Goal: Task Accomplishment & Management: Complete application form

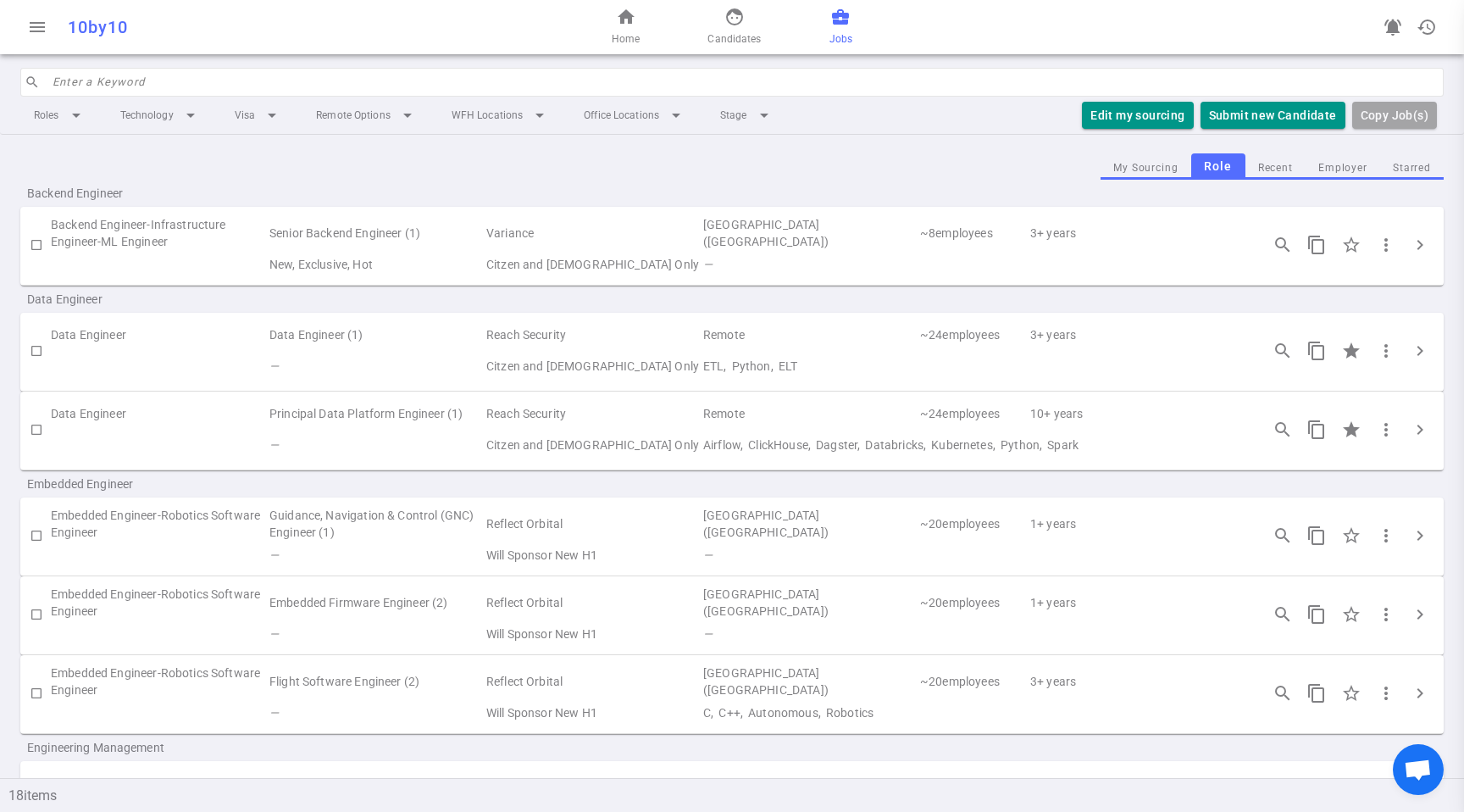
scroll to position [1235, 0]
click at [1335, 118] on button "Submit new Candidate" at bounding box center [1273, 115] width 145 height 28
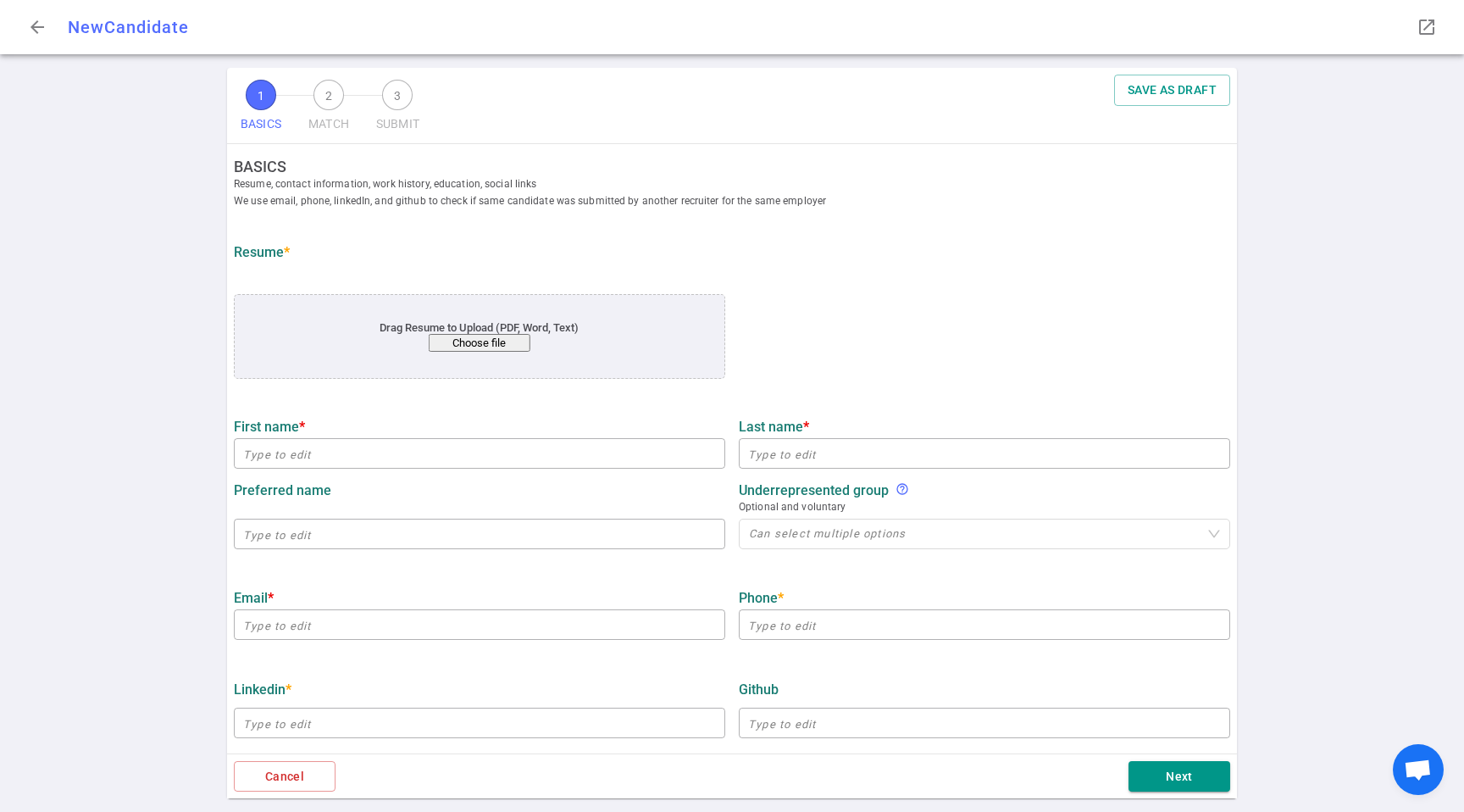
click at [437, 357] on div "Drag Resume to Upload (PDF, Word, Text) Choose file" at bounding box center [480, 336] width 492 height 85
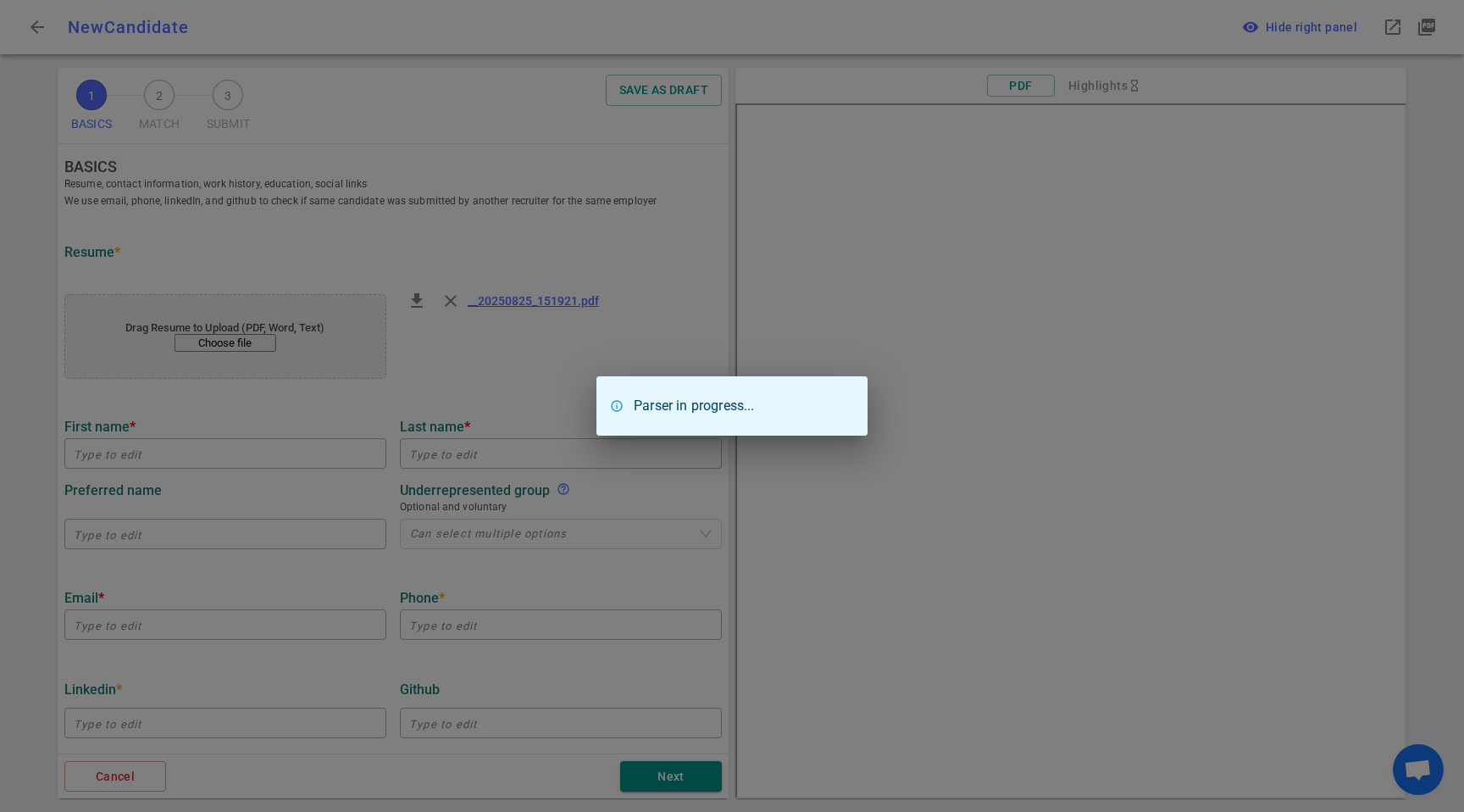
type input "[EMAIL_ADDRESS][DOMAIN_NAME]"
type input "[PHONE_NUMBER]"
type input "[URL][DOMAIN_NAME][PERSON_NAME]"
type input "Doubleverify"
type textarea "Sr. Engineering Manager"
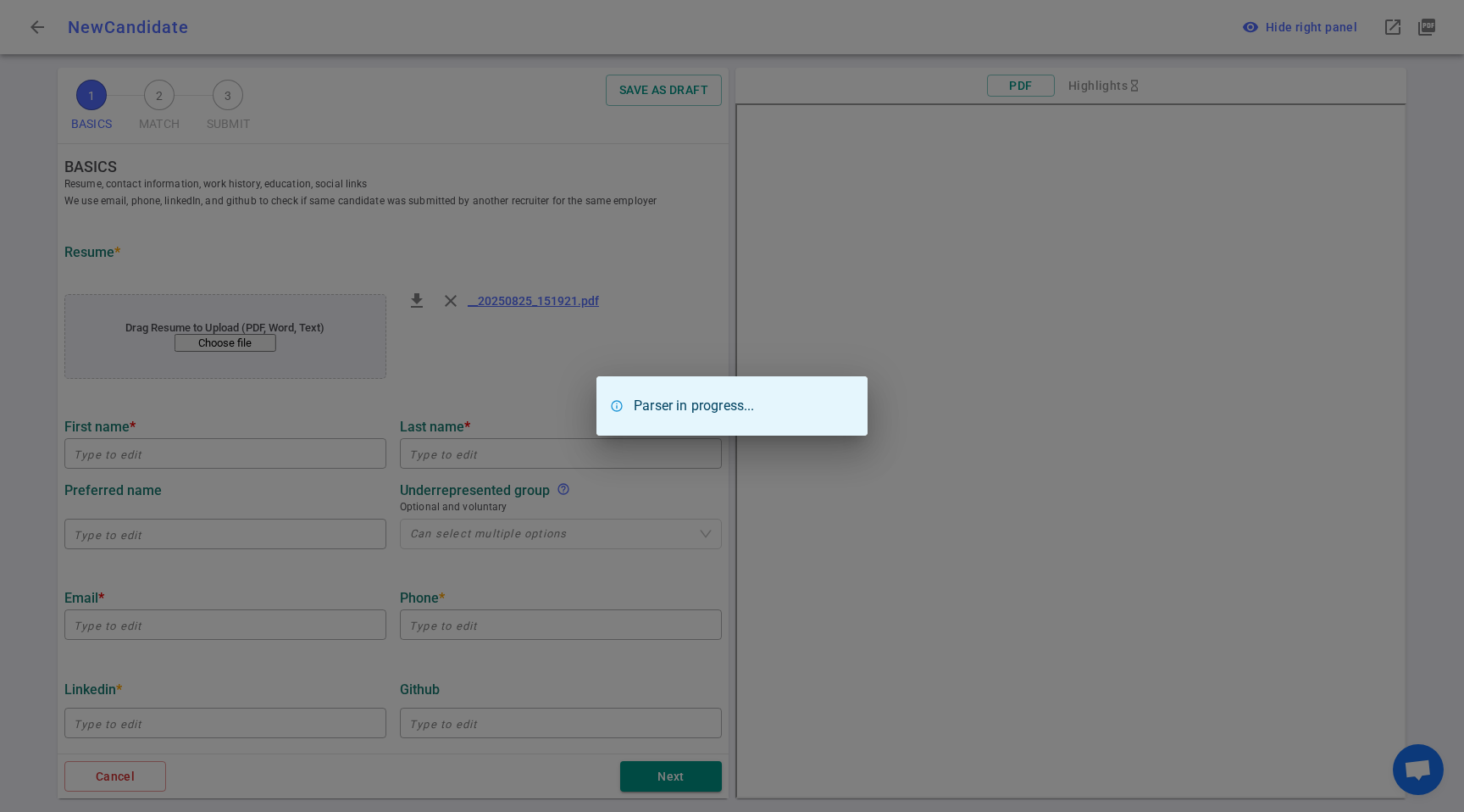
type input "10.7"
type input "[GEOGRAPHIC_DATA] At [GEOGRAPHIC_DATA]"
type input "Computer Software Engineering"
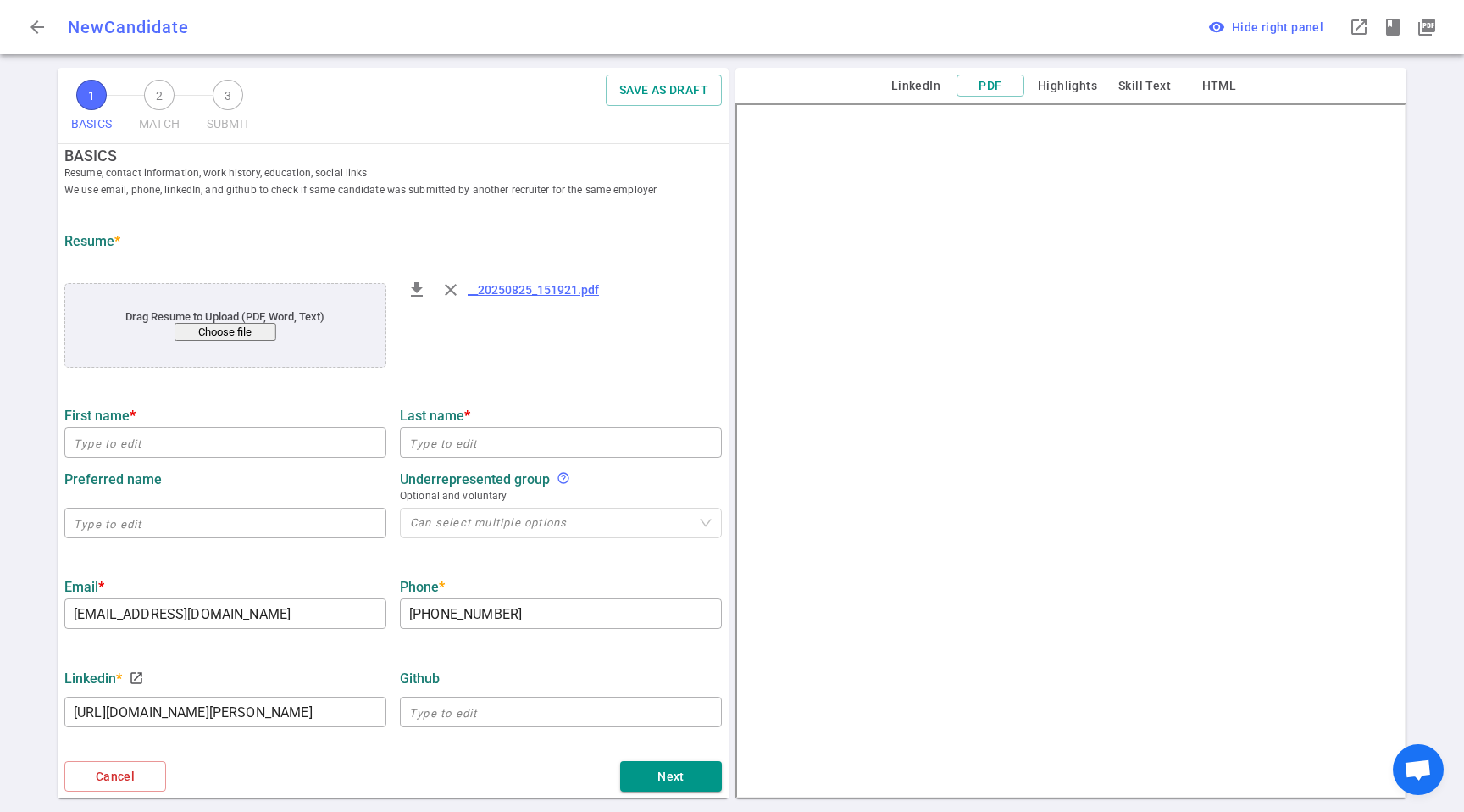
scroll to position [55, 0]
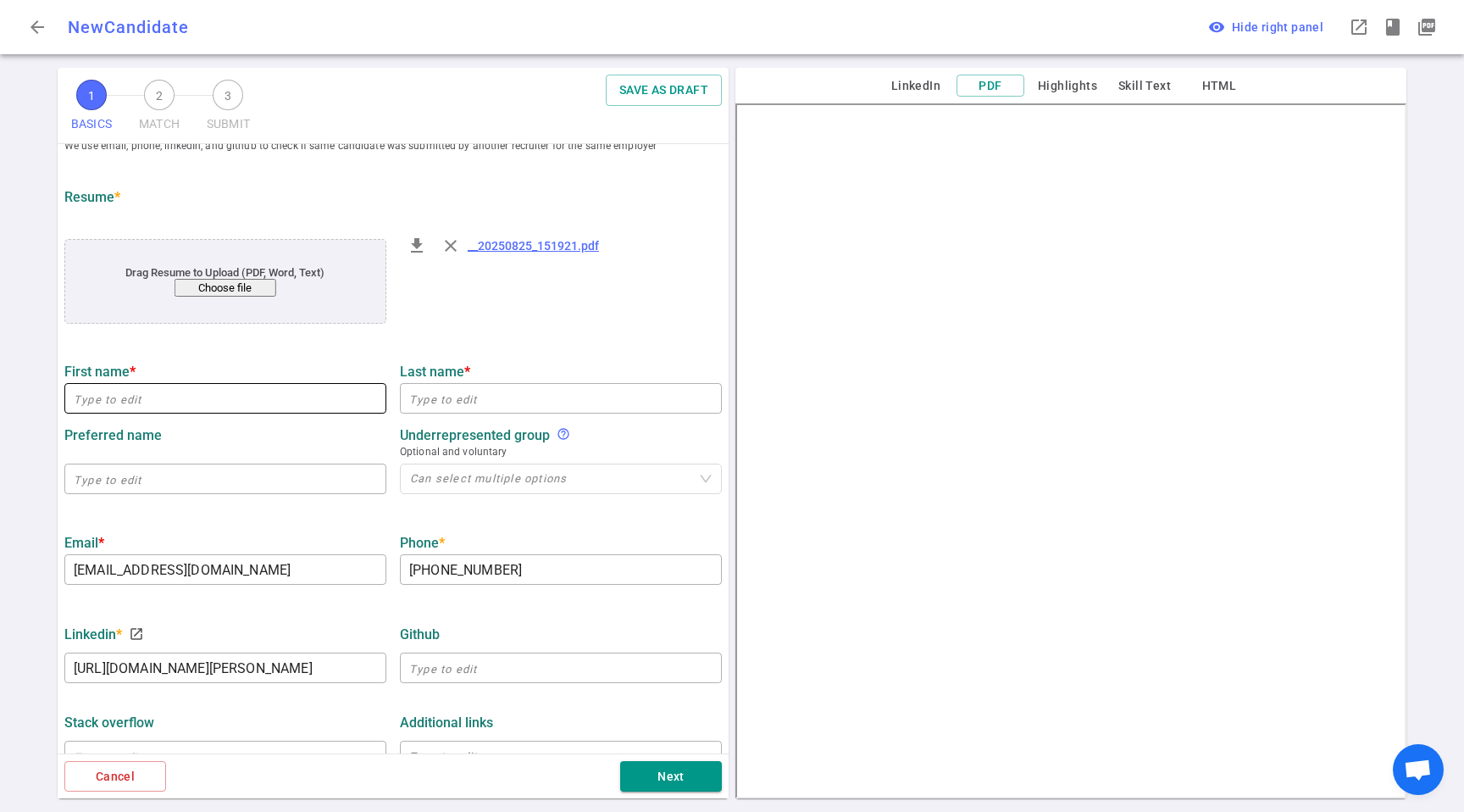
click at [268, 399] on input "text" at bounding box center [225, 398] width 322 height 27
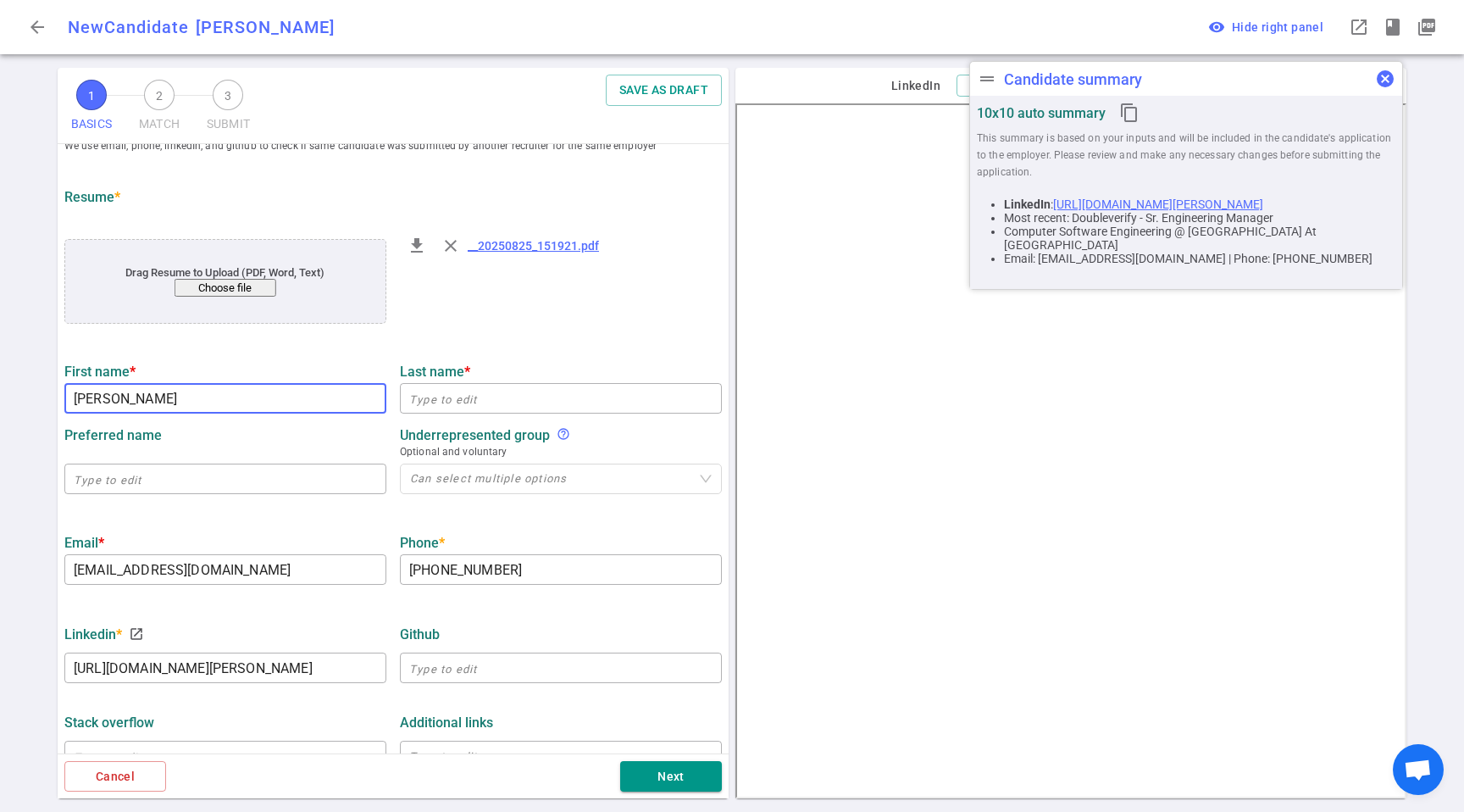
type input "[PERSON_NAME]"
click at [1378, 85] on span "cancel" at bounding box center [1386, 79] width 20 height 20
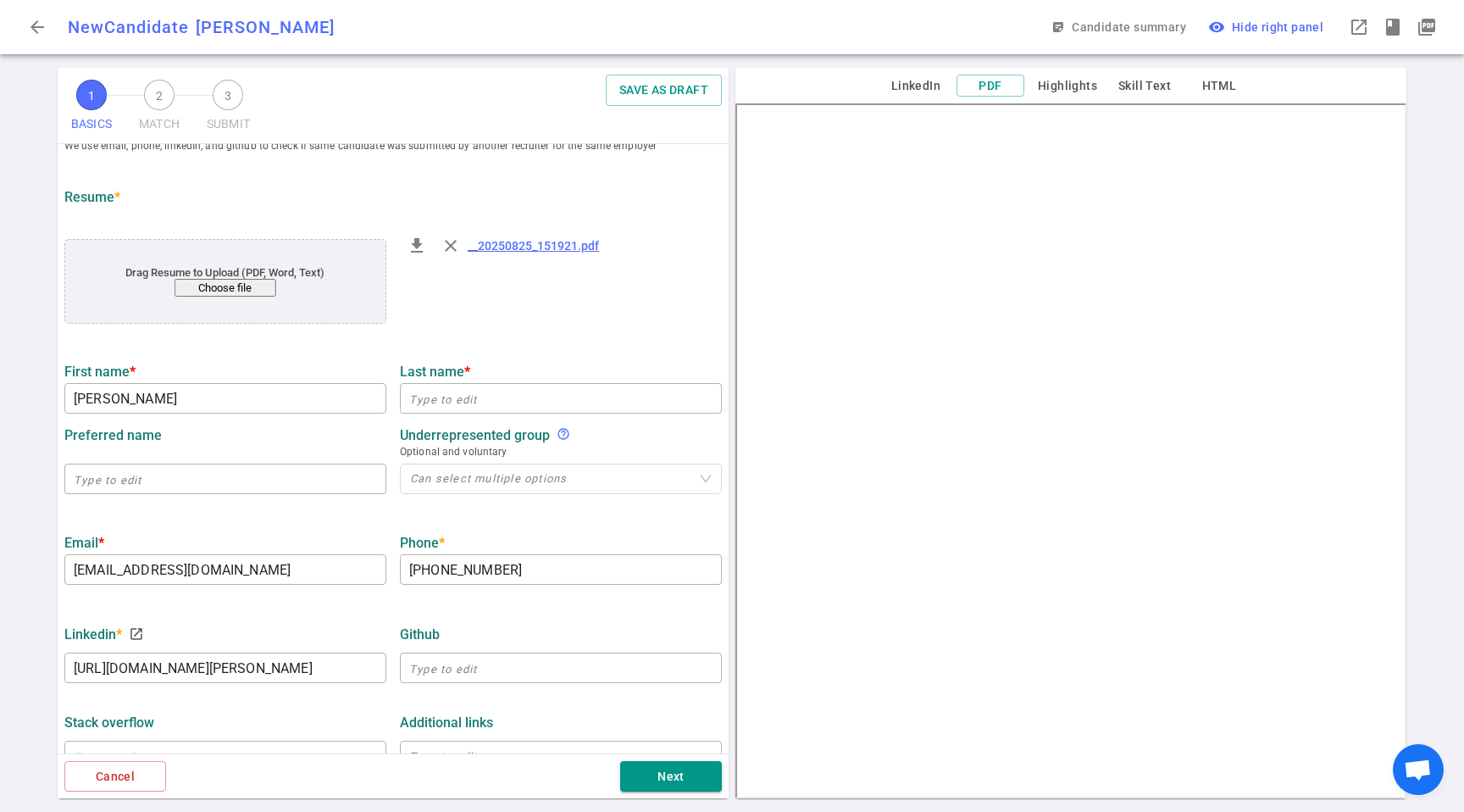
click at [1381, 84] on div "LinkedIn PDF Highlights Skill Text HTML" at bounding box center [1071, 86] width 671 height 35
click at [481, 401] on input "text" at bounding box center [561, 398] width 322 height 27
type input "Jamil"
click at [248, 484] on input "text" at bounding box center [225, 479] width 322 height 27
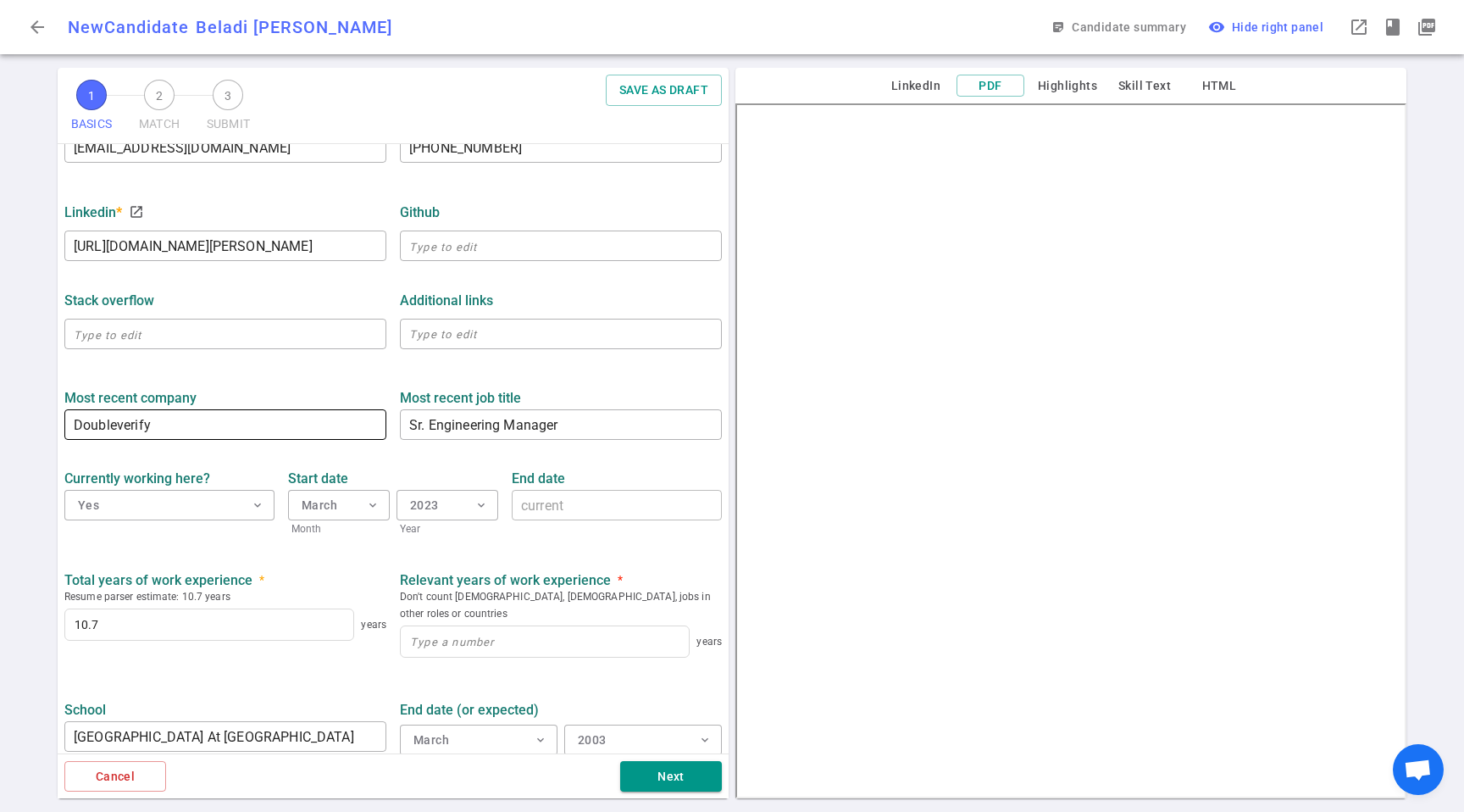
scroll to position [533, 0]
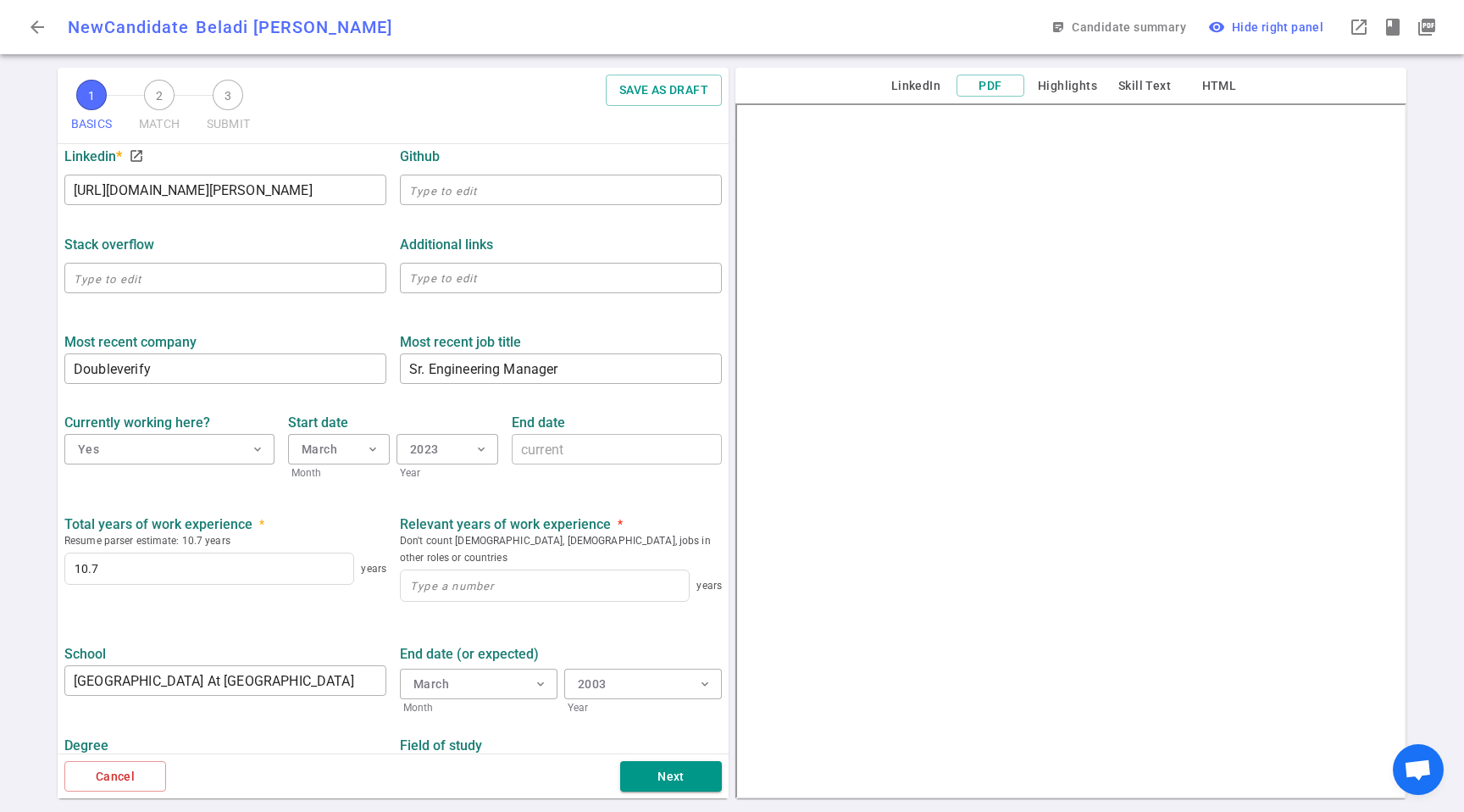
click at [582, 566] on div "years" at bounding box center [561, 587] width 322 height 42
click at [563, 570] on input at bounding box center [544, 585] width 288 height 31
click at [563, 588] on div "years" at bounding box center [561, 587] width 322 height 42
click at [563, 582] on input at bounding box center [544, 585] width 288 height 31
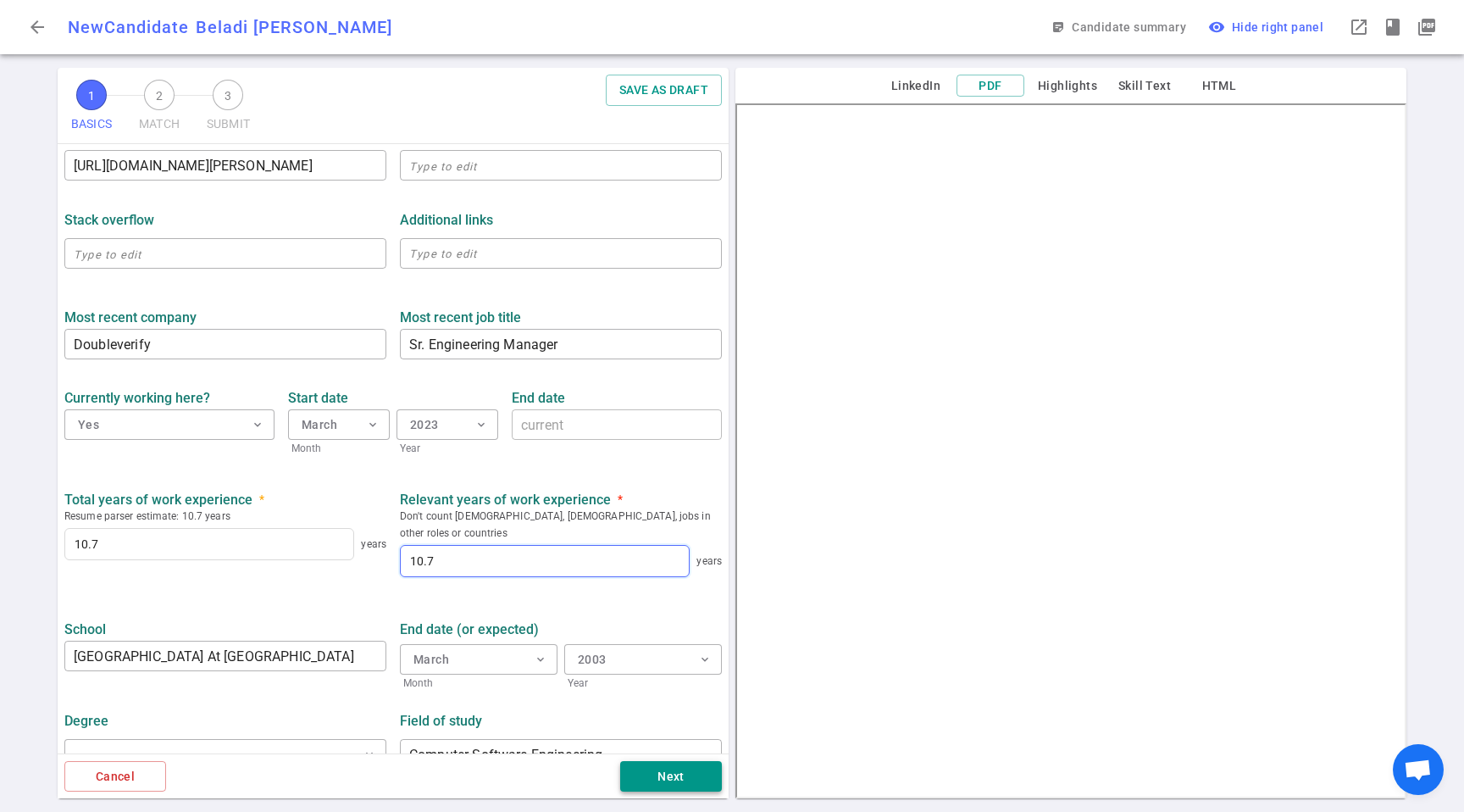
scroll to position [568, 0]
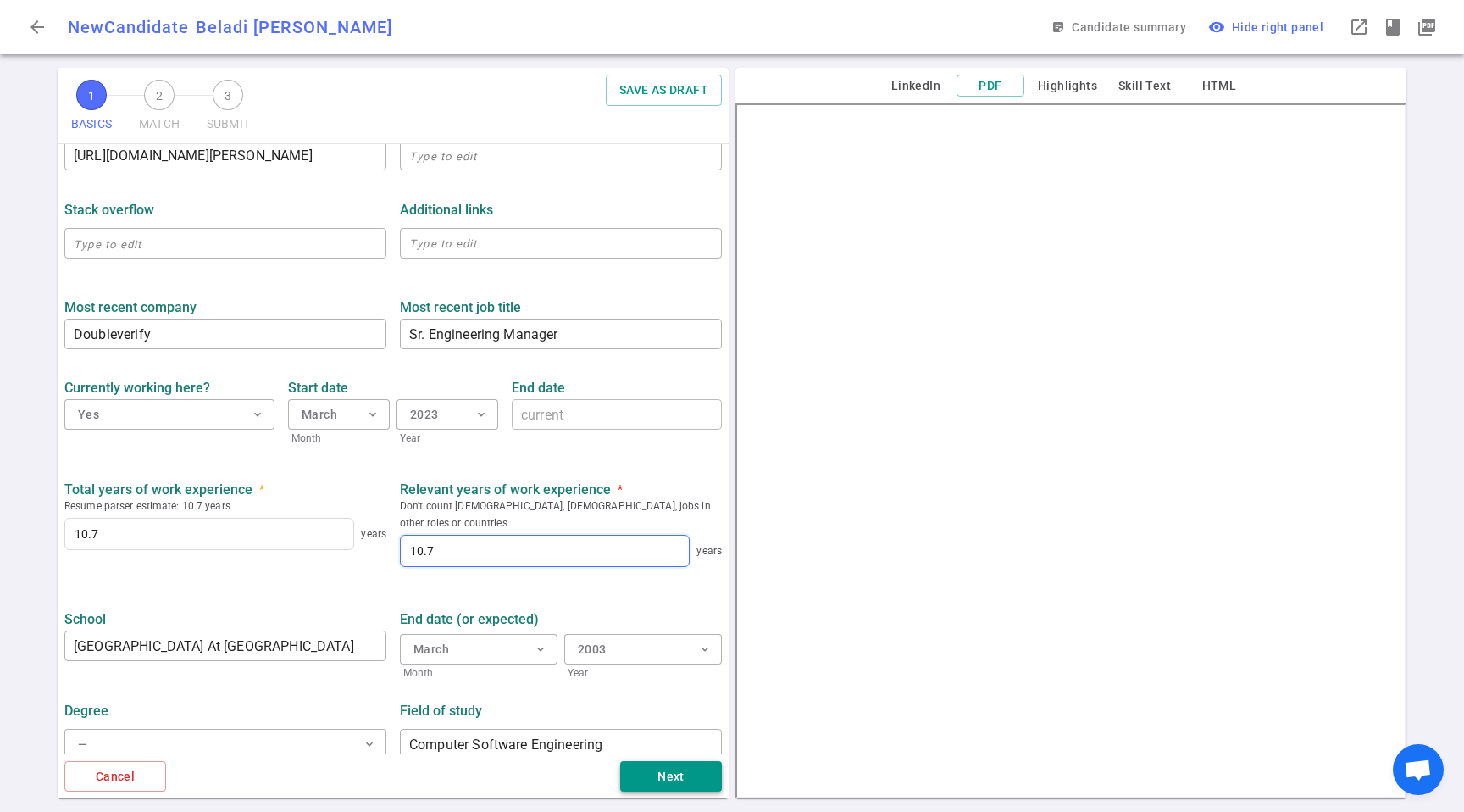
type input "10.7"
click at [686, 783] on button "Next" at bounding box center [671, 777] width 102 height 32
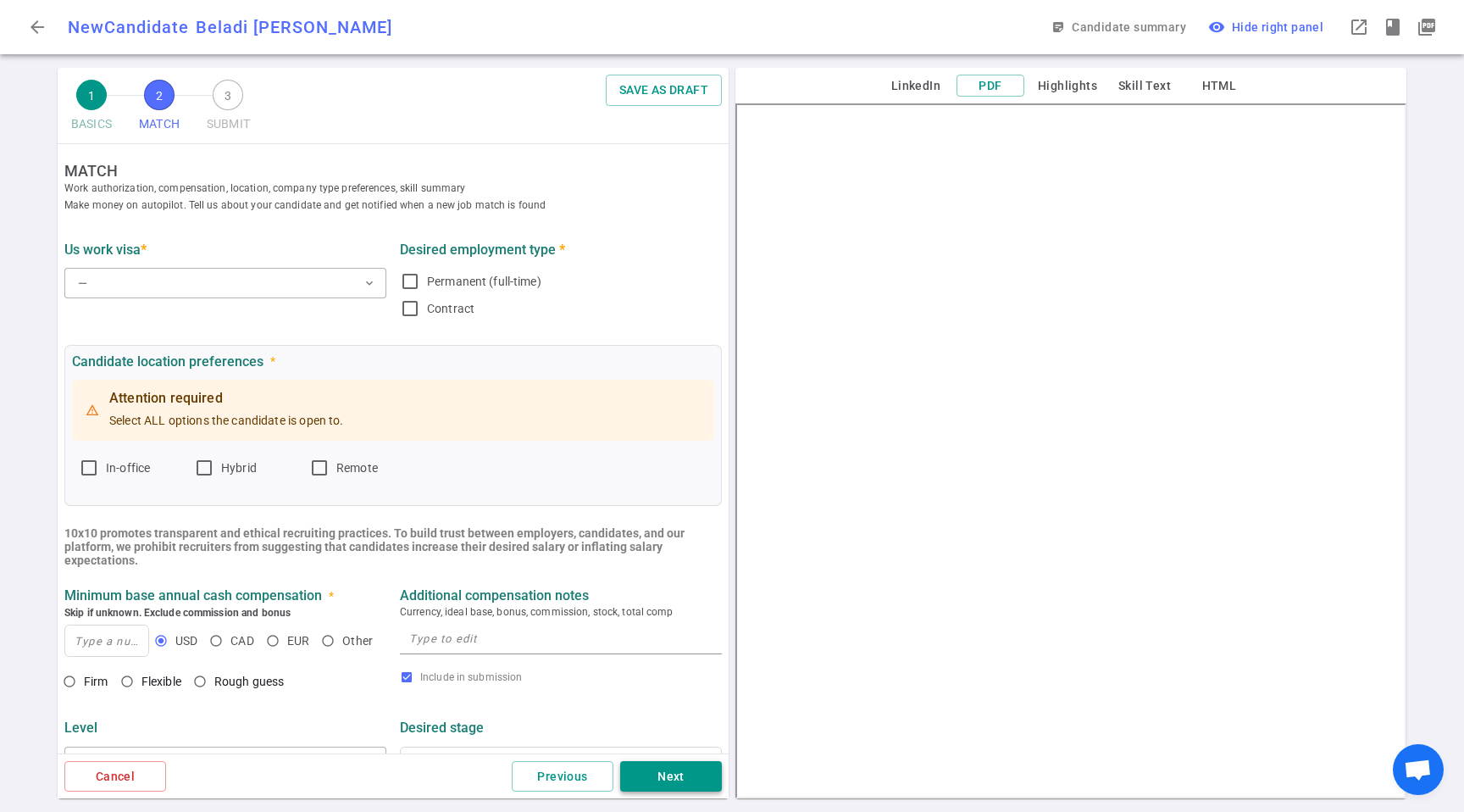
scroll to position [0, 0]
click at [117, 264] on div "US work visa *" at bounding box center [225, 251] width 322 height 31
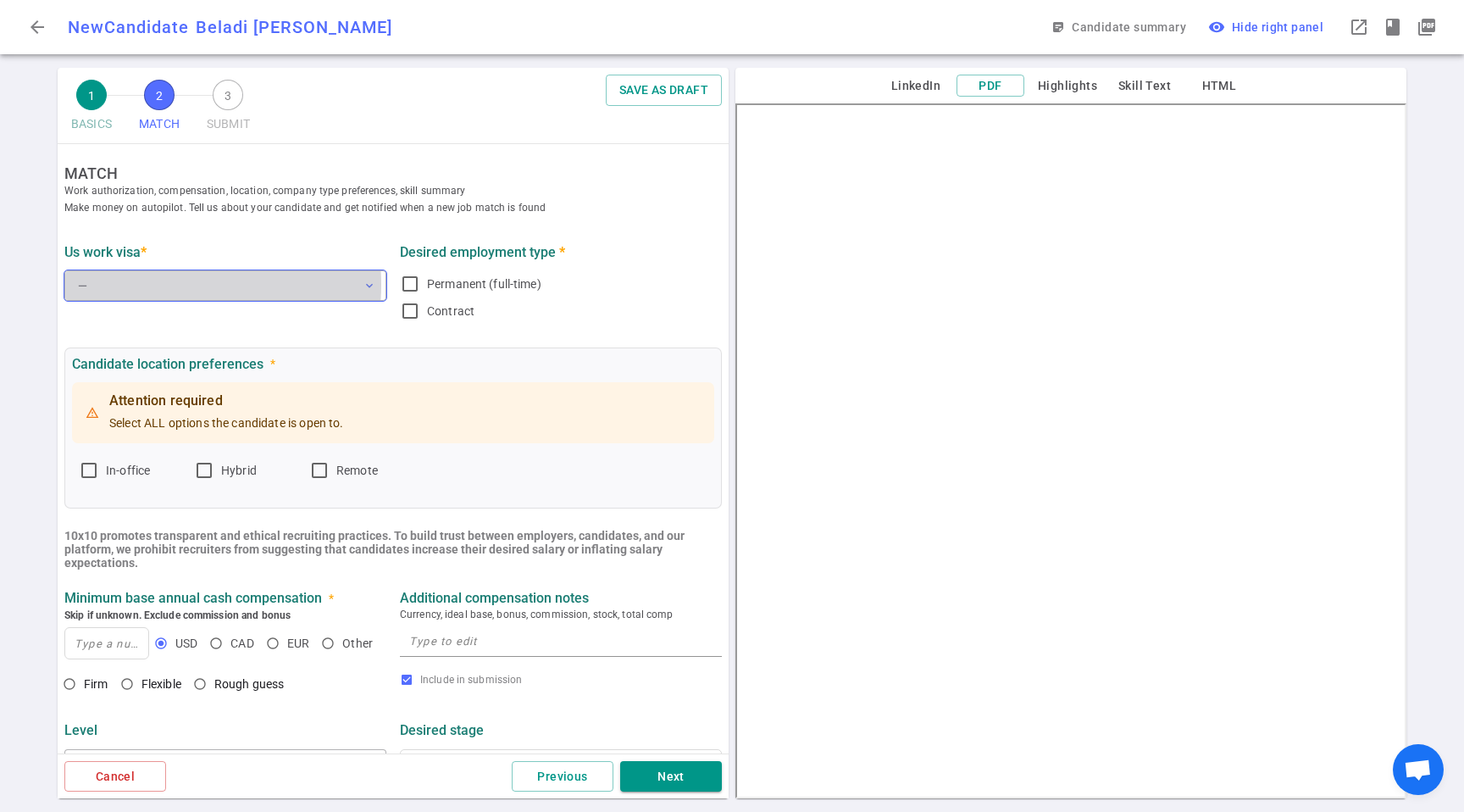
click at [158, 284] on button "— expand_more" at bounding box center [225, 285] width 322 height 31
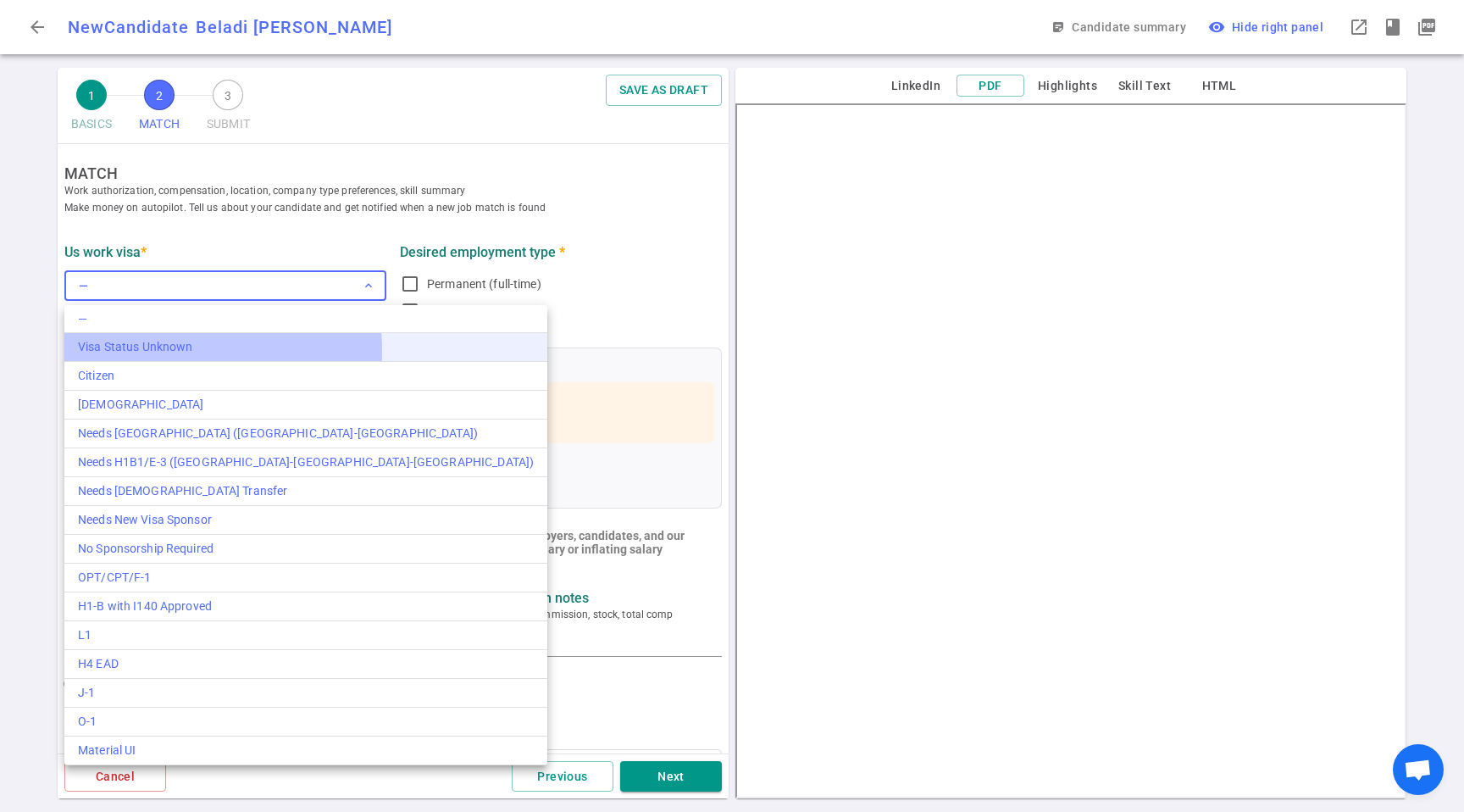
click at [133, 358] on Unknown "Visa Status Unknown" at bounding box center [305, 347] width 483 height 29
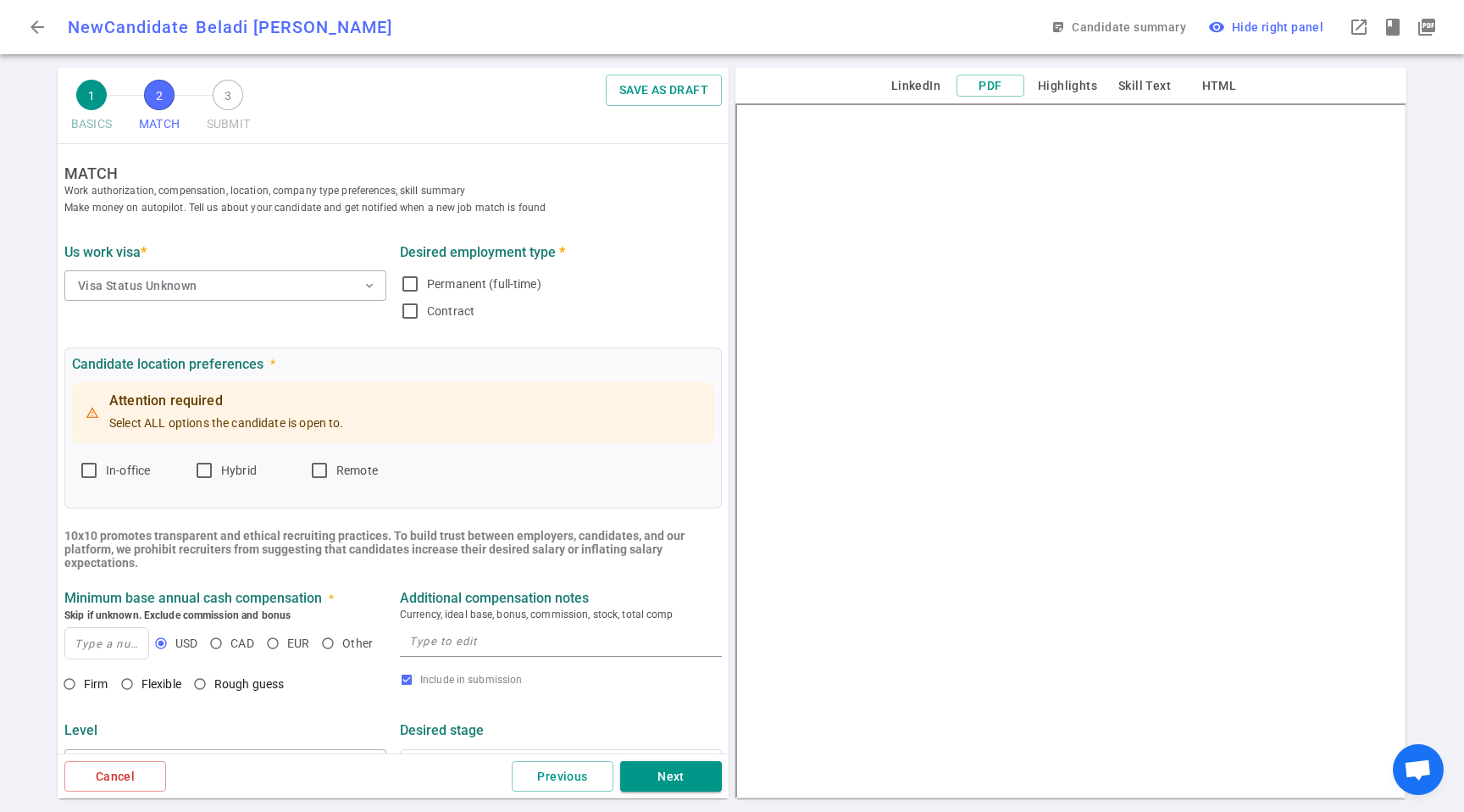
click at [137, 362] on div "— Visa Status Unknown Citizen [DEMOGRAPHIC_DATA] Needs TN ([DEMOGRAPHIC_DATA]-[…" at bounding box center [245, 435] width 362 height 259
click at [176, 295] on button "Visa Status Unknown expand_more" at bounding box center [225, 285] width 322 height 31
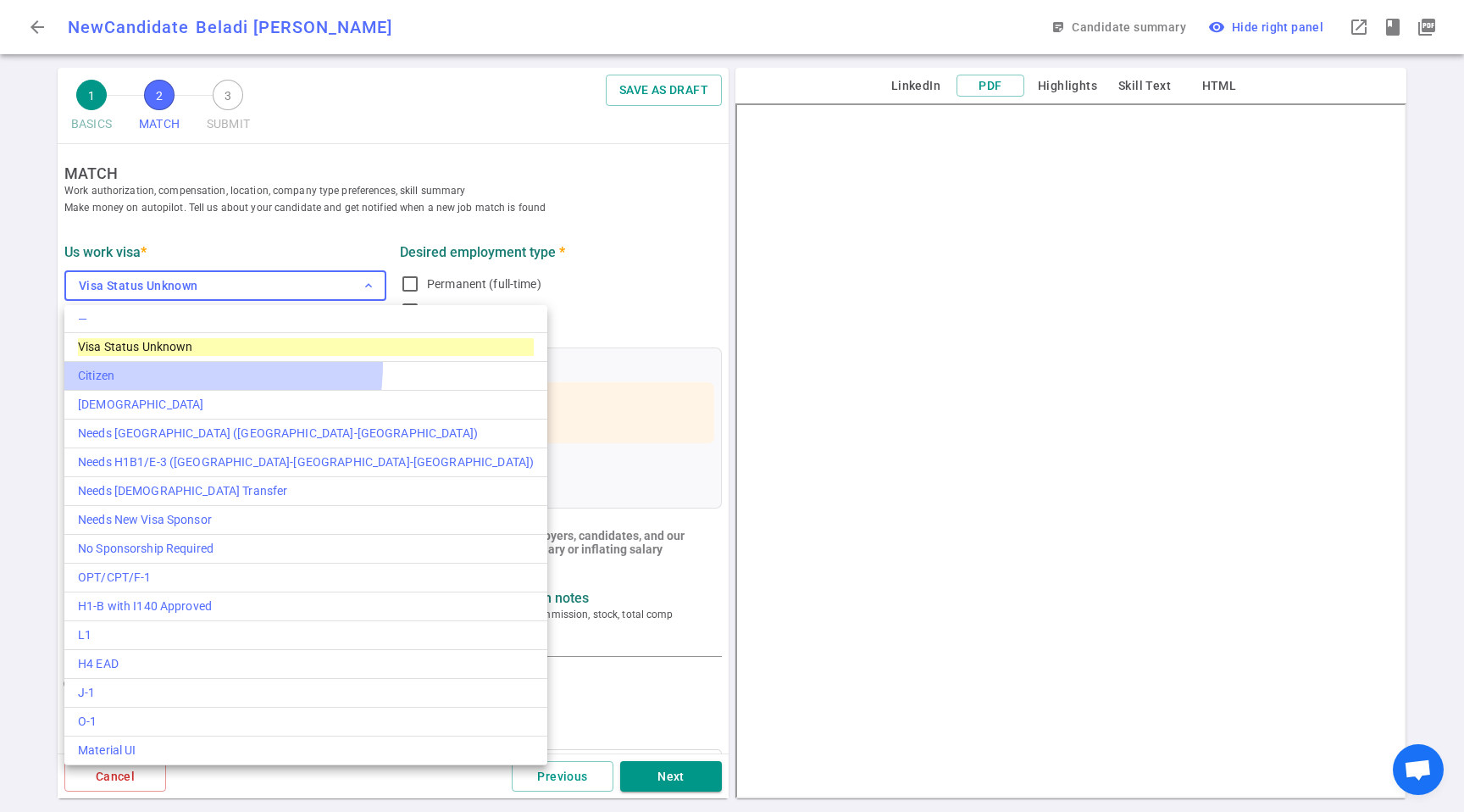
drag, startPoint x: 152, startPoint y: 364, endPoint x: 475, endPoint y: 291, distance: 331.1
click at [152, 364] on li "Citizen" at bounding box center [305, 376] width 483 height 29
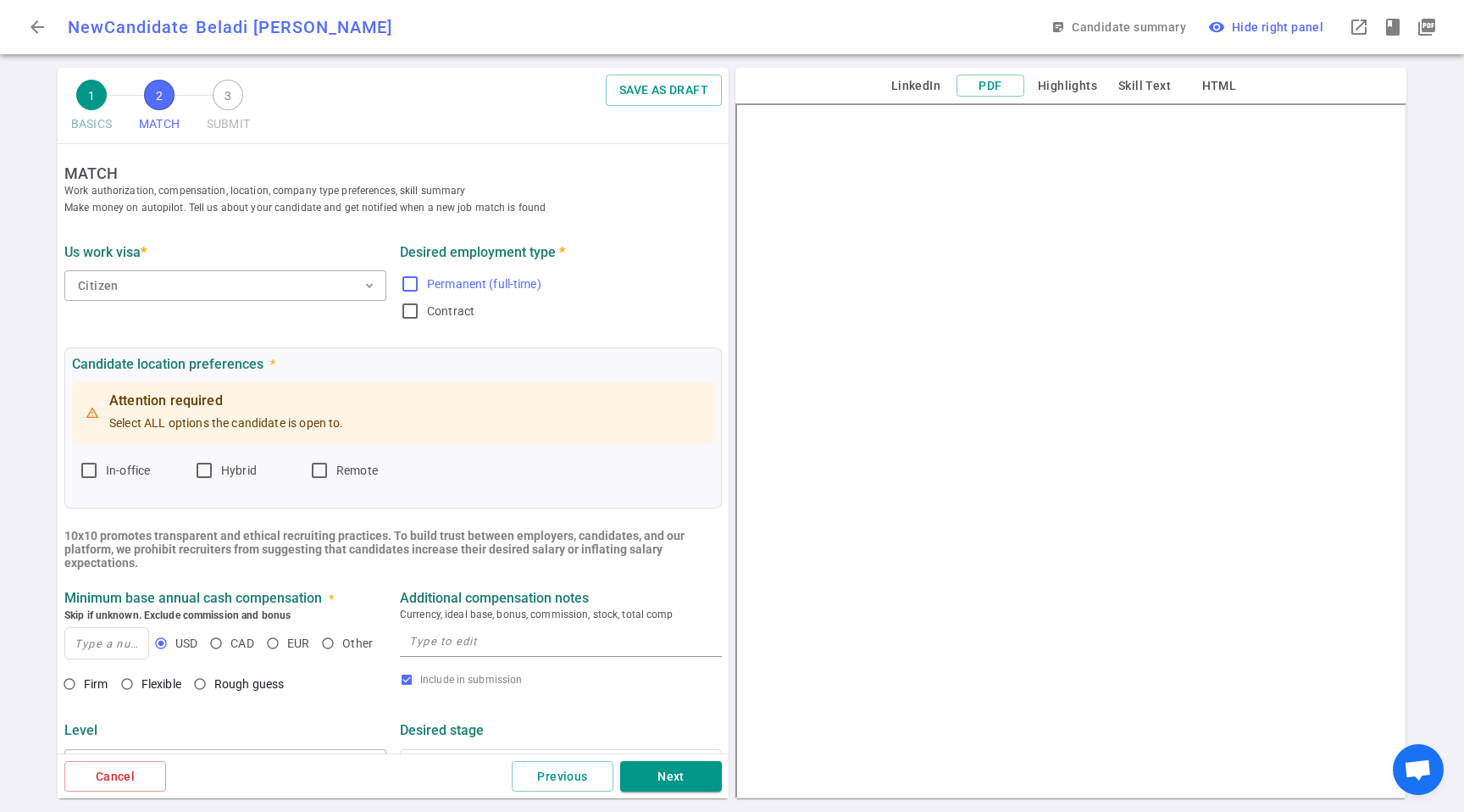
click at [465, 277] on span "Permanent (full-time)" at bounding box center [484, 284] width 115 height 14
click at [420, 277] on input "Permanent (full-time)" at bounding box center [410, 284] width 20 height 20
checkbox input "true"
drag, startPoint x: 301, startPoint y: 470, endPoint x: 291, endPoint y: 475, distance: 11.2
click at [302, 470] on div "Hybrid" at bounding box center [248, 469] width 108 height 27
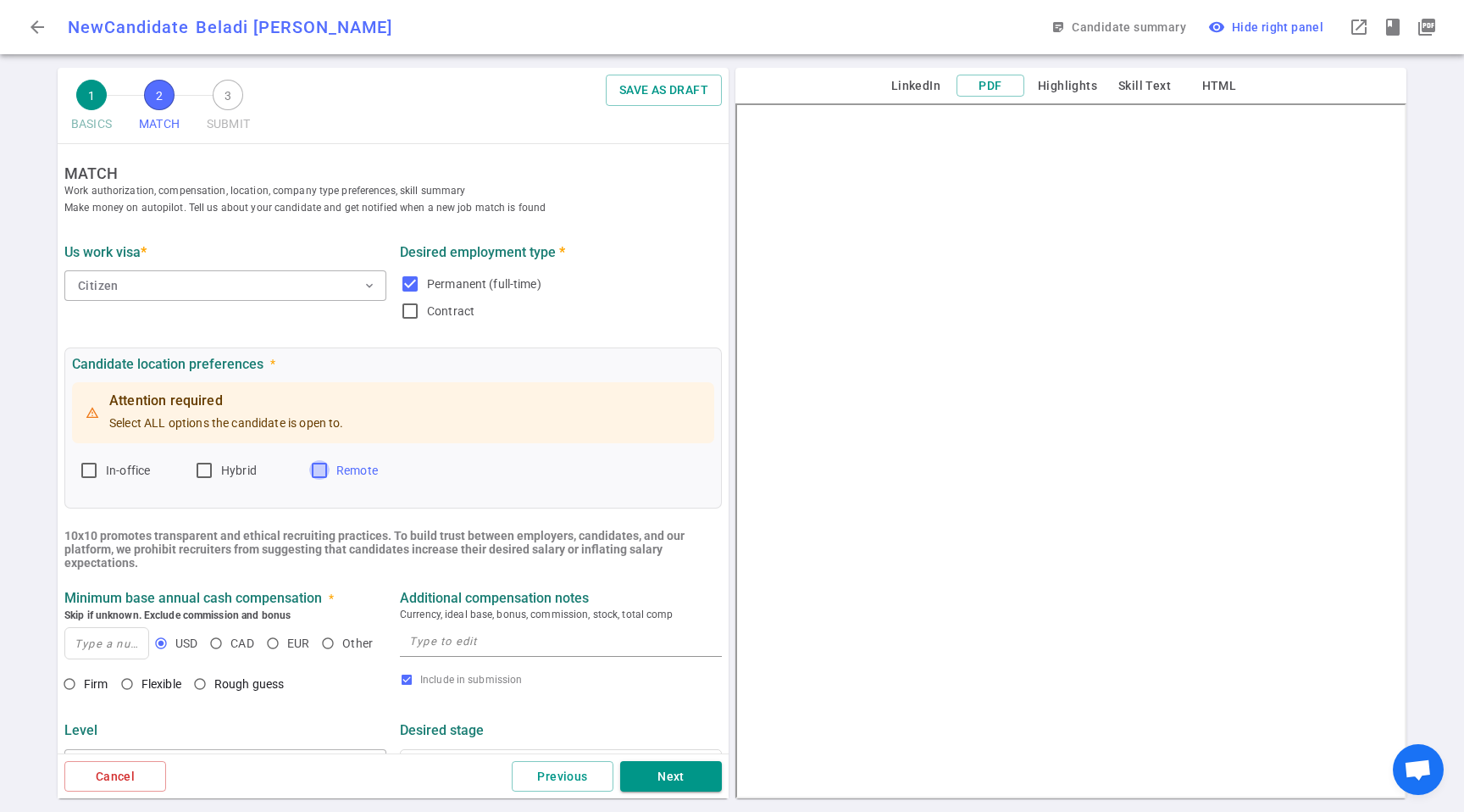
click at [321, 466] on input "Remote" at bounding box center [319, 470] width 20 height 20
checkbox input "true"
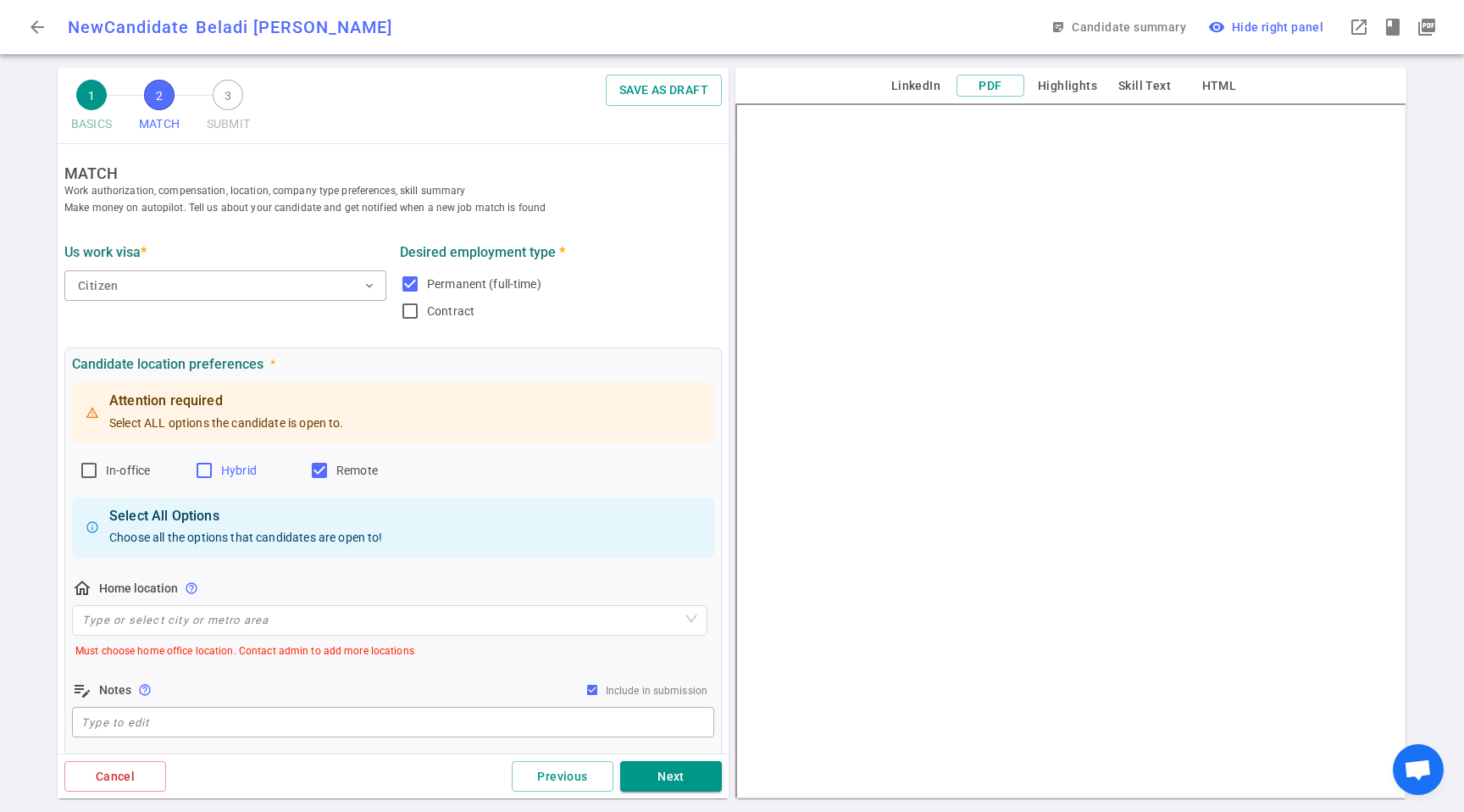
drag, startPoint x: 217, startPoint y: 484, endPoint x: 220, endPoint y: 470, distance: 14.3
click at [217, 484] on div "Attention required Select ALL options the candidate is open to. In-office Hybri…" at bounding box center [393, 560] width 643 height 362
click at [221, 466] on span "Hybrid" at bounding box center [238, 470] width 35 height 14
click at [214, 466] on input "Hybrid" at bounding box center [204, 470] width 20 height 20
checkbox input "true"
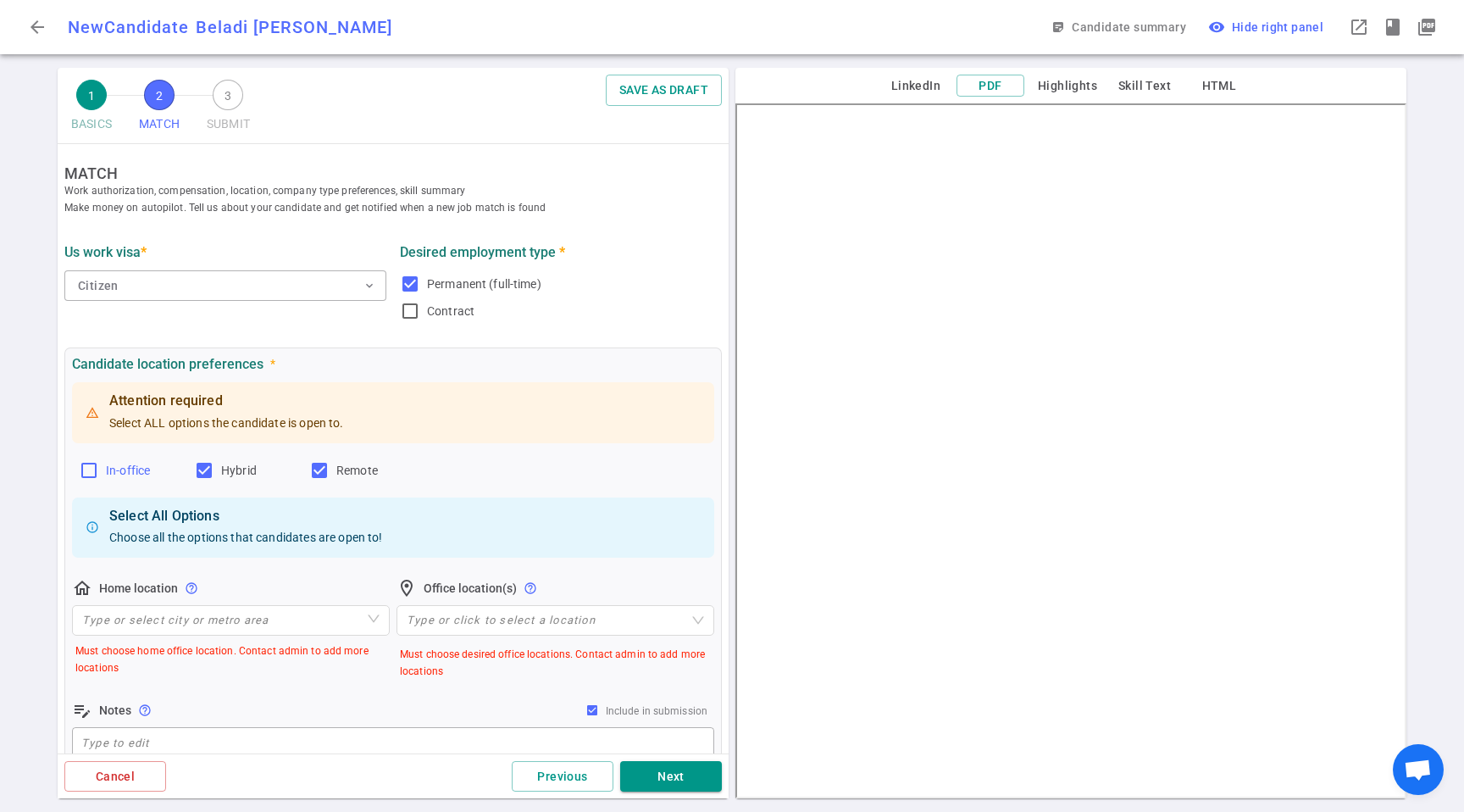
click at [115, 480] on label "In-office" at bounding box center [129, 469] width 102 height 27
click at [99, 480] on input "In-office" at bounding box center [89, 470] width 20 height 20
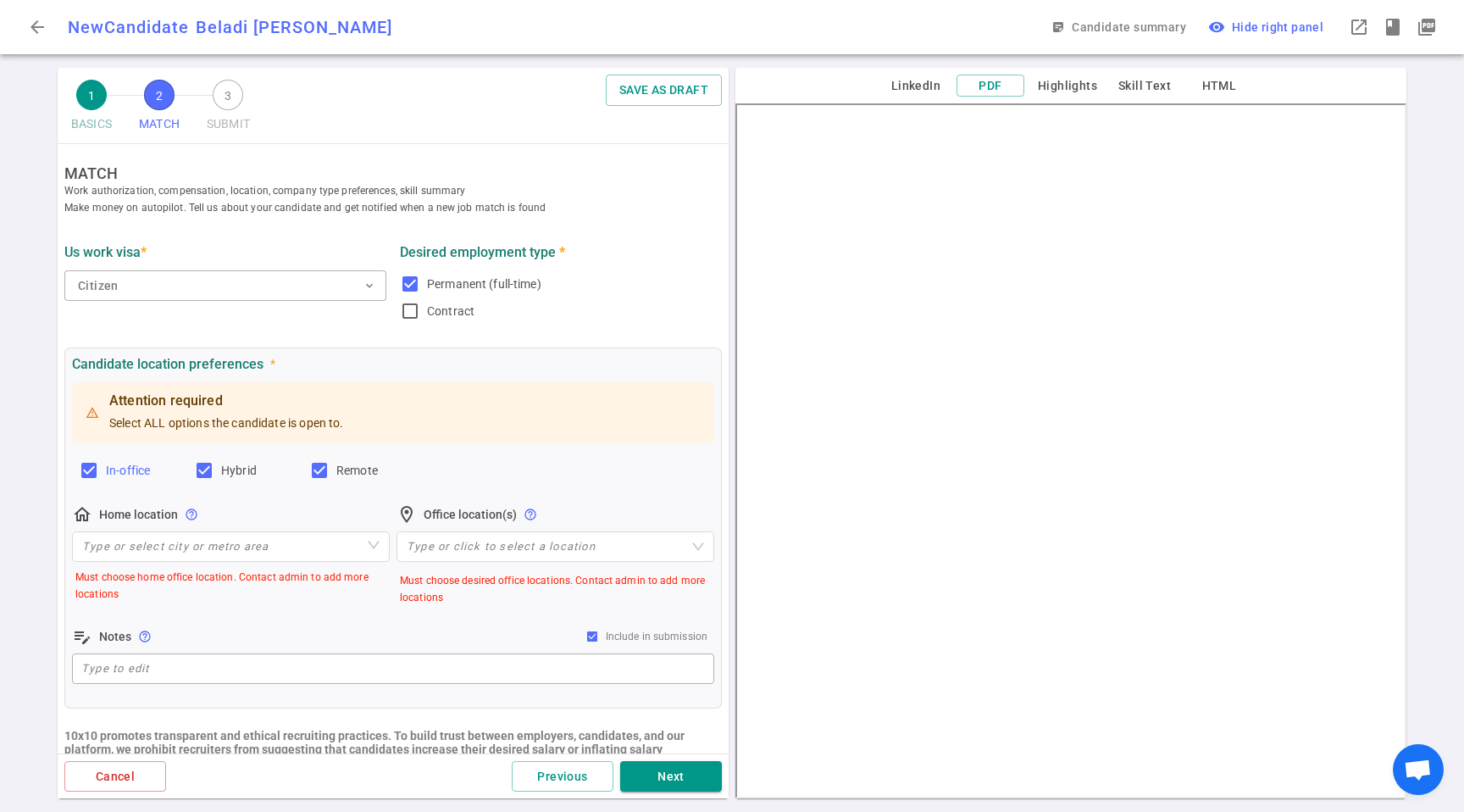
click at [99, 466] on label "In-office" at bounding box center [129, 469] width 102 height 27
click at [99, 466] on input "In-office" at bounding box center [89, 470] width 20 height 20
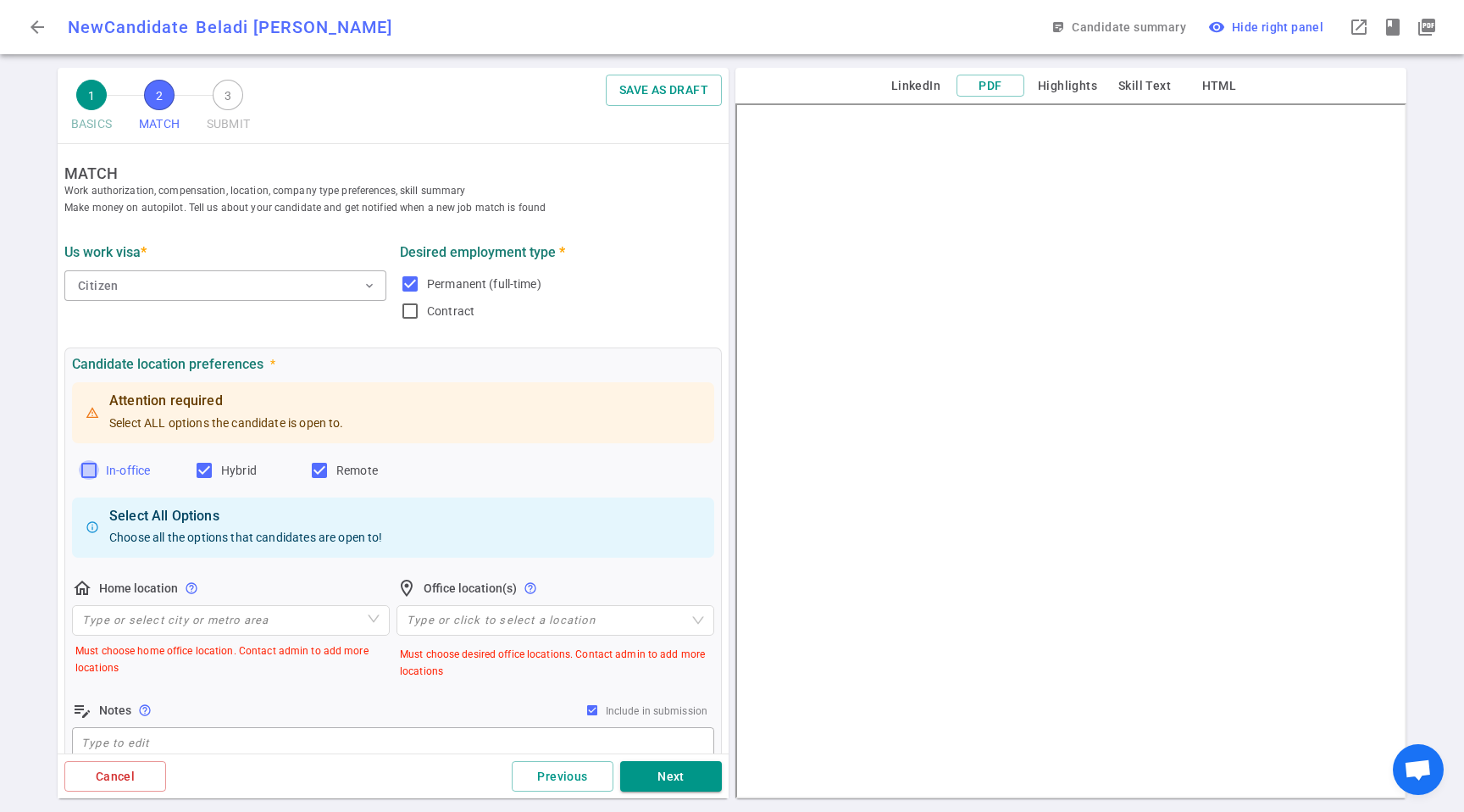
click at [94, 468] on input "In-office" at bounding box center [89, 470] width 20 height 20
checkbox input "true"
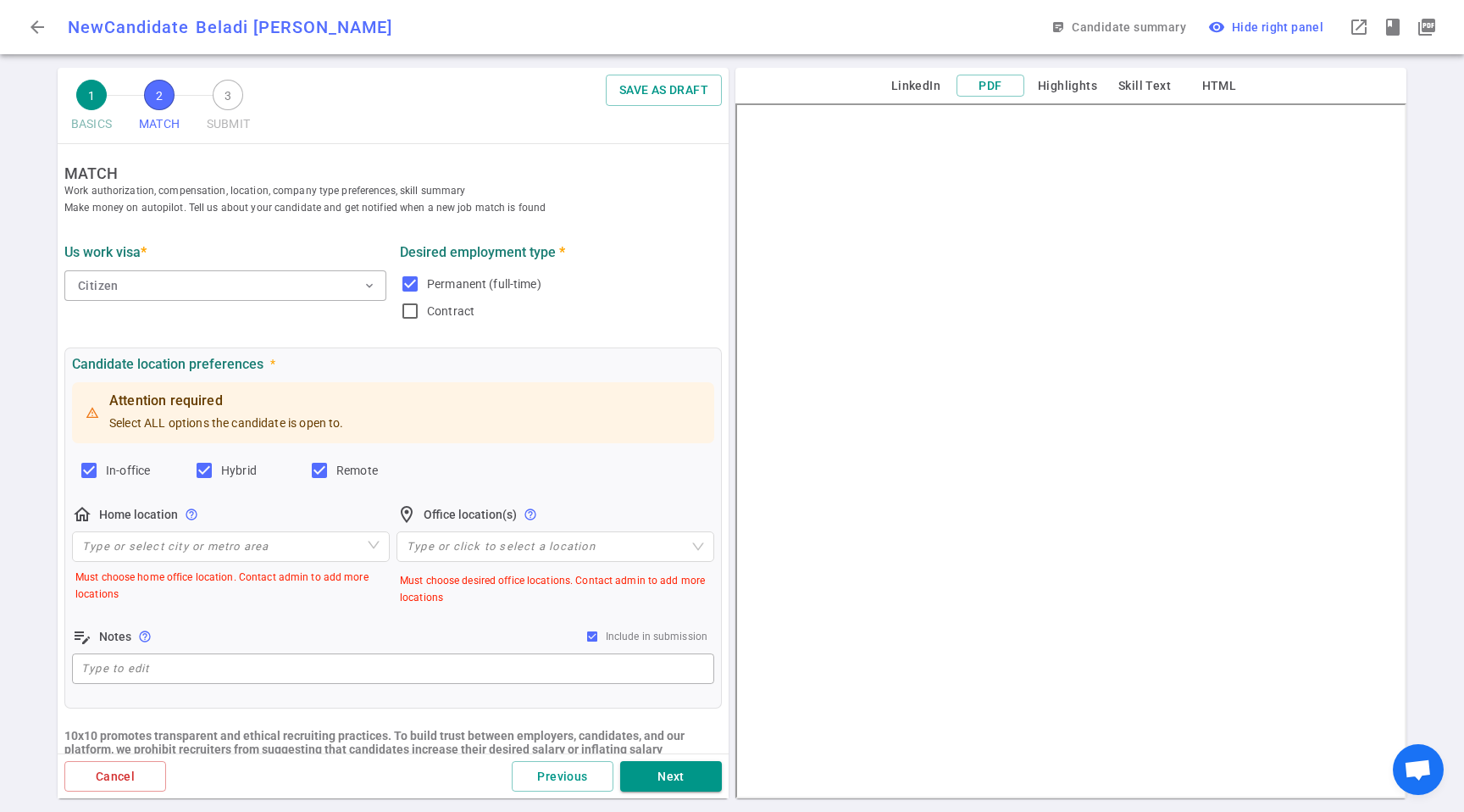
click at [191, 525] on div "home_pin Home location help_outline Type or select city or metro area Must choo…" at bounding box center [230, 554] width 318 height 102
click at [197, 532] on input "search" at bounding box center [230, 546] width 297 height 29
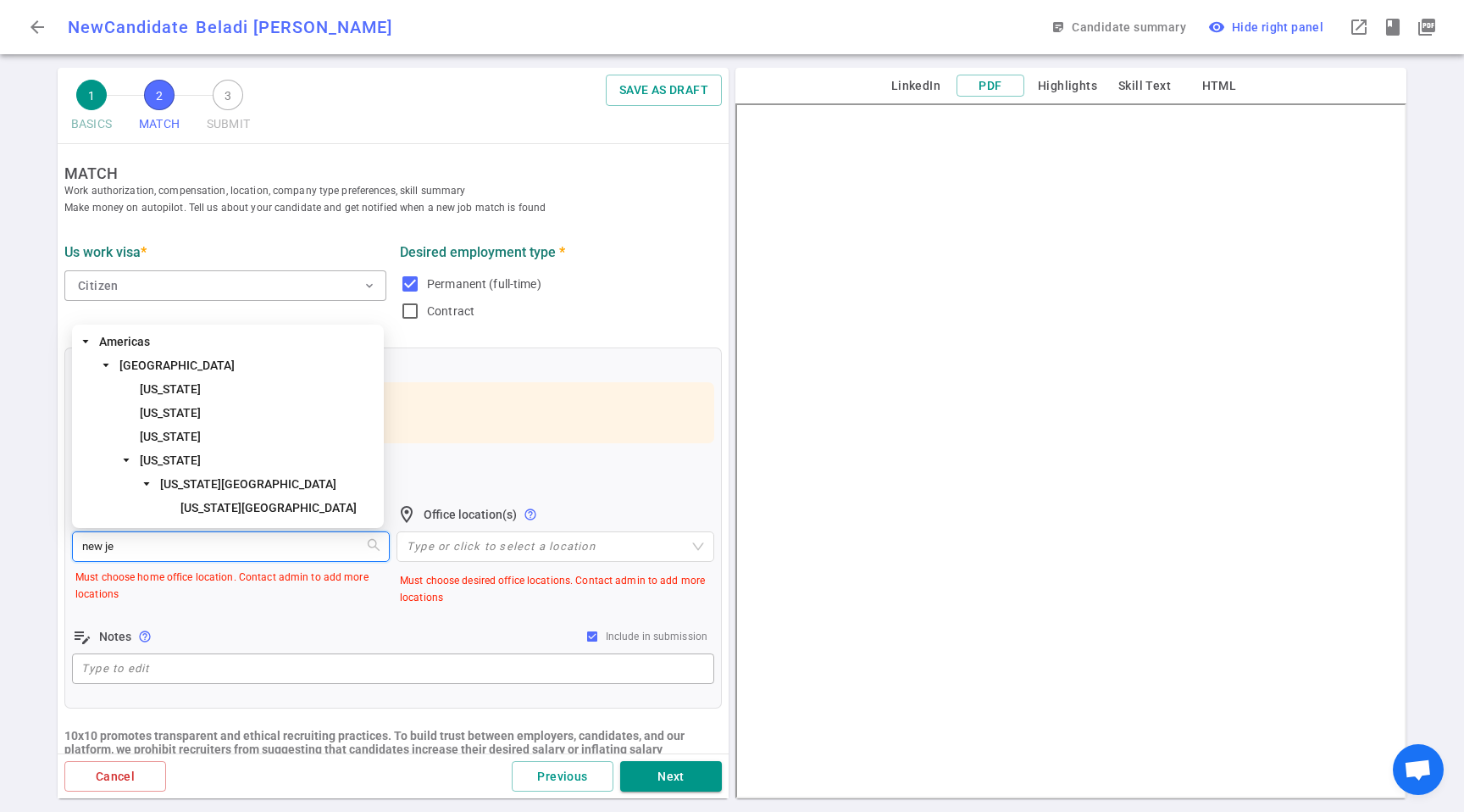
type input "new jer"
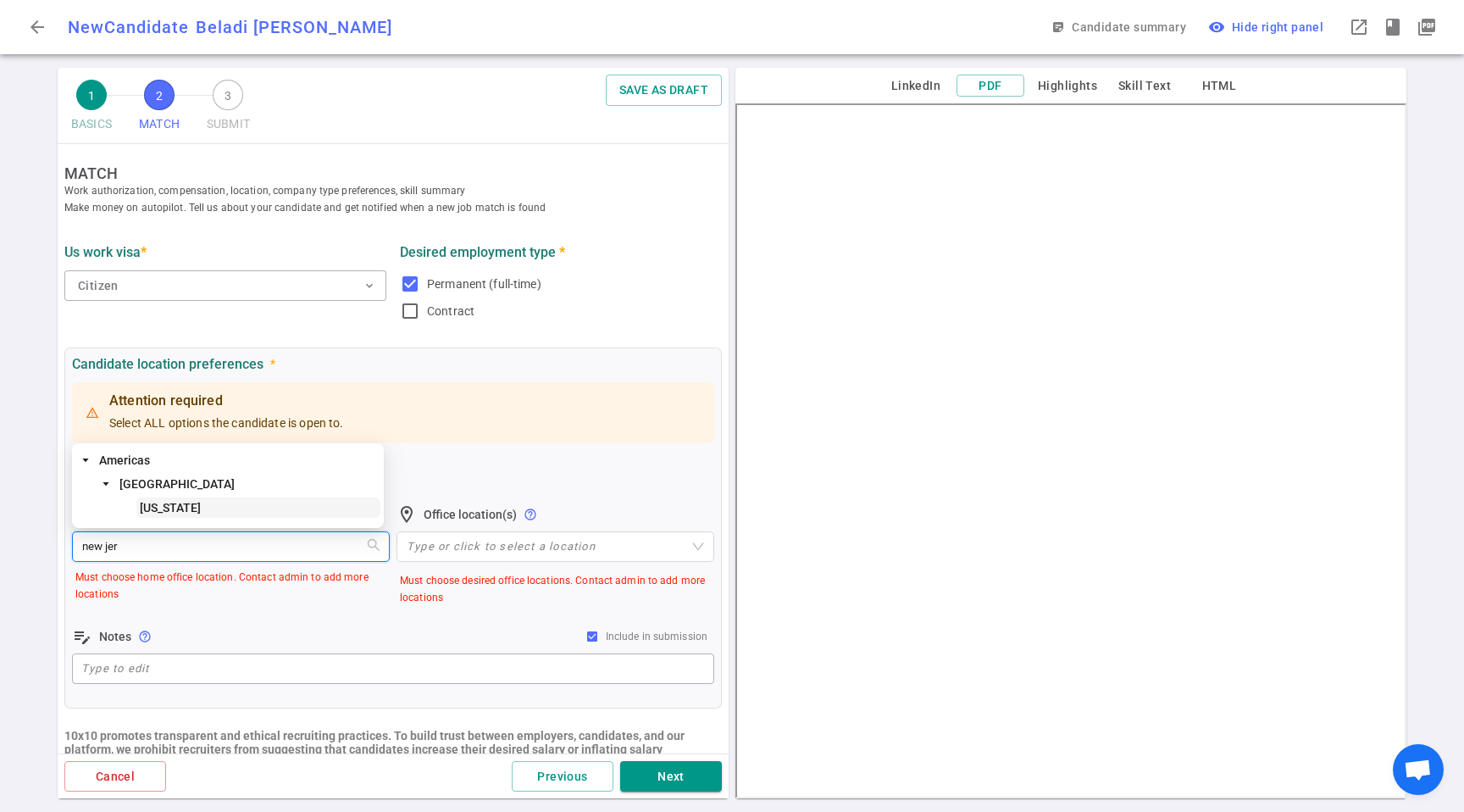
click at [202, 505] on span "[US_STATE]" at bounding box center [258, 508] width 244 height 20
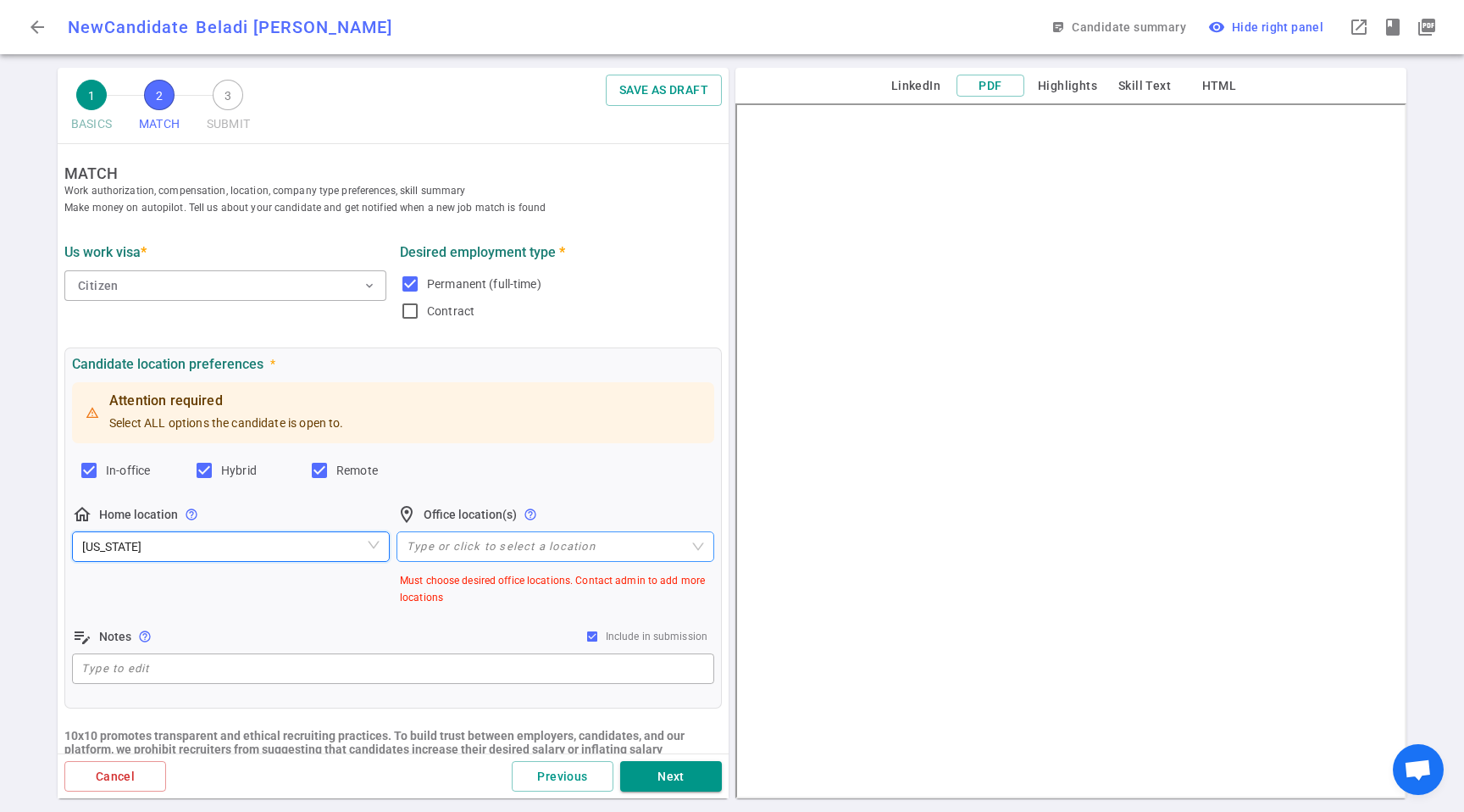
click at [575, 548] on div at bounding box center [546, 547] width 293 height 13
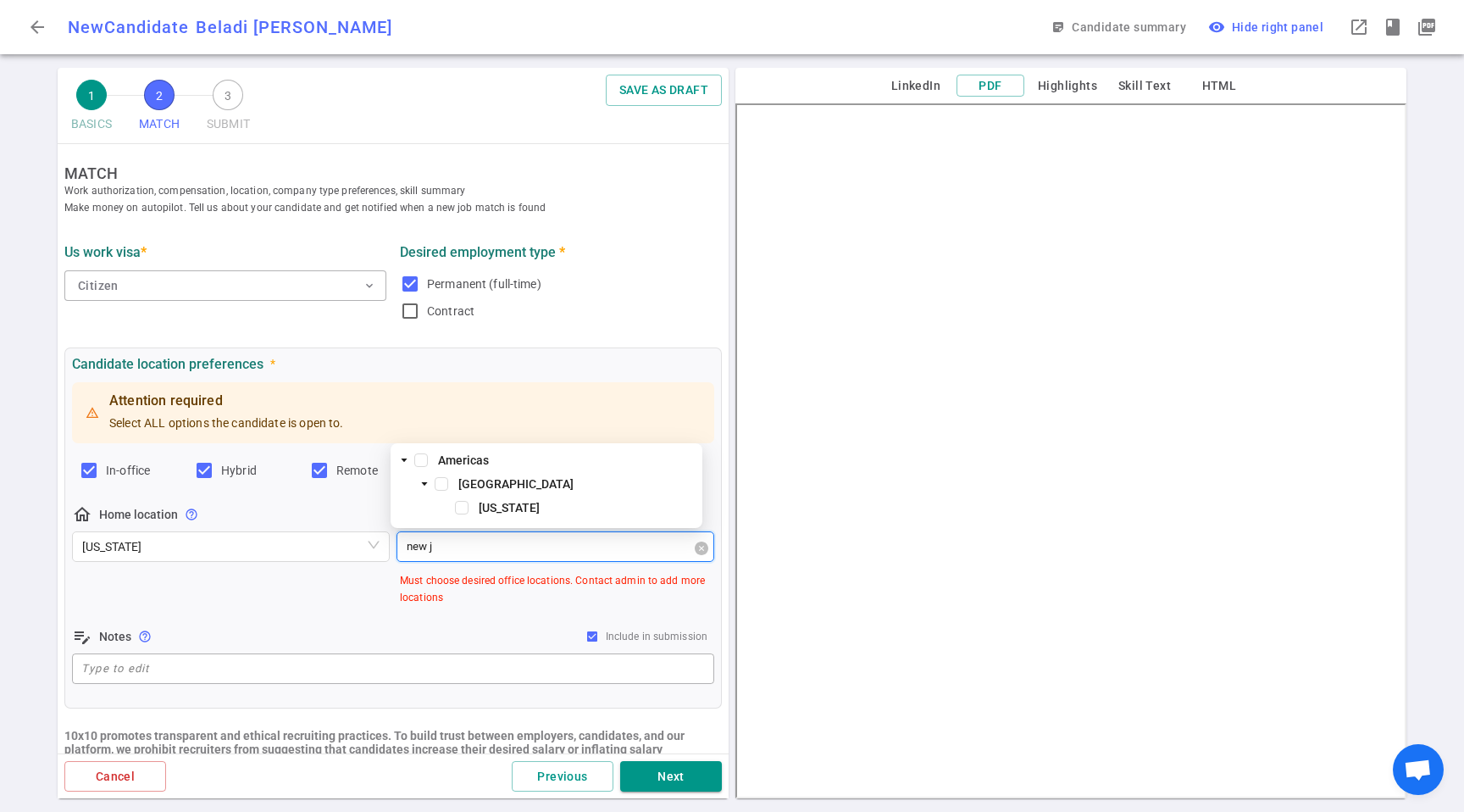
type input "new"
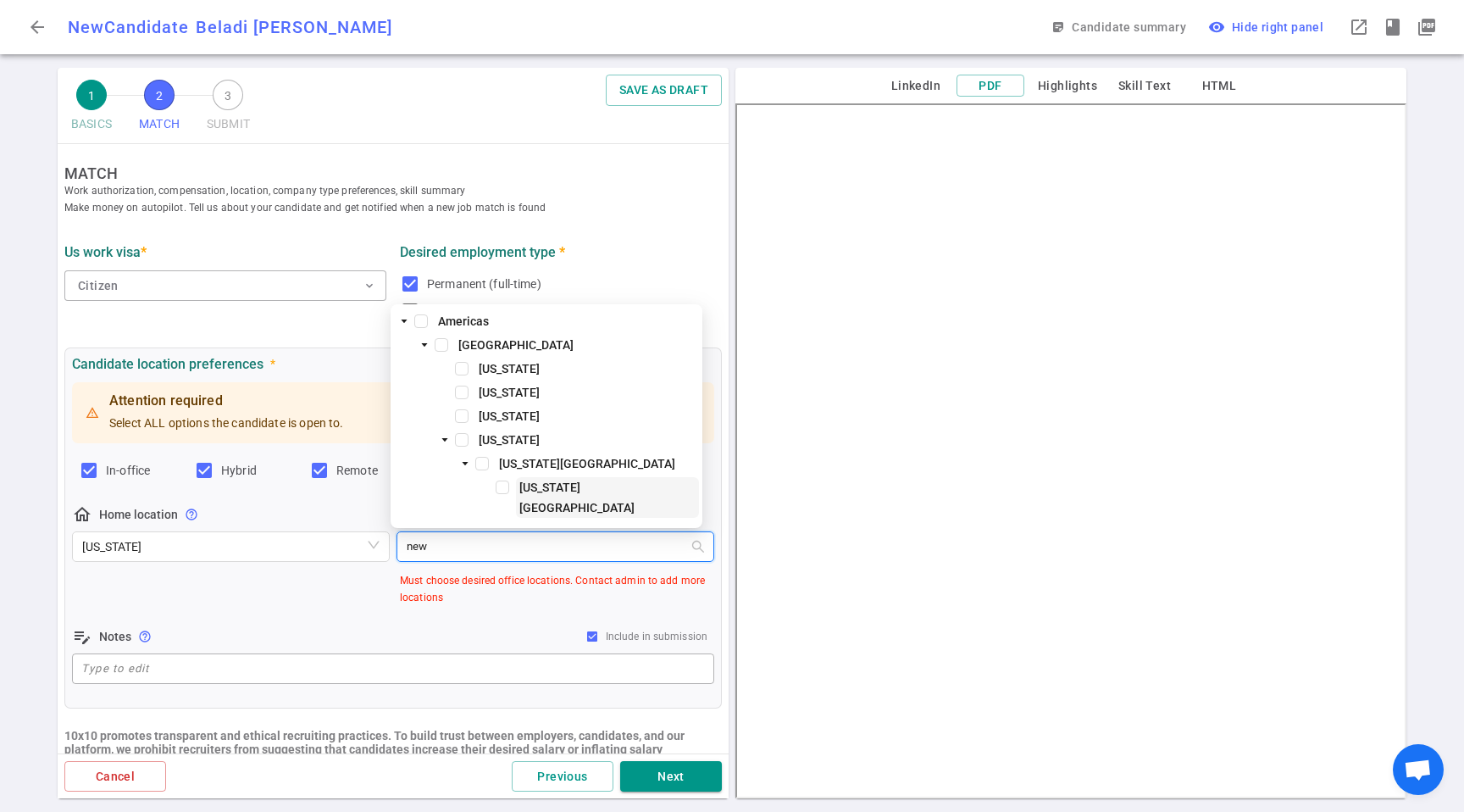
click at [549, 512] on span "[US_STATE][GEOGRAPHIC_DATA]" at bounding box center [577, 497] width 115 height 34
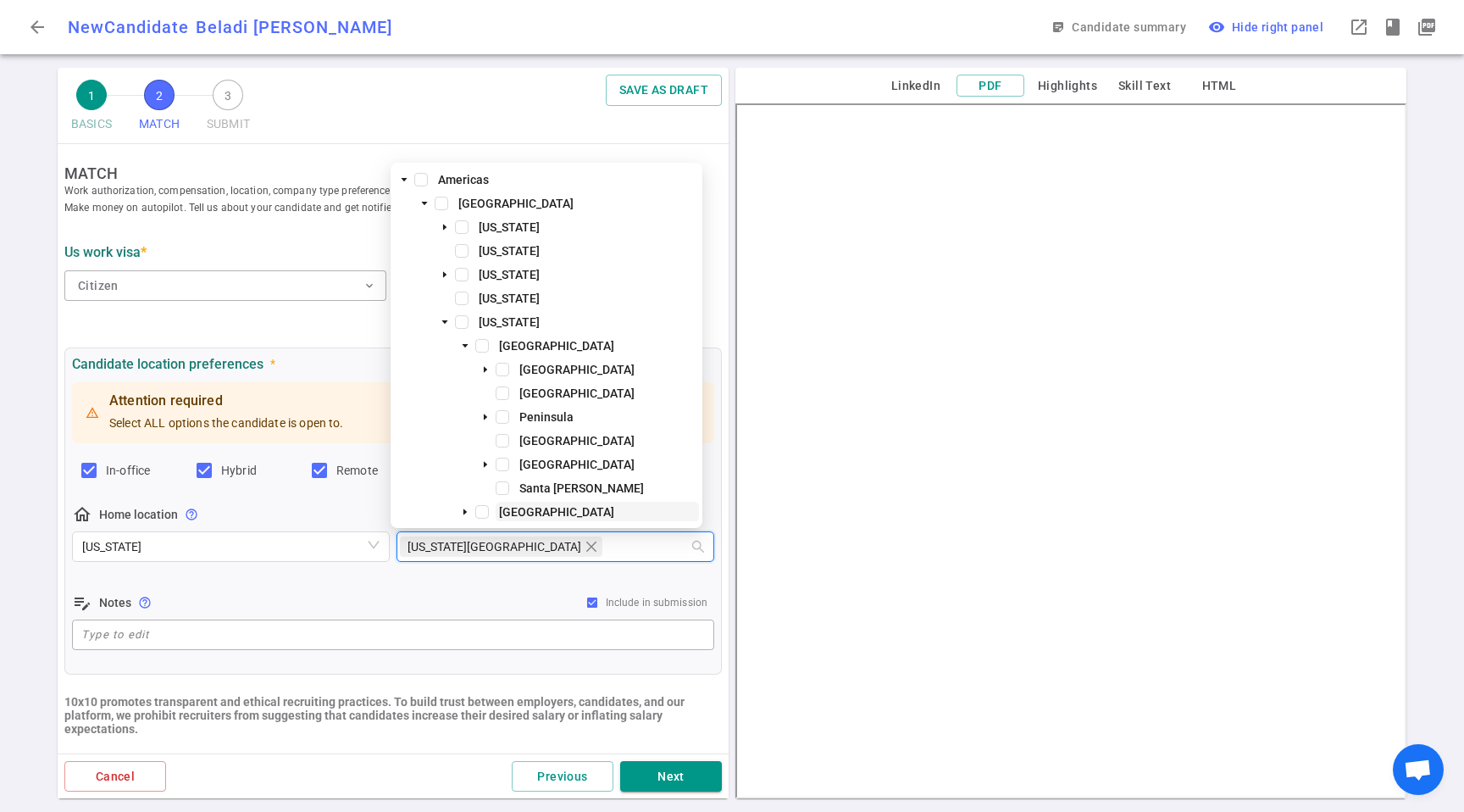
scroll to position [183, 0]
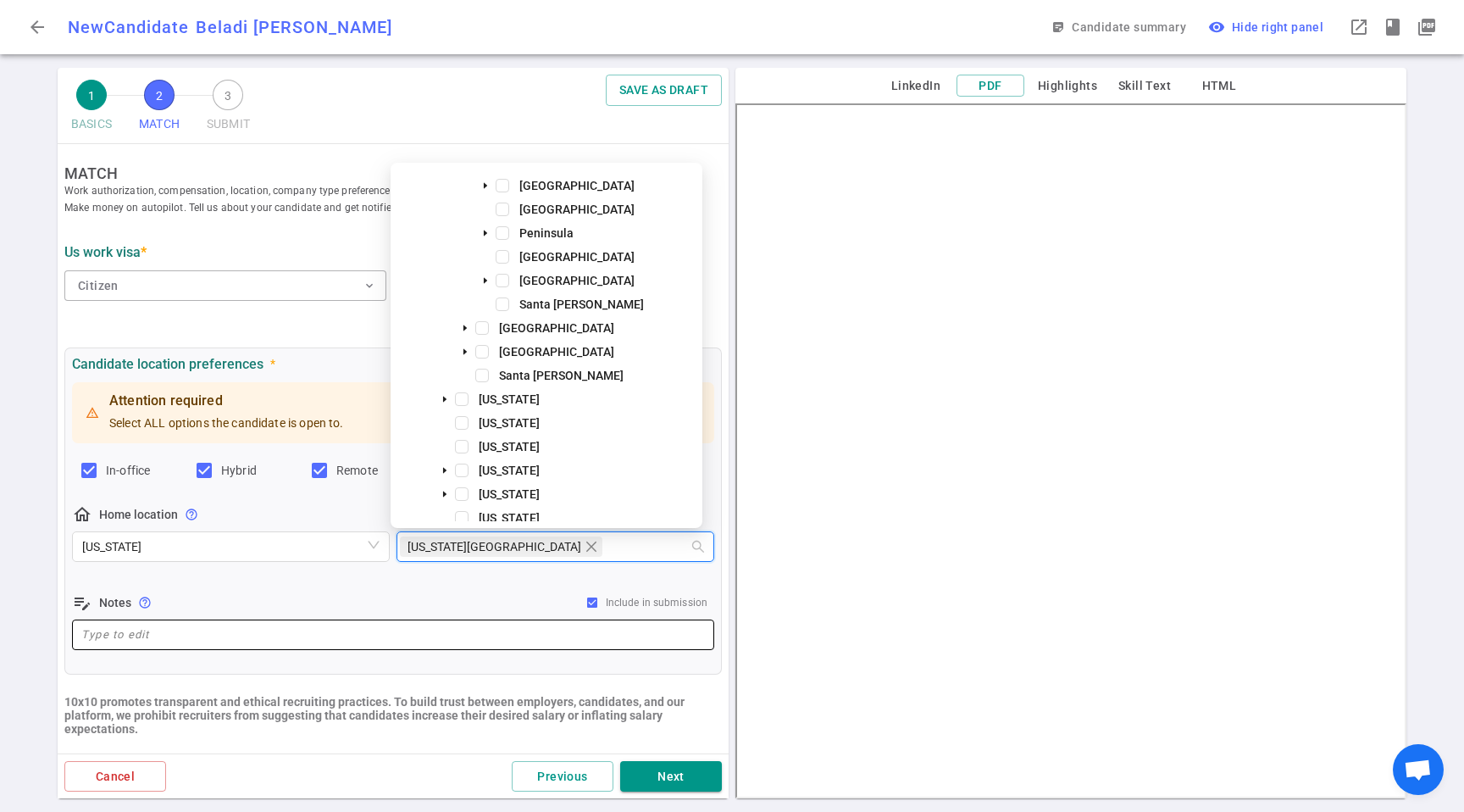
click at [439, 621] on div "x ​" at bounding box center [393, 634] width 643 height 31
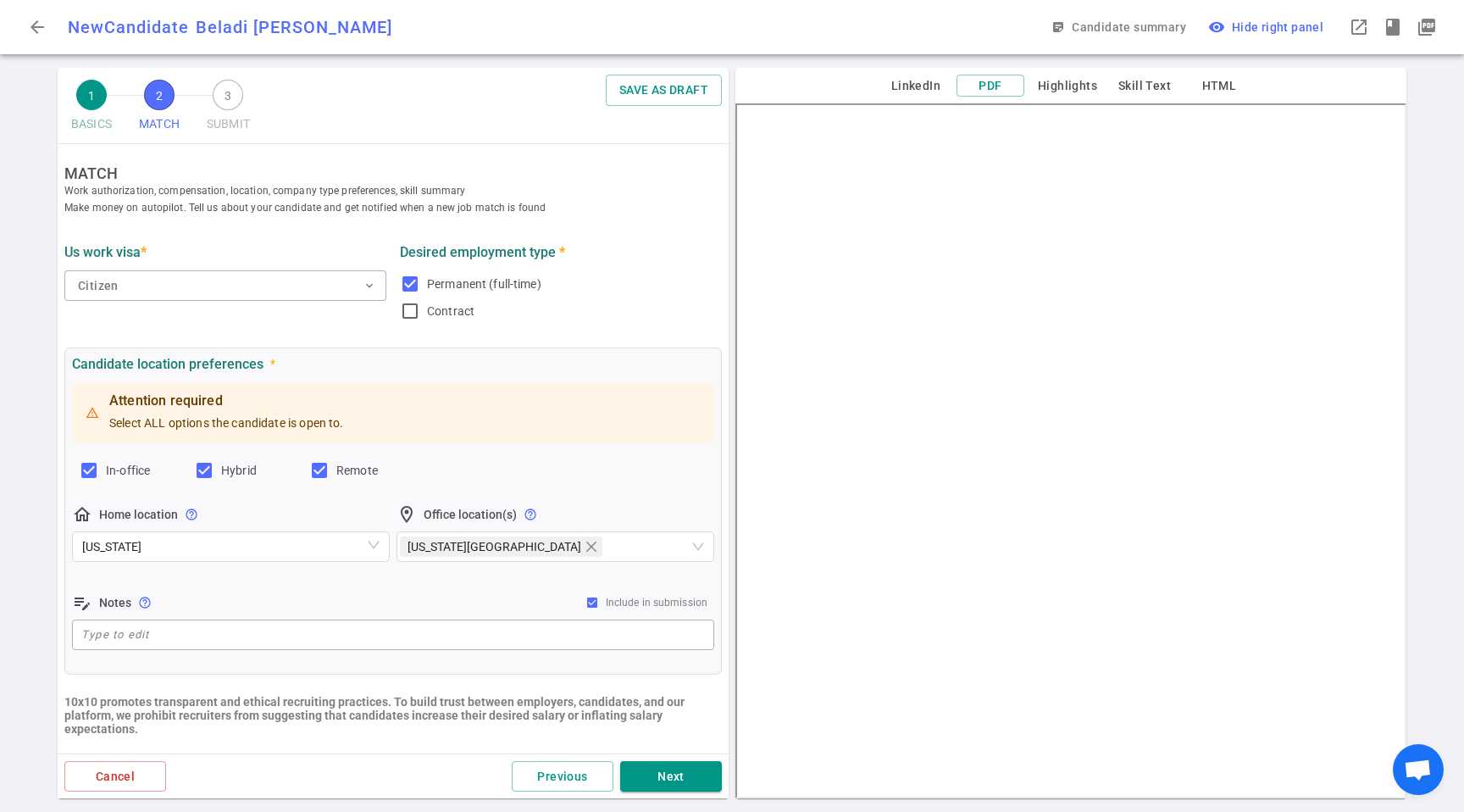
click at [456, 594] on div "edit_note Notes help_outline Include in submission" at bounding box center [393, 602] width 643 height 20
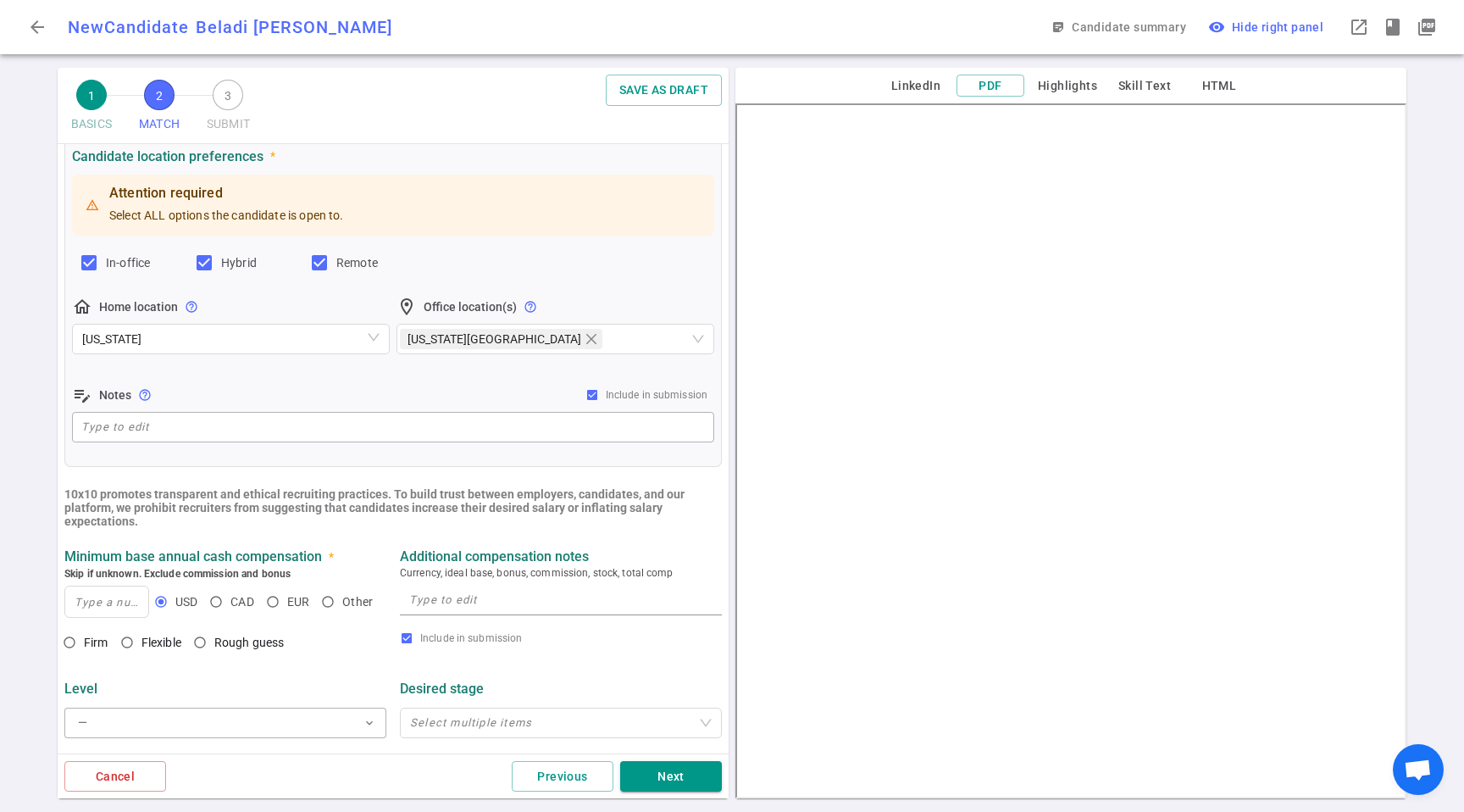
scroll to position [294, 0]
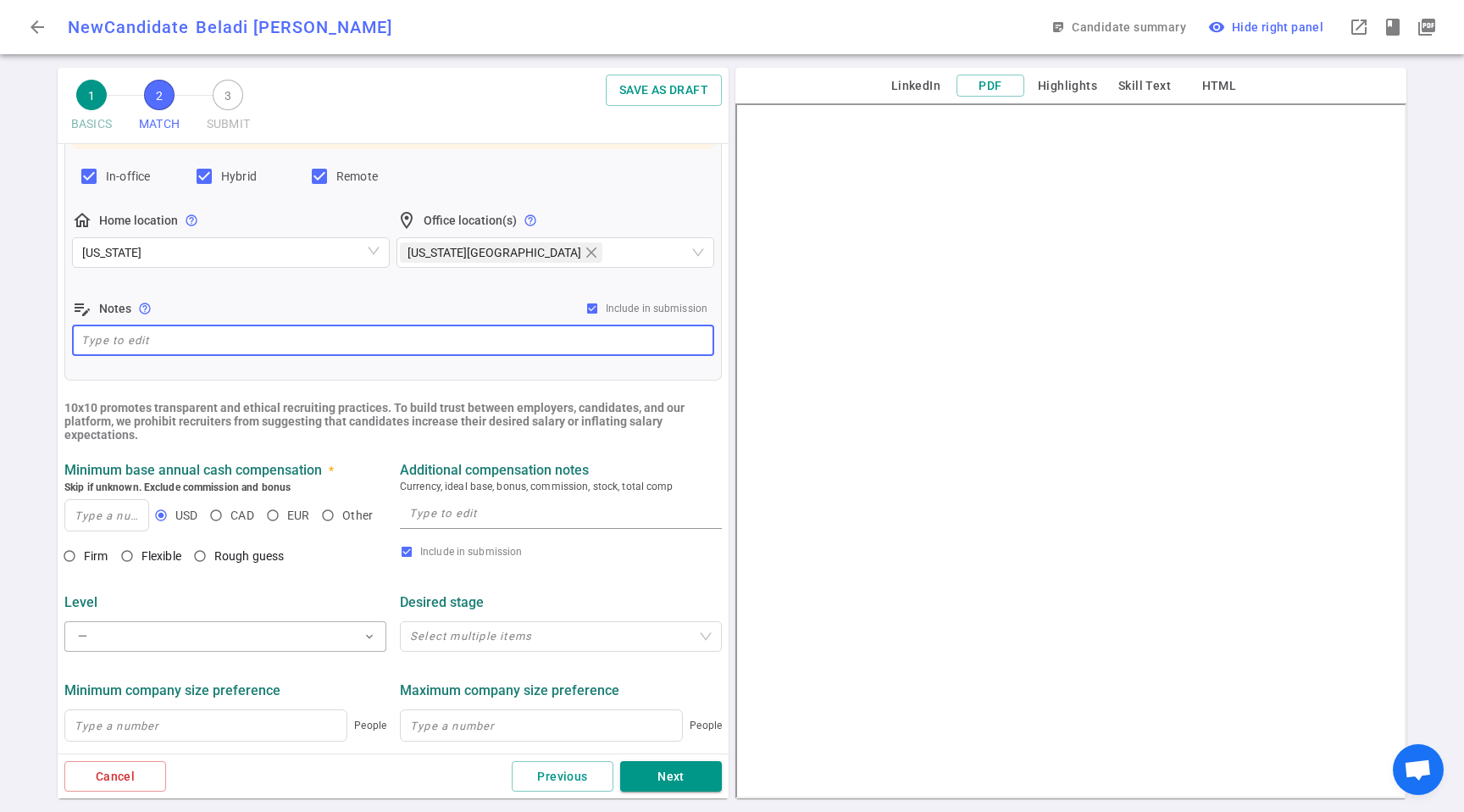
click at [226, 335] on textarea at bounding box center [393, 340] width 624 height 20
paste textarea "He lives in [US_STATE]. Open to fully remote and max of 3 days-office in [GEOGR…"
type textarea "He lives in [US_STATE]. Open to fully remote and max of 3 days-office in [GEOGR…"
click at [83, 173] on input "In-office" at bounding box center [89, 176] width 20 height 20
checkbox input "false"
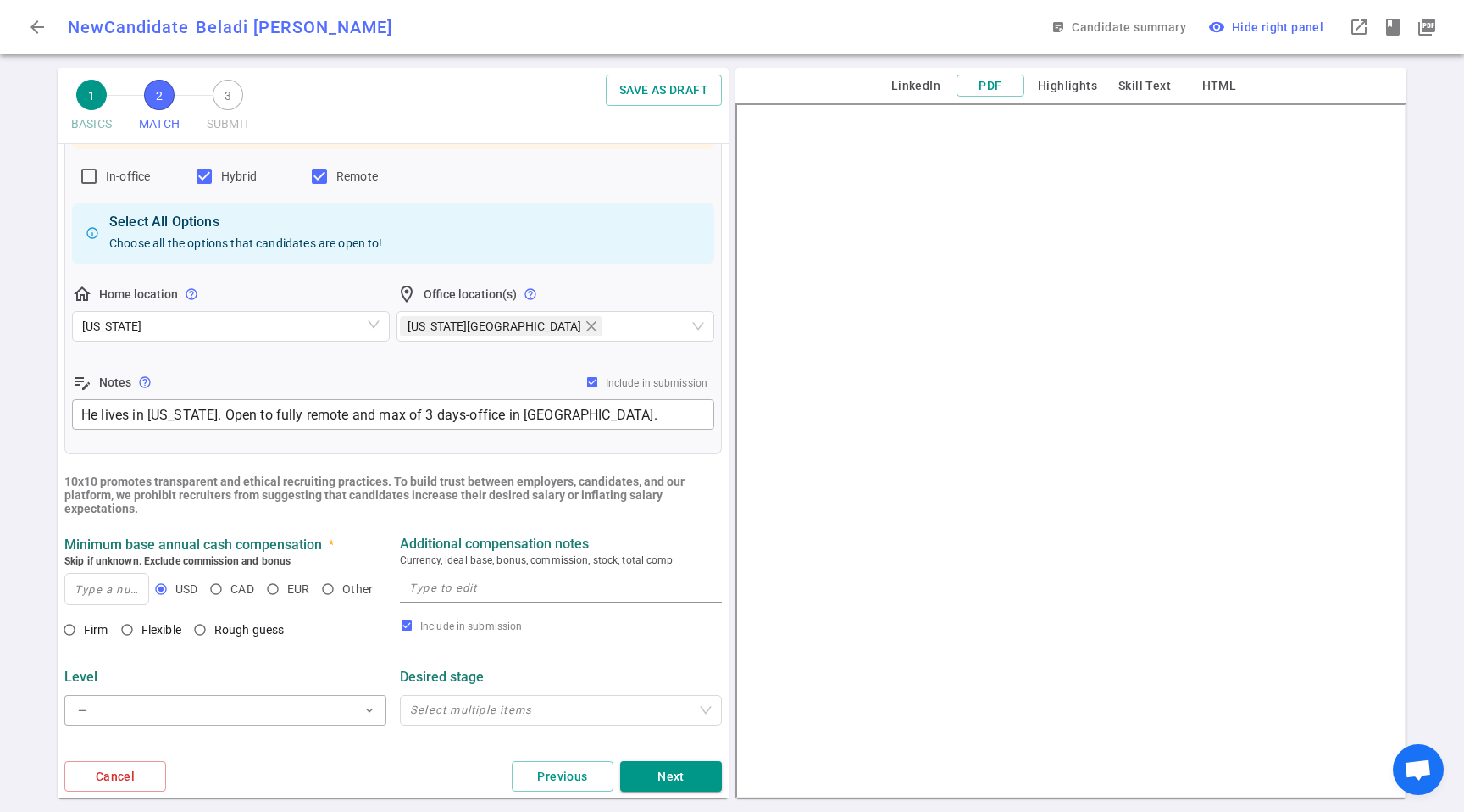
click at [553, 154] on div "Attention required Select ALL options the candidate is open to. In-office Hybri…" at bounding box center [393, 259] width 643 height 348
click at [392, 464] on ul "MATCH Work authorization, compensation, location, company type preferences, ski…" at bounding box center [393, 488] width 671 height 1277
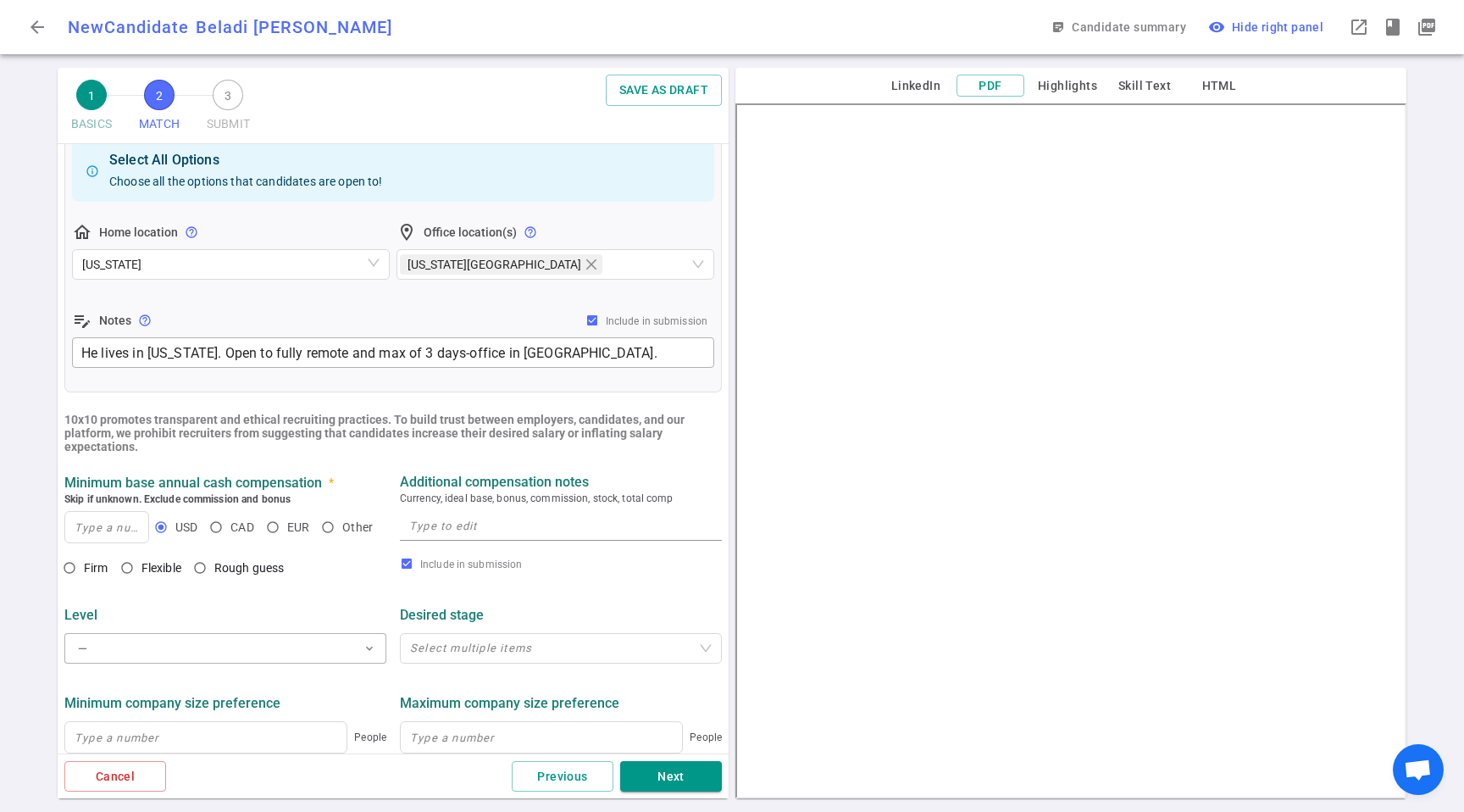
scroll to position [474, 0]
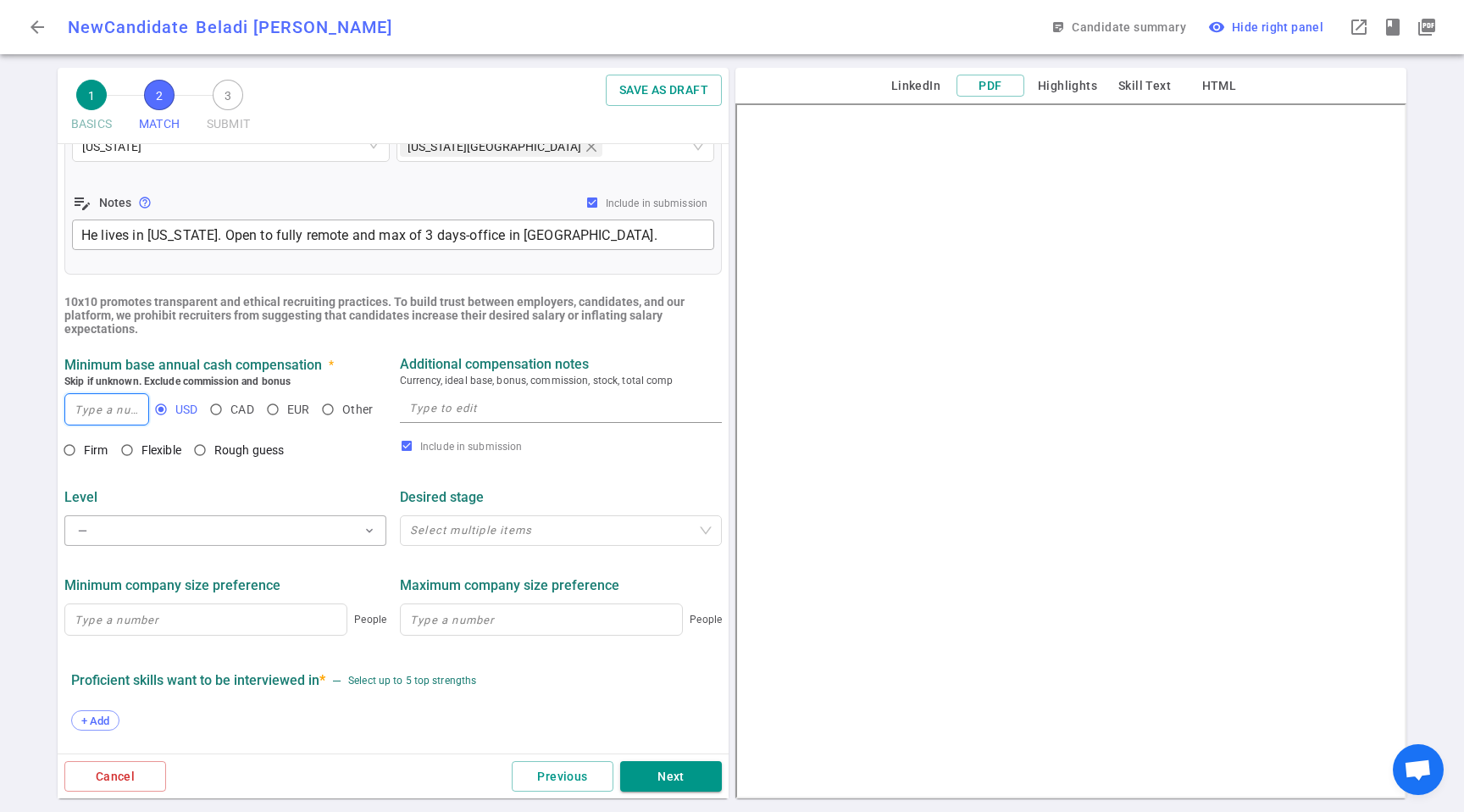
drag, startPoint x: 103, startPoint y: 415, endPoint x: 148, endPoint y: 413, distance: 45.0
click at [103, 415] on input at bounding box center [106, 409] width 83 height 31
type input "270,000"
click at [73, 446] on input "Firm" at bounding box center [69, 450] width 29 height 29
radio input "true"
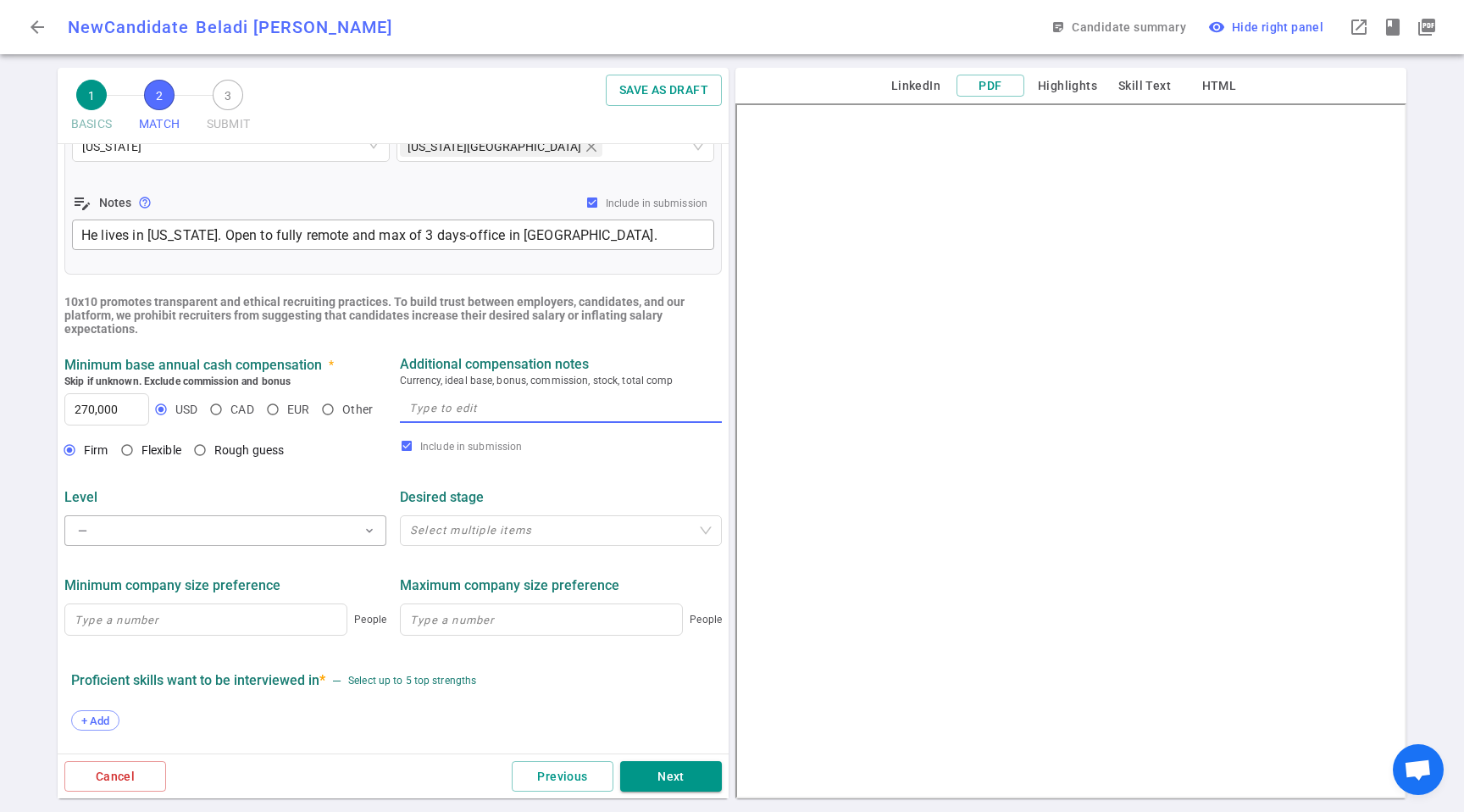
click at [480, 404] on textarea at bounding box center [561, 408] width 304 height 20
paste textarea "At least 270K + equity"
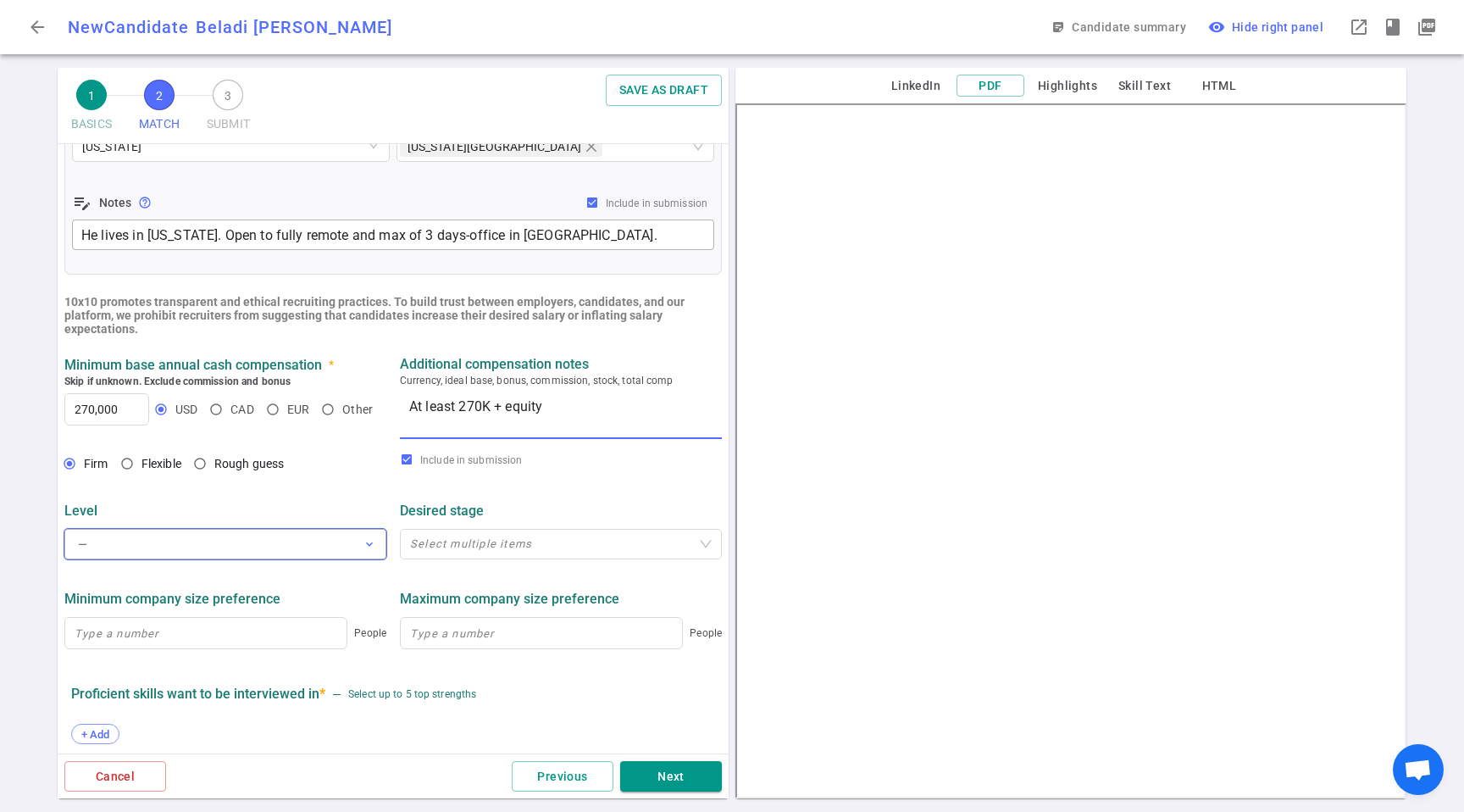
type textarea "At least 270K + equity"
click at [209, 550] on button "— expand_more" at bounding box center [225, 544] width 322 height 31
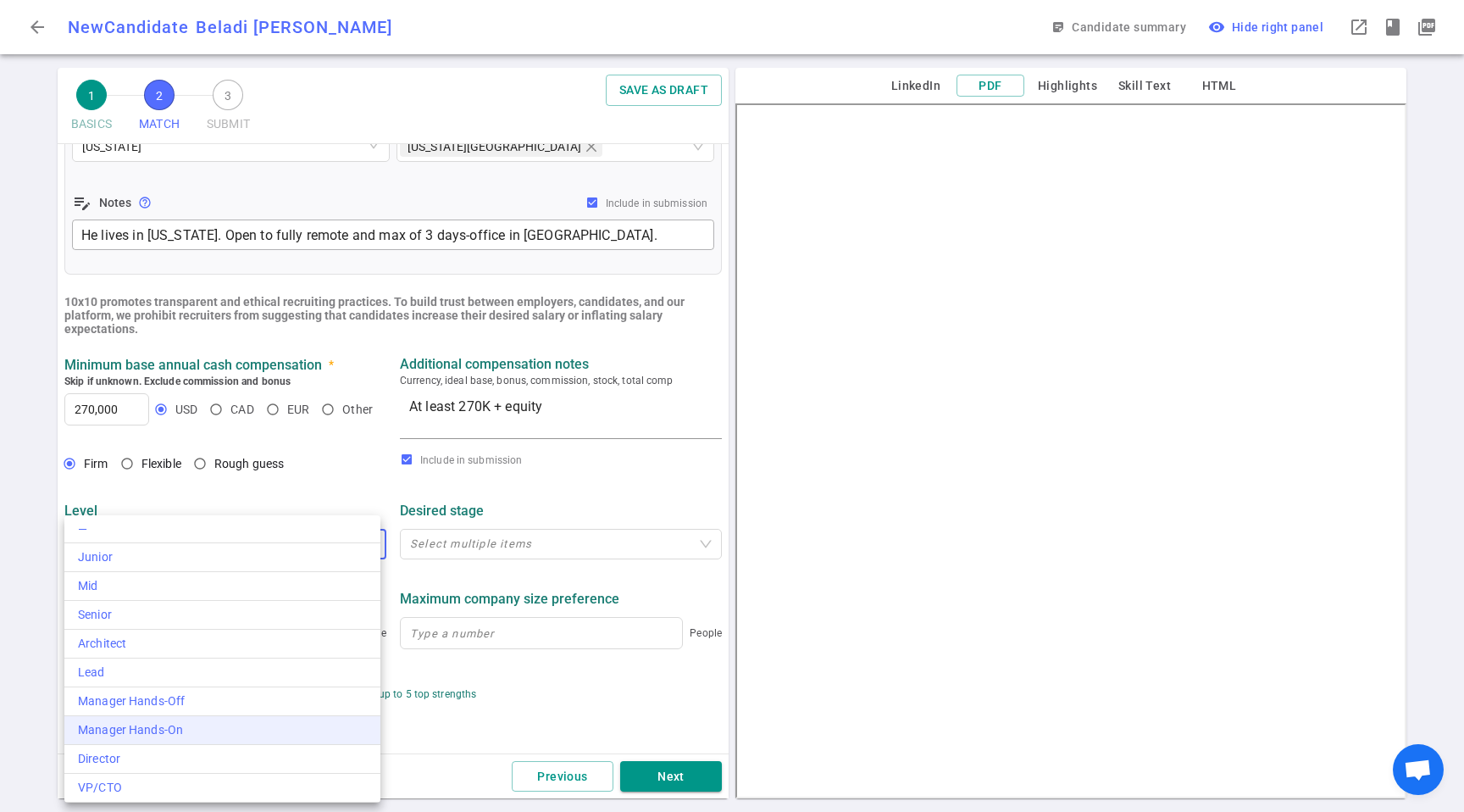
click at [187, 719] on li "Manager Hands-On" at bounding box center [222, 730] width 316 height 29
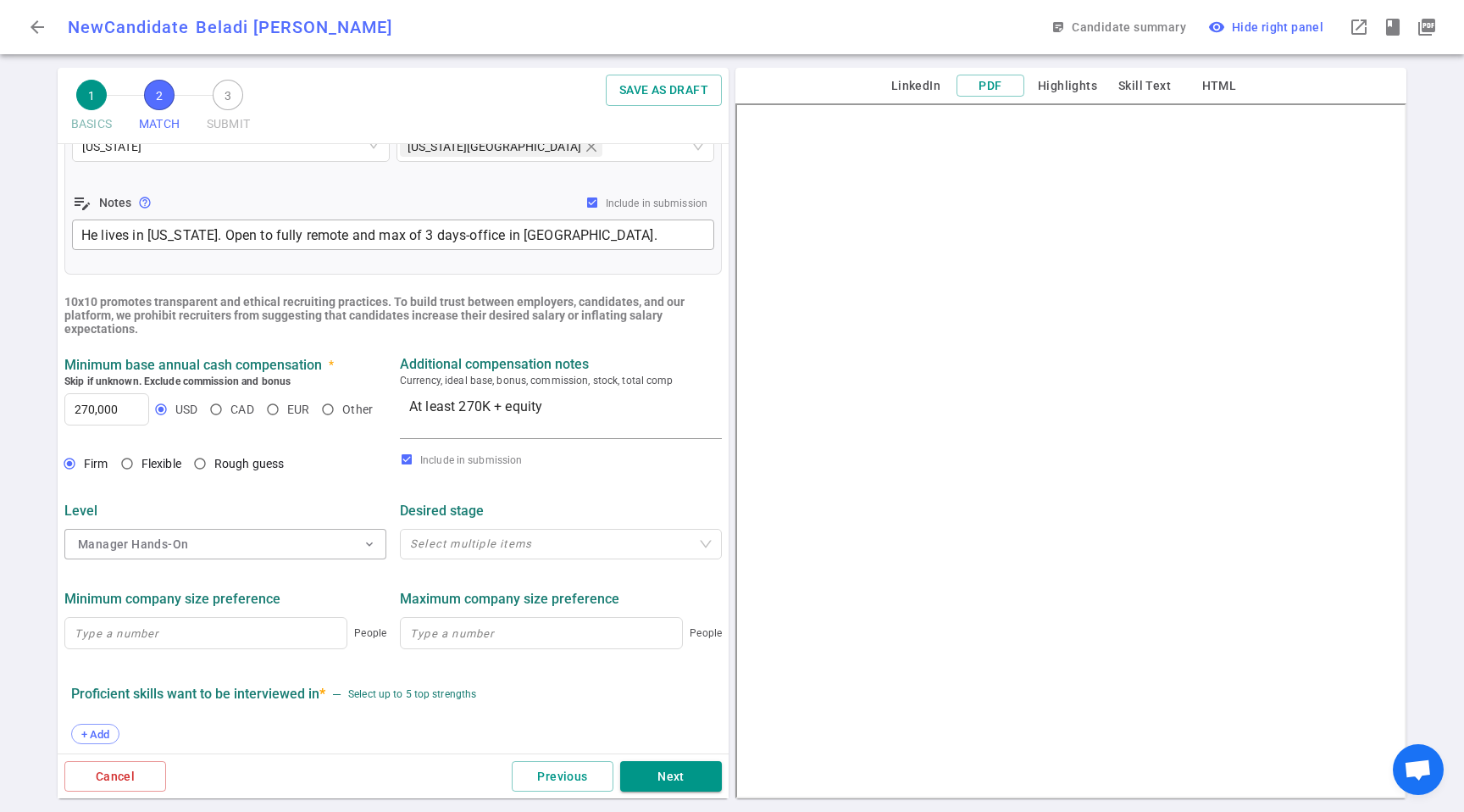
click at [278, 584] on div "Minimum company size preference" at bounding box center [225, 598] width 322 height 31
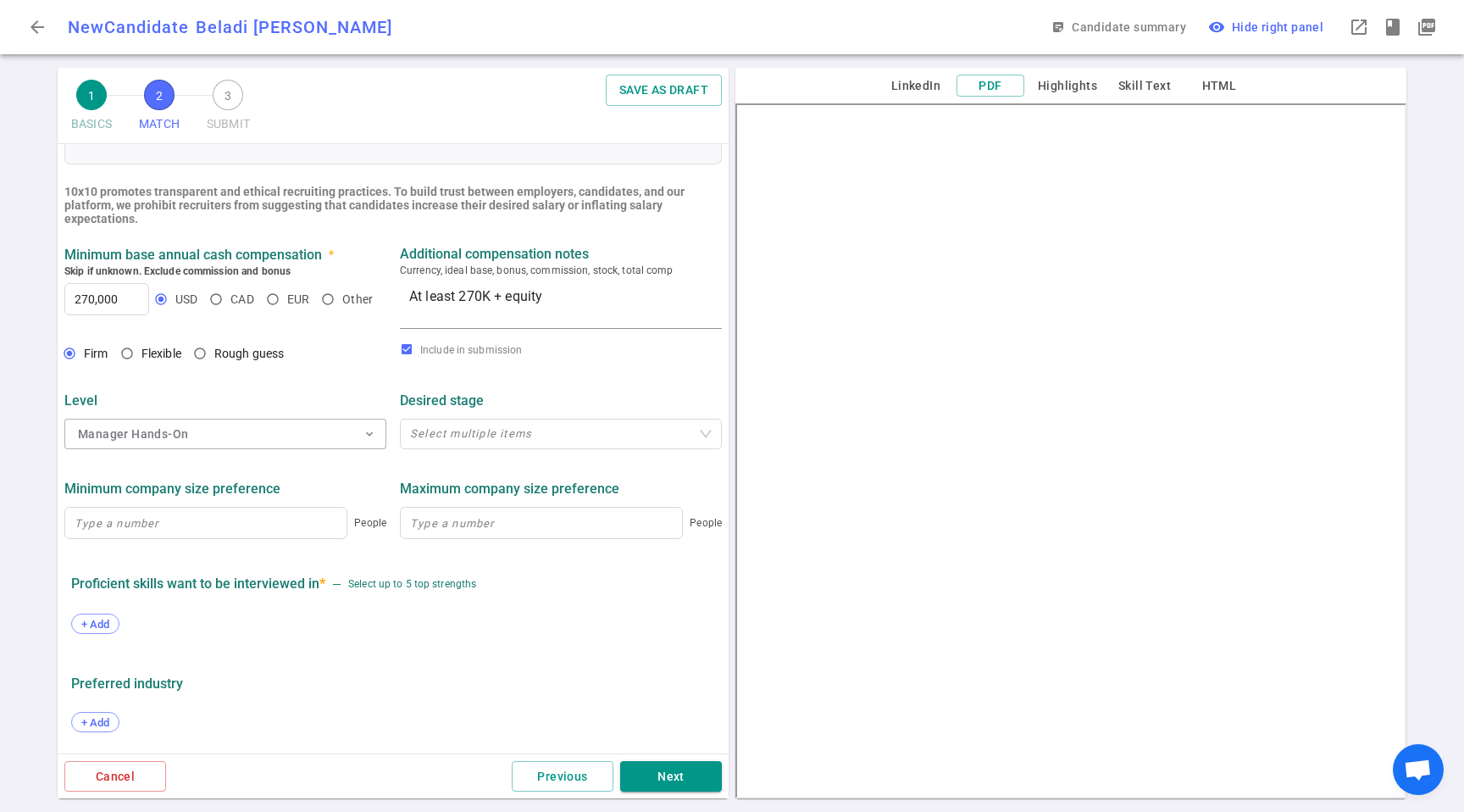
scroll to position [671, 0]
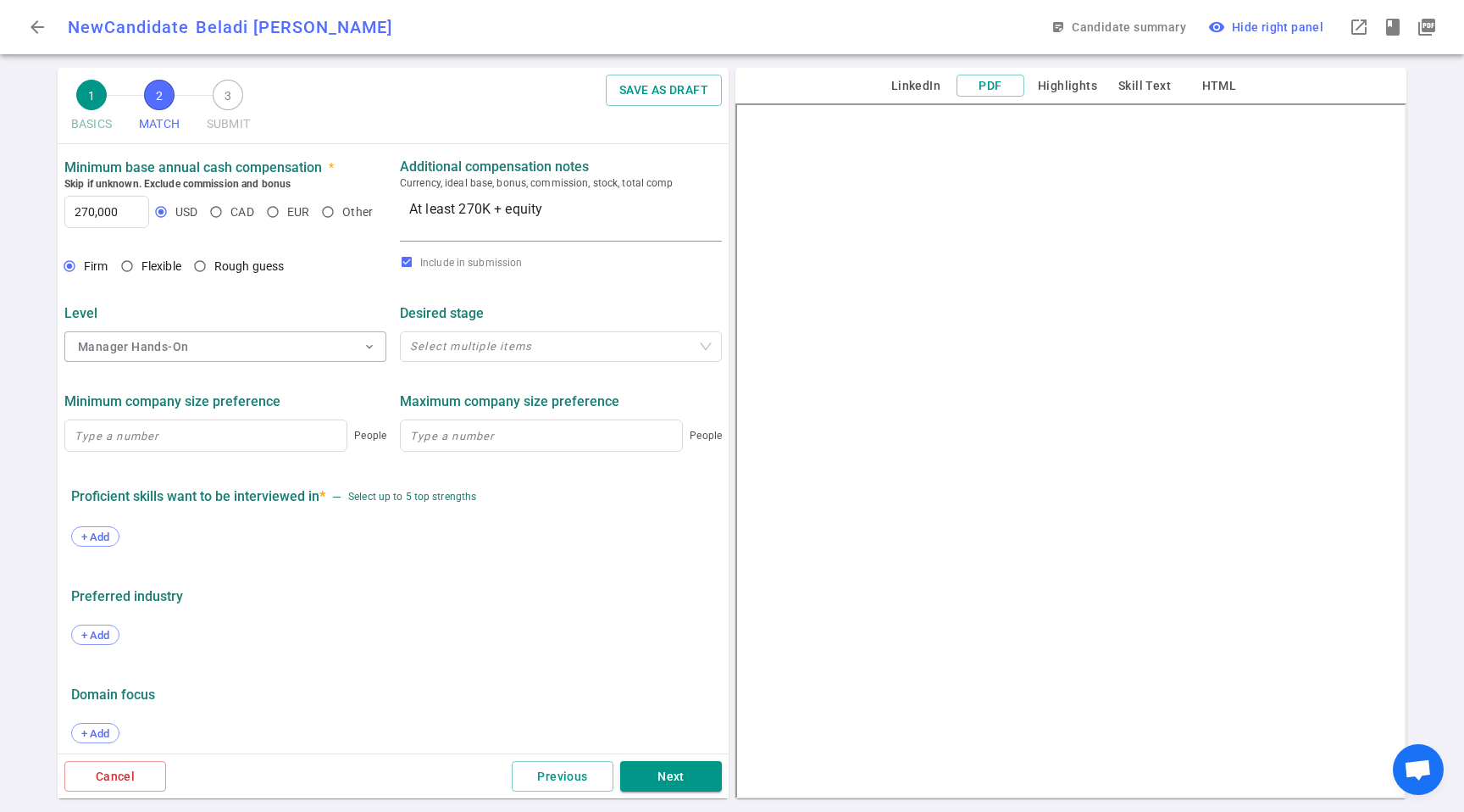
click at [104, 523] on div "+ Add" at bounding box center [392, 538] width 644 height 37
click at [108, 529] on div "+ Add" at bounding box center [95, 536] width 48 height 20
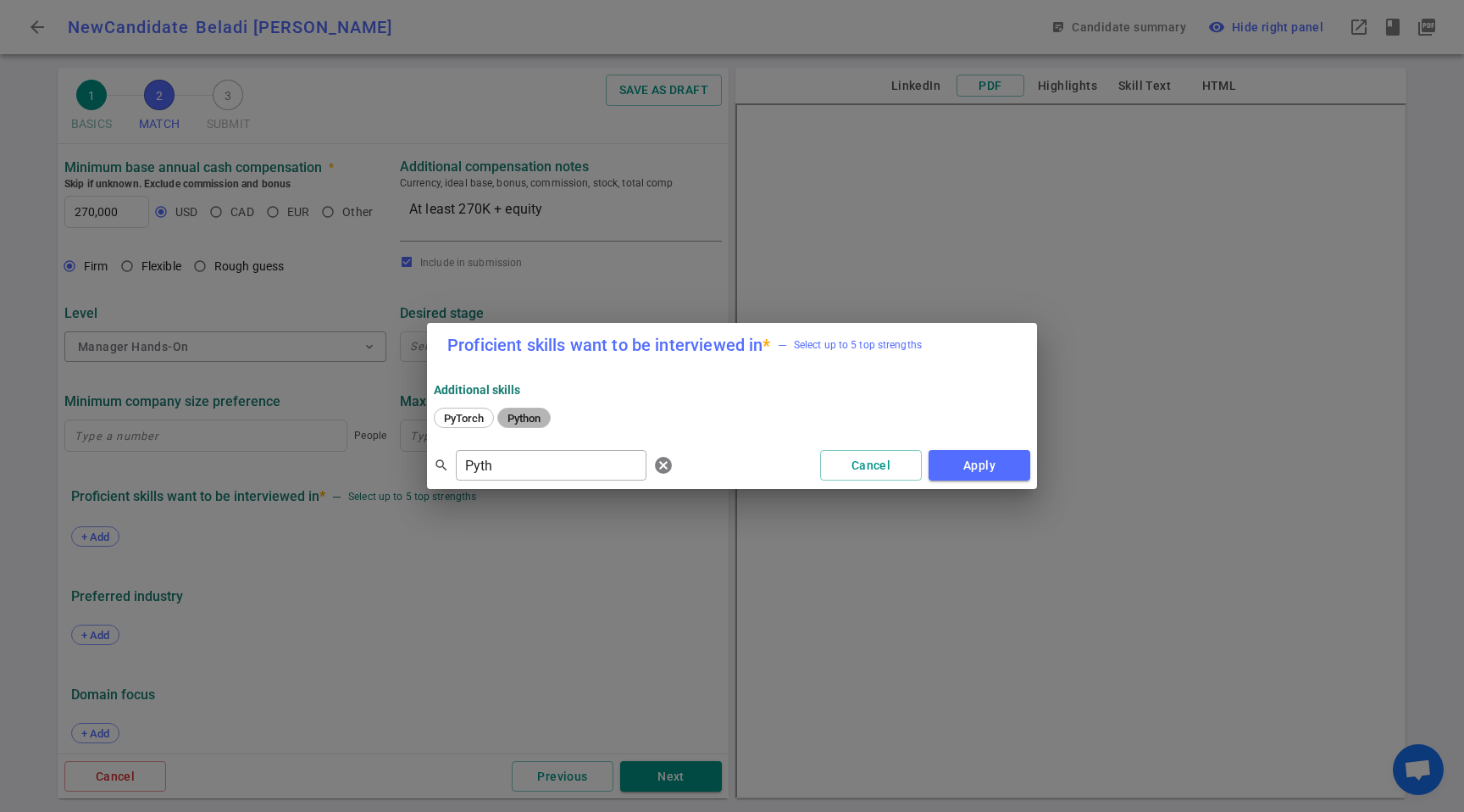
click at [516, 422] on span "Python" at bounding box center [524, 418] width 45 height 13
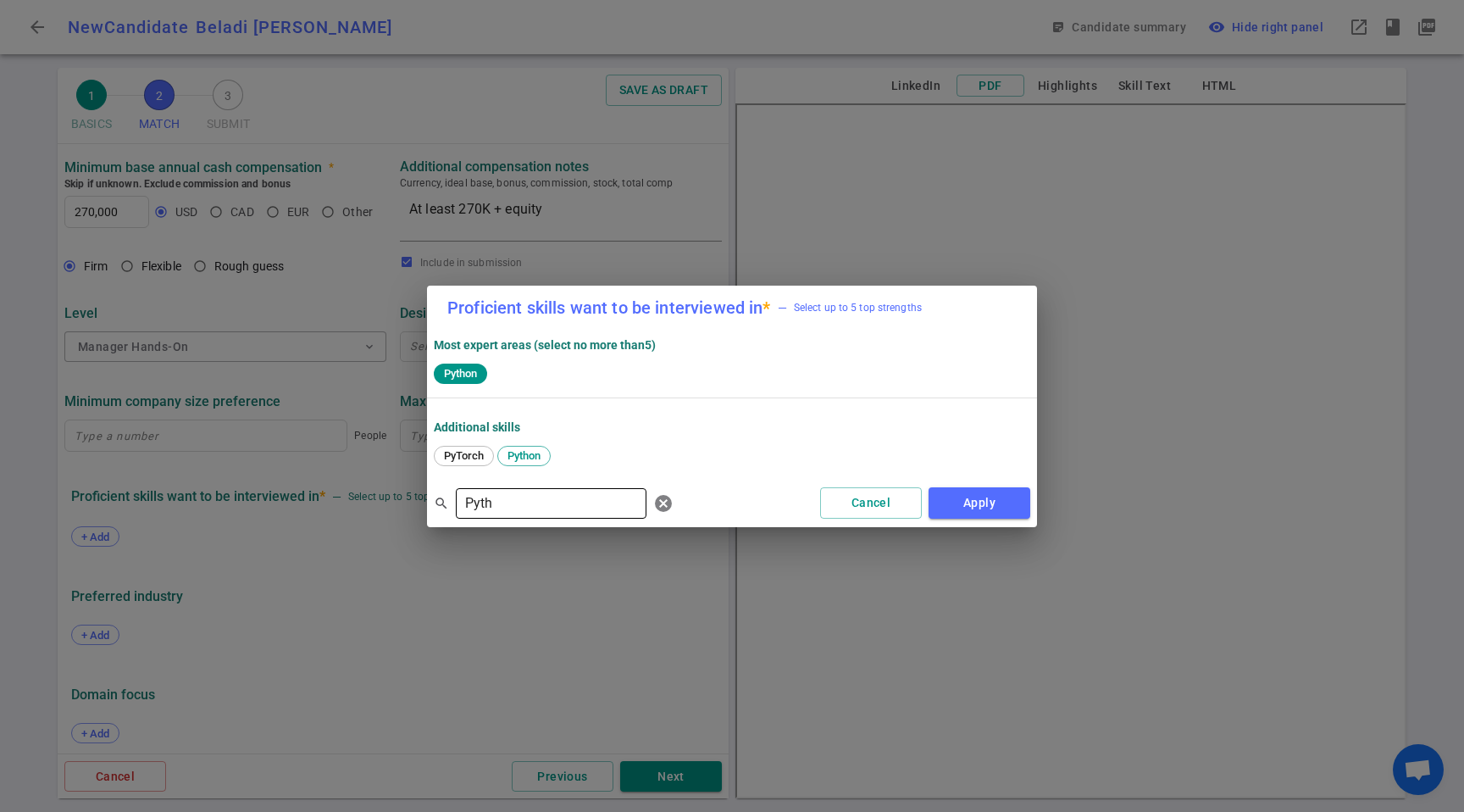
click at [507, 508] on input "Pyth" at bounding box center [550, 503] width 191 height 27
click at [562, 453] on span "SQL" at bounding box center [570, 455] width 33 height 13
click at [533, 503] on input "SQL" at bounding box center [550, 503] width 191 height 27
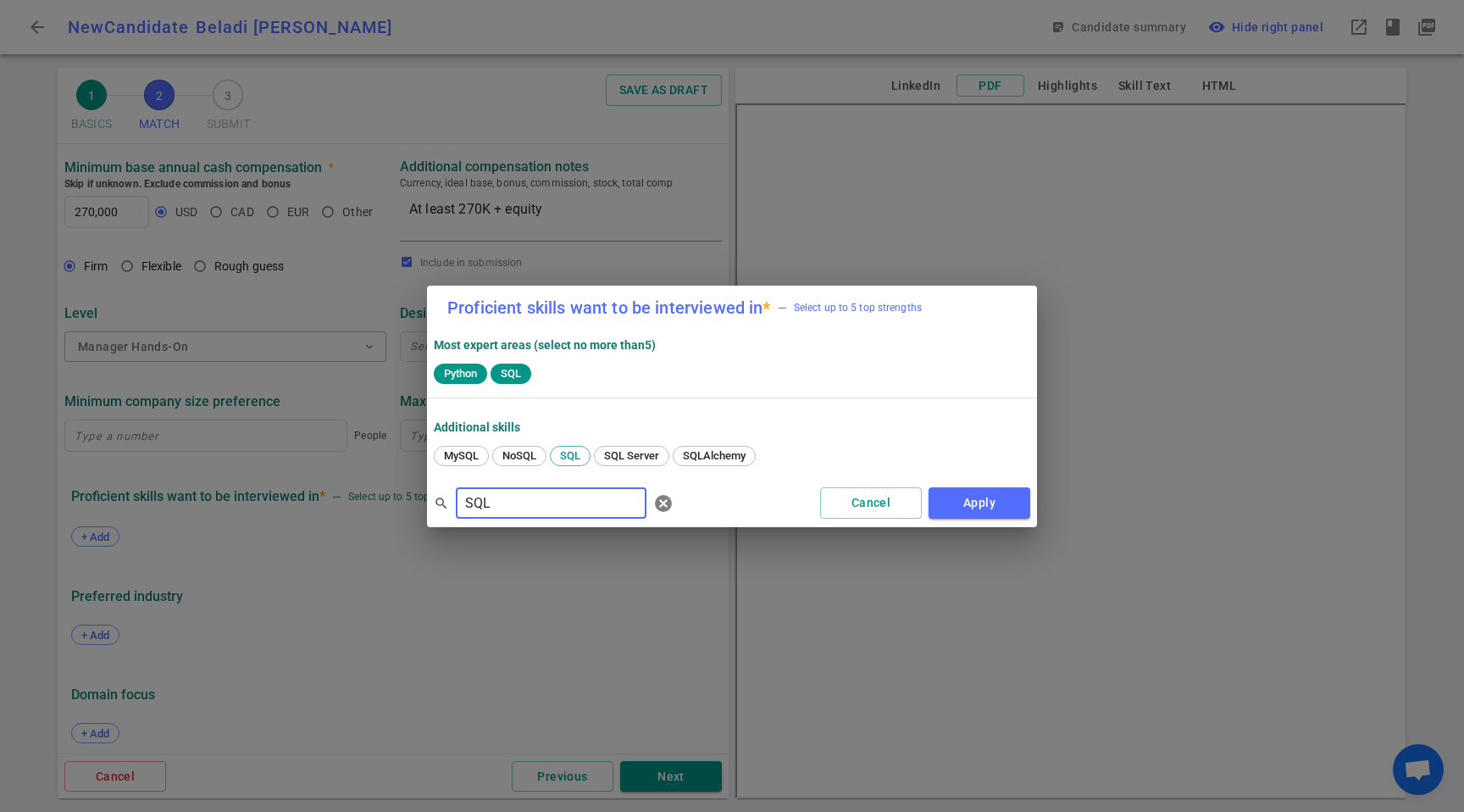
click at [533, 502] on input "SQL" at bounding box center [550, 503] width 191 height 27
drag, startPoint x: 538, startPoint y: 455, endPoint x: 535, endPoint y: 468, distance: 13.3
click at [538, 455] on span "Spark" at bounding box center [523, 455] width 41 height 13
click at [545, 522] on div "search Spark ​ [PERSON_NAME] Apply" at bounding box center [732, 503] width 610 height 47
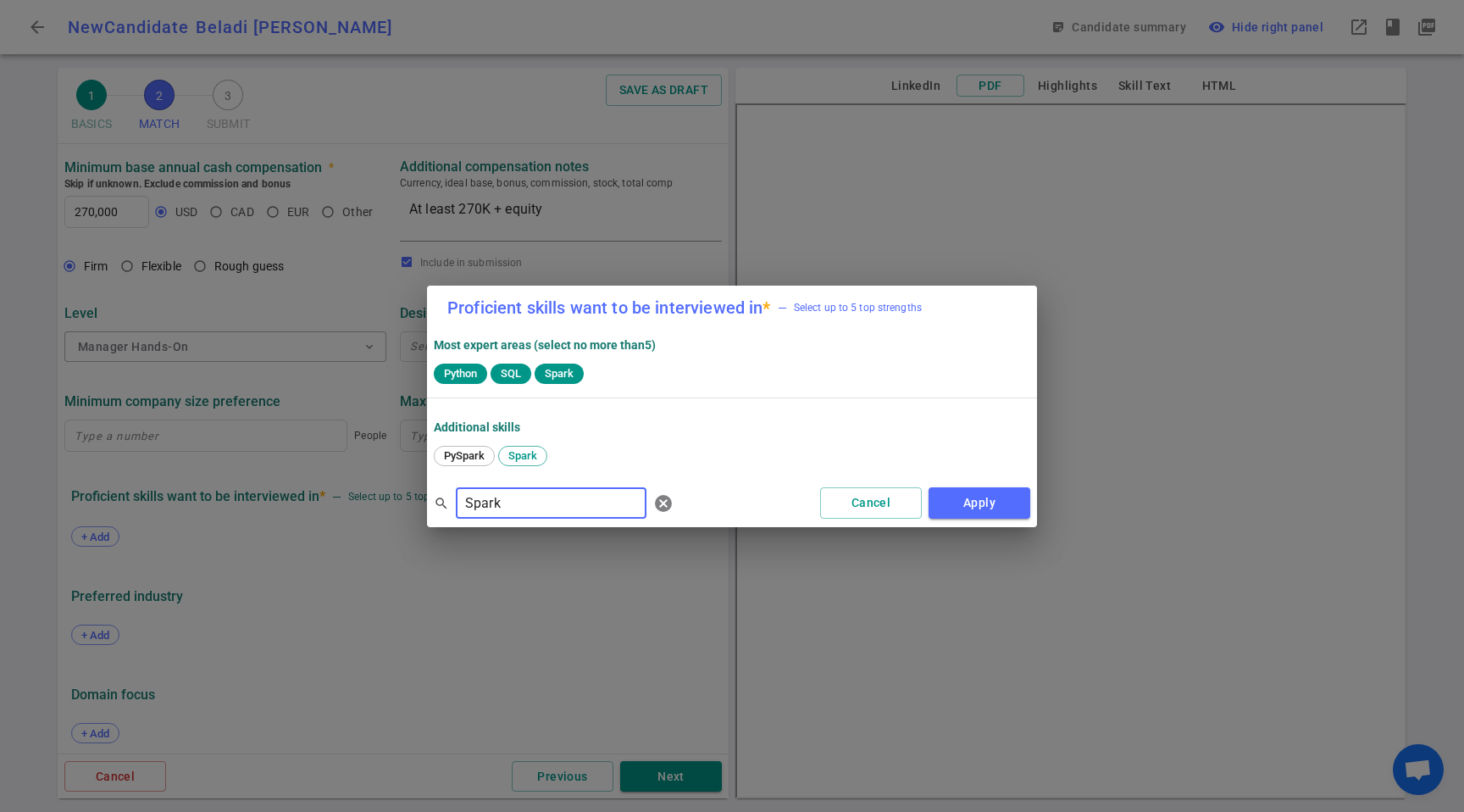
click at [549, 509] on input "Spark" at bounding box center [550, 503] width 191 height 27
click at [468, 450] on span "[PERSON_NAME]" at bounding box center [485, 455] width 96 height 13
click at [541, 511] on input "[PERSON_NAME]" at bounding box center [550, 503] width 191 height 27
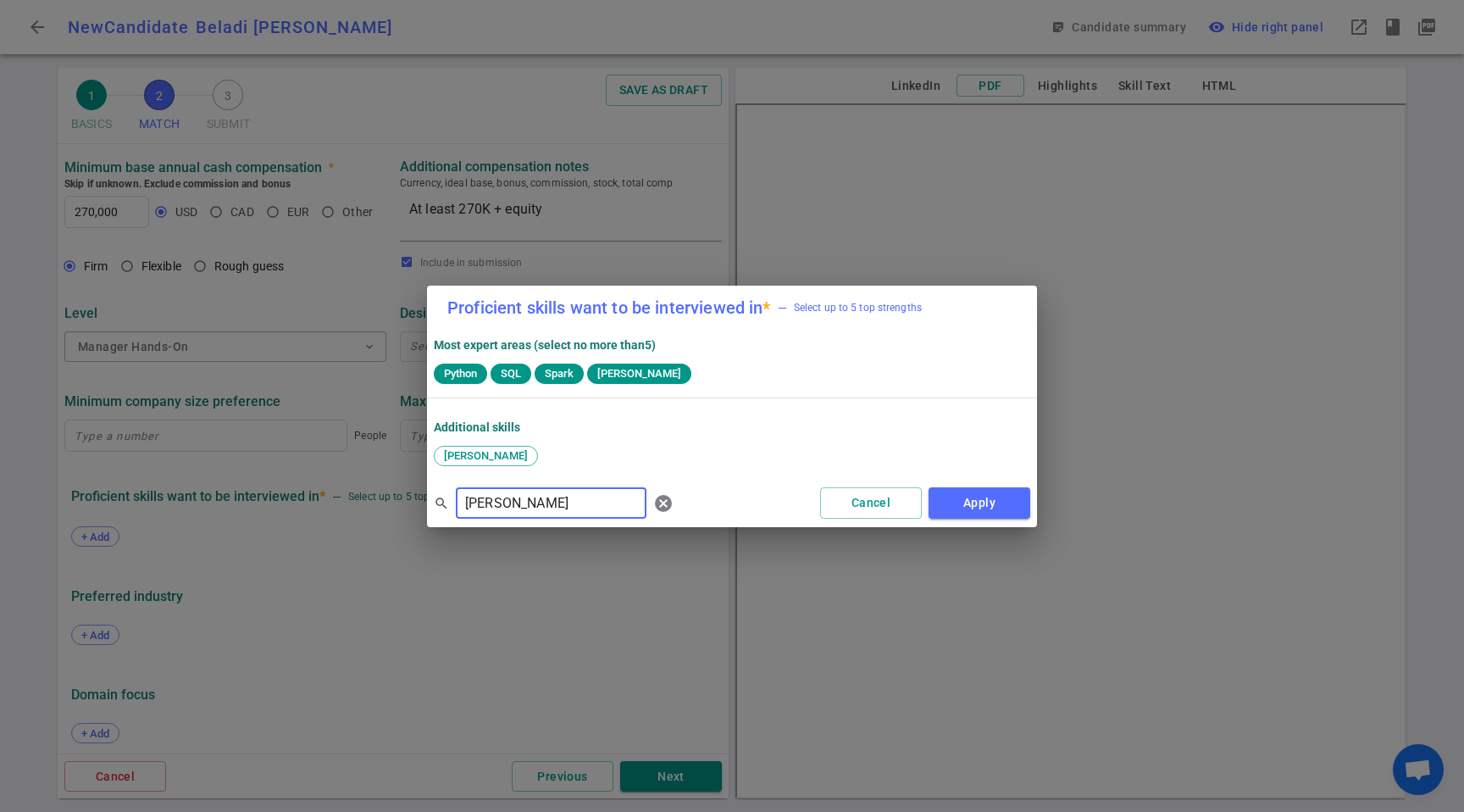
click at [540, 511] on input "[PERSON_NAME]" at bounding box center [550, 503] width 191 height 27
click at [473, 460] on span "Airflow" at bounding box center [461, 455] width 47 height 13
click at [549, 501] on input "Airflow" at bounding box center [550, 503] width 191 height 27
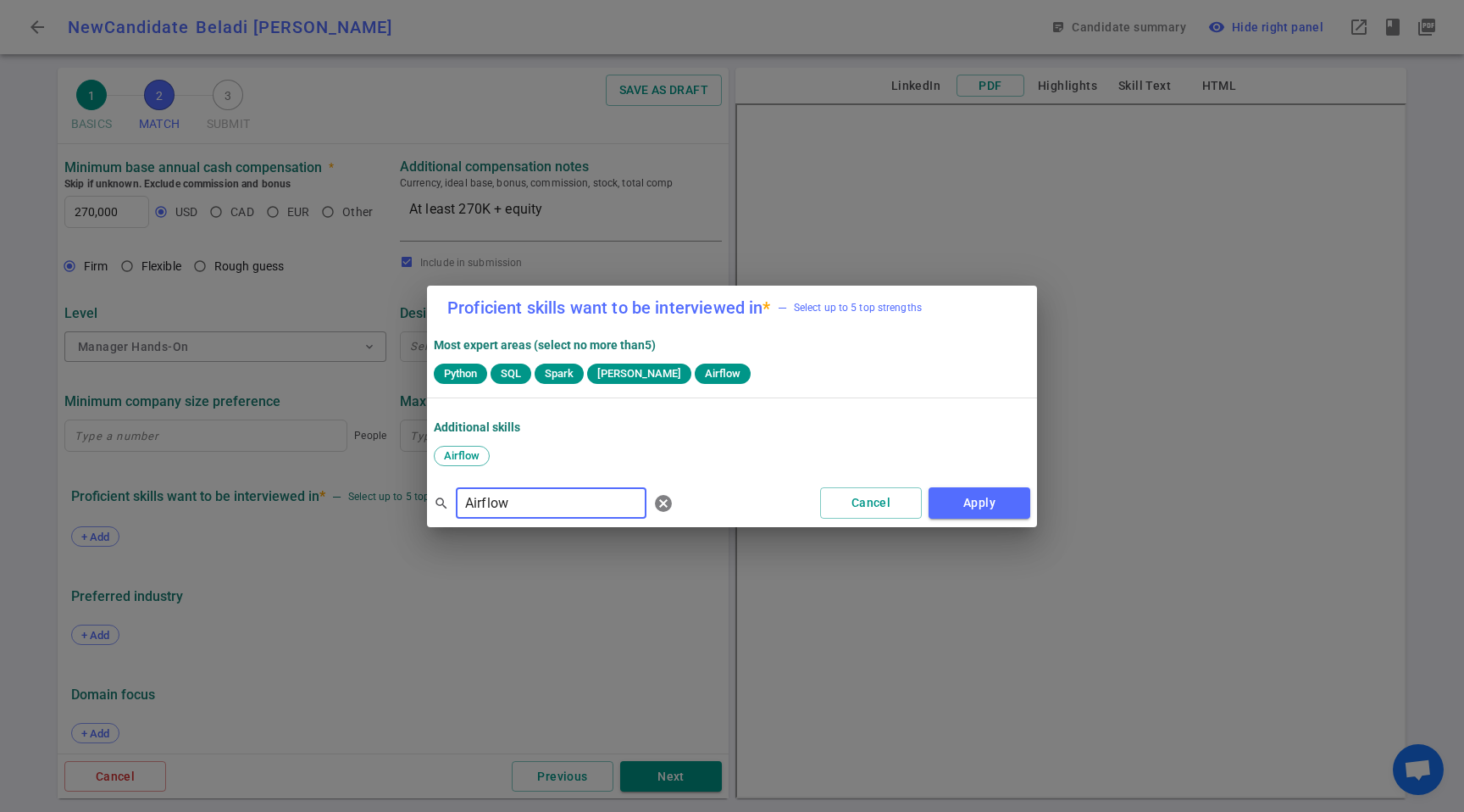
click at [547, 502] on input "Airflow" at bounding box center [550, 503] width 191 height 27
type input "A"
click at [534, 493] on input "DBT" at bounding box center [550, 503] width 191 height 27
click at [533, 493] on input "DBT" at bounding box center [550, 503] width 191 height 27
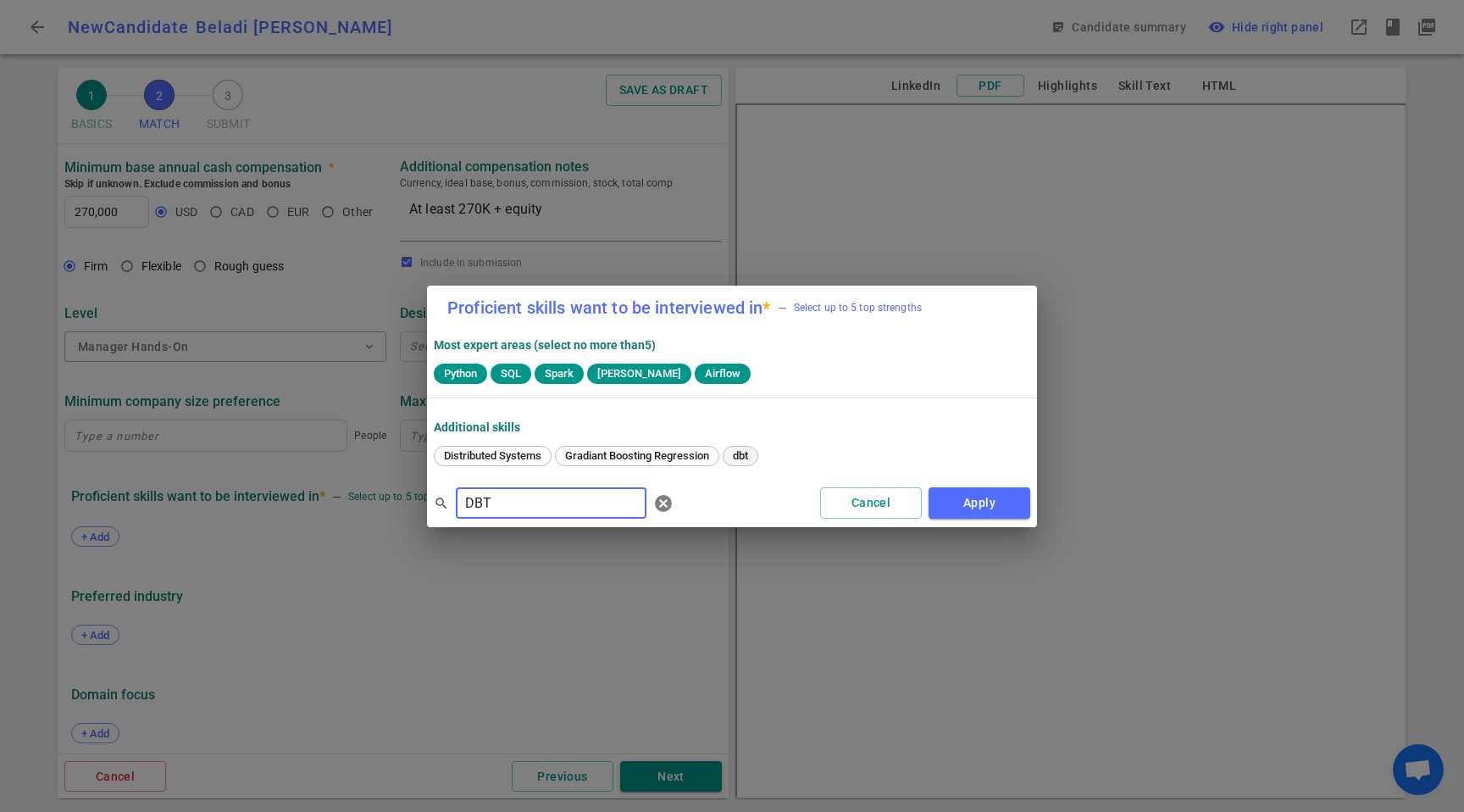
type input "DBT"
drag, startPoint x: 739, startPoint y: 454, endPoint x: 812, endPoint y: 475, distance: 76.0
click at [740, 454] on span "dbt" at bounding box center [740, 455] width 27 height 13
click at [981, 495] on button "Apply" at bounding box center [979, 503] width 102 height 32
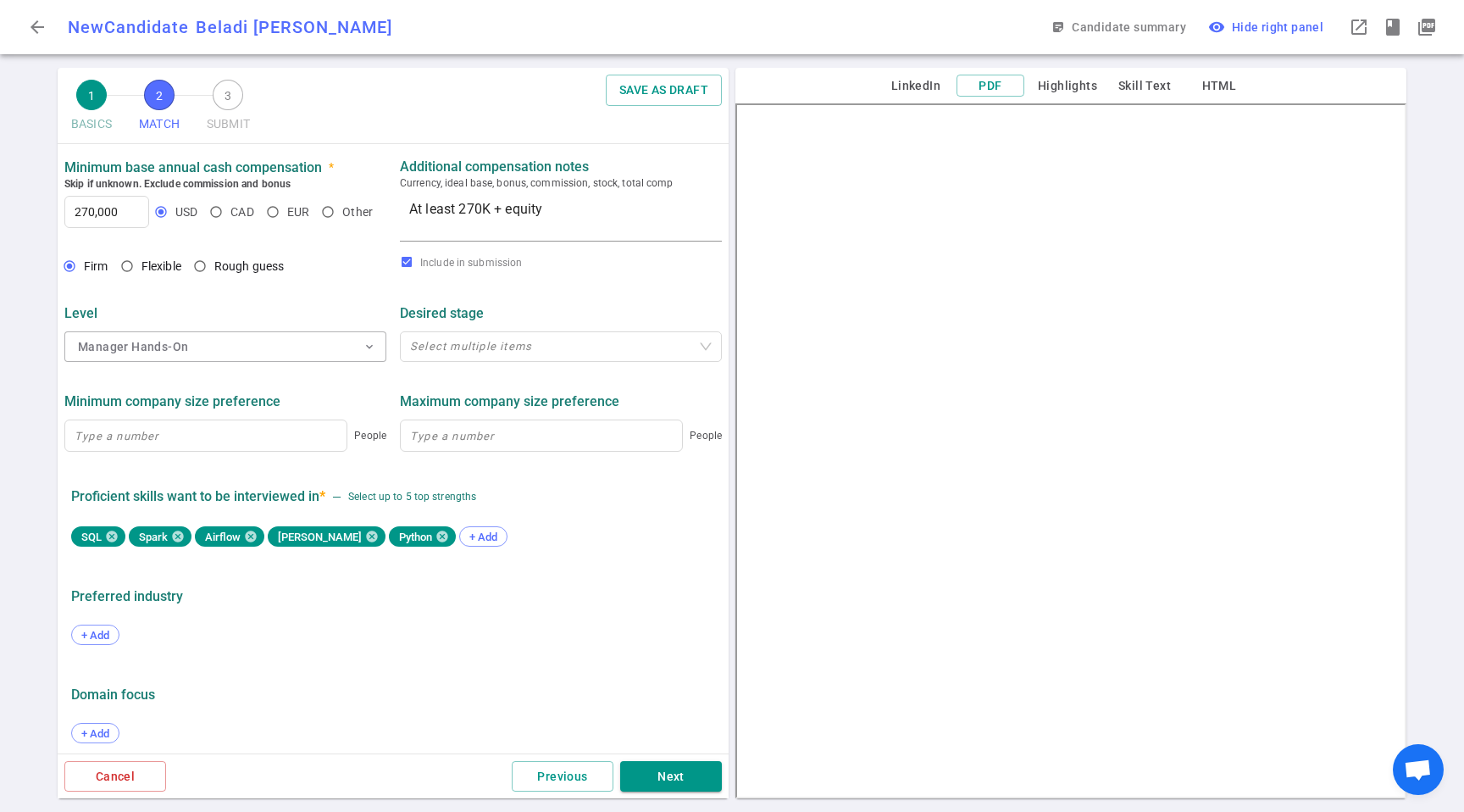
scroll to position [683, 0]
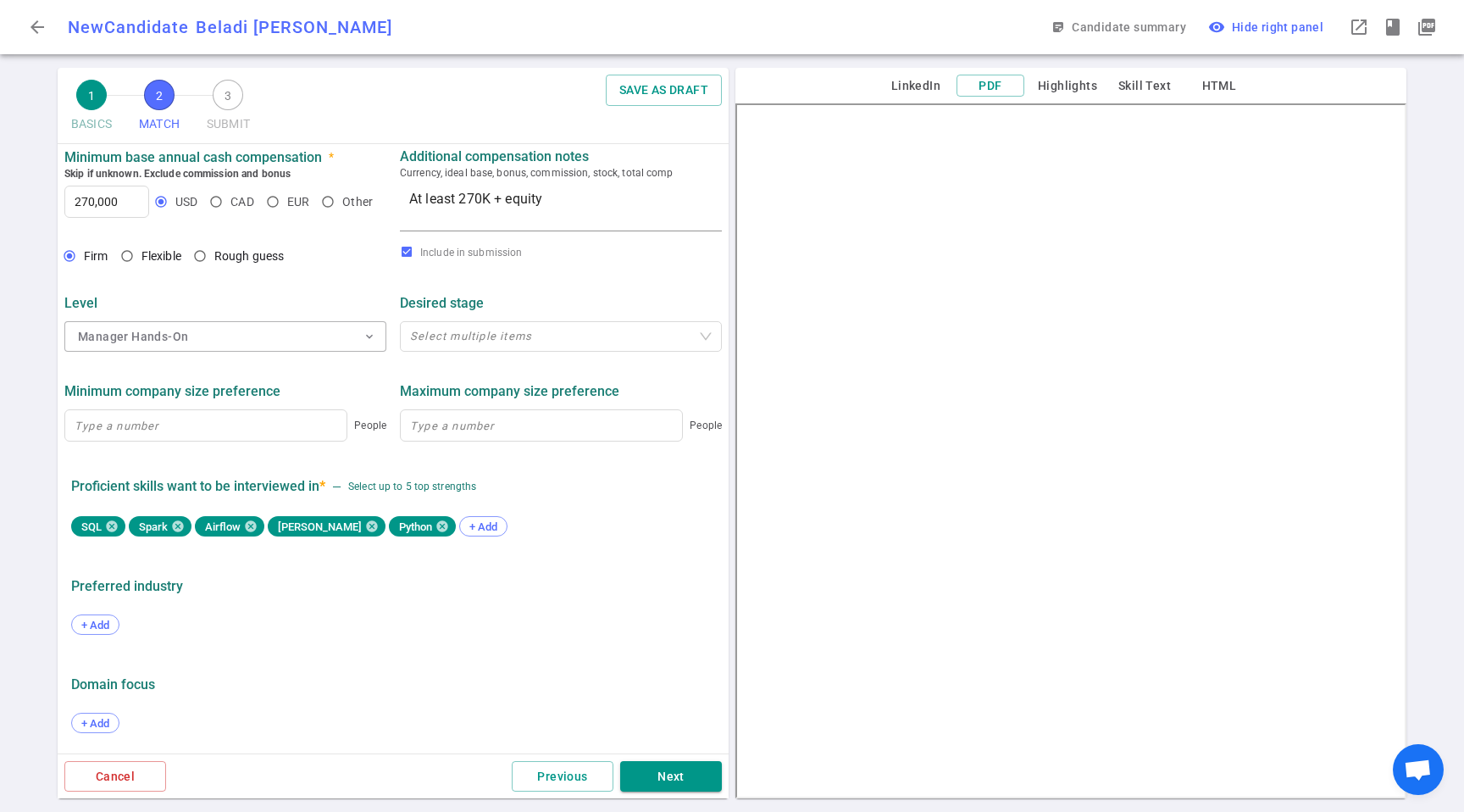
click at [683, 789] on button "Next" at bounding box center [671, 777] width 102 height 32
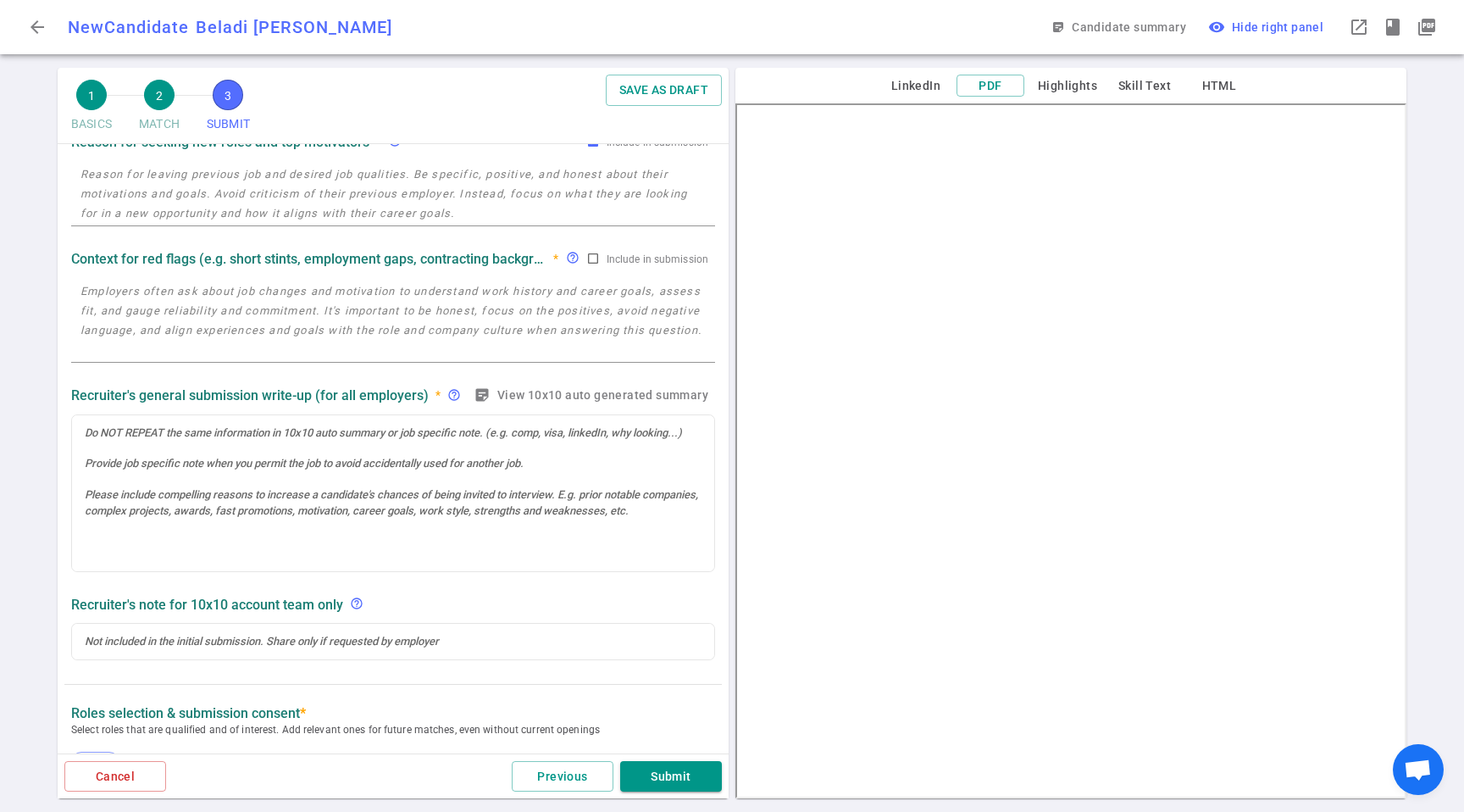
scroll to position [0, 0]
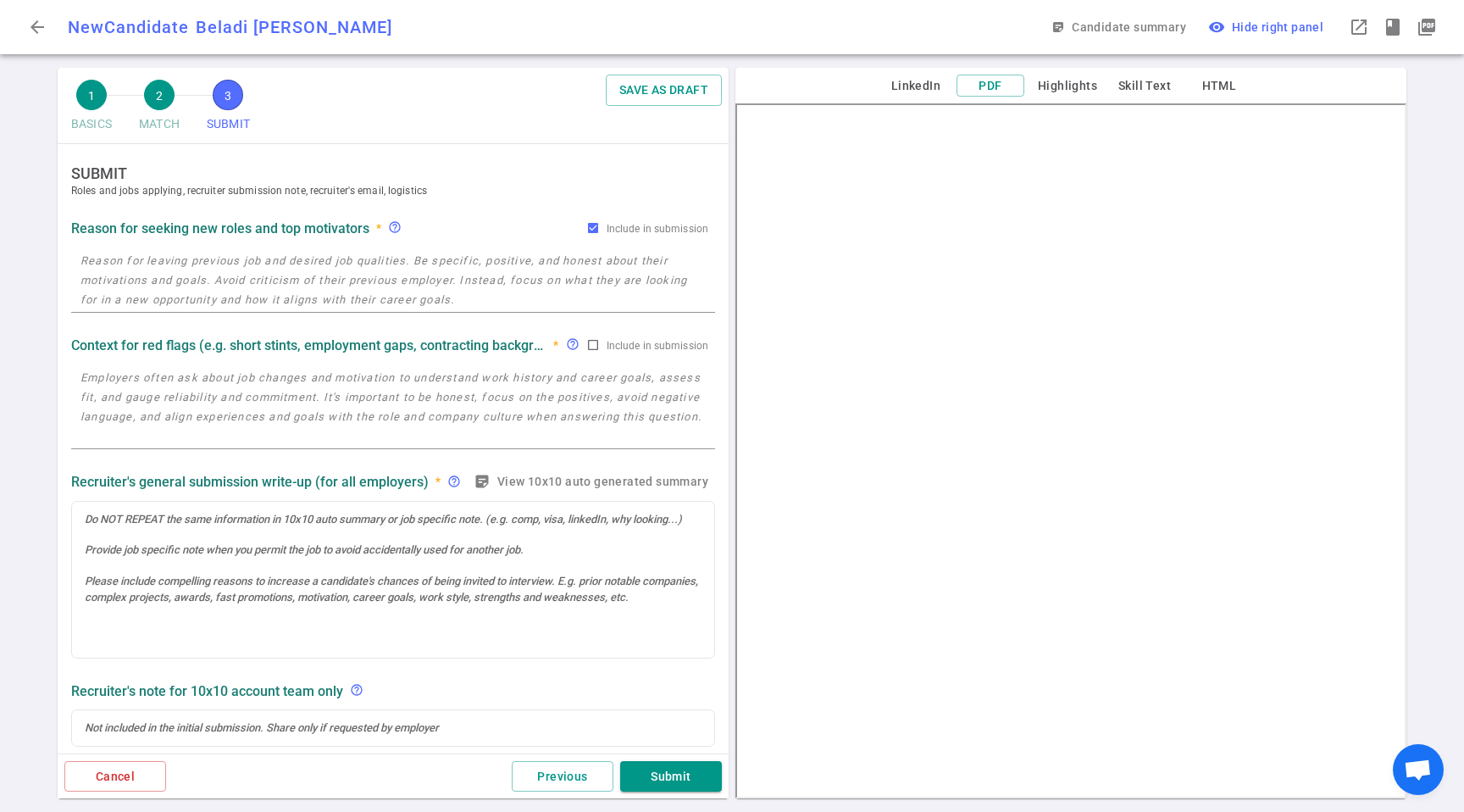
click at [152, 240] on div "Reason for seeking new roles and top motivators * help_outline Include in submi…" at bounding box center [392, 227] width 644 height 31
click at [394, 301] on textarea at bounding box center [392, 279] width 625 height 59
paste textarea "Passively looking. Been with the company for a long time and wants to keep an e…"
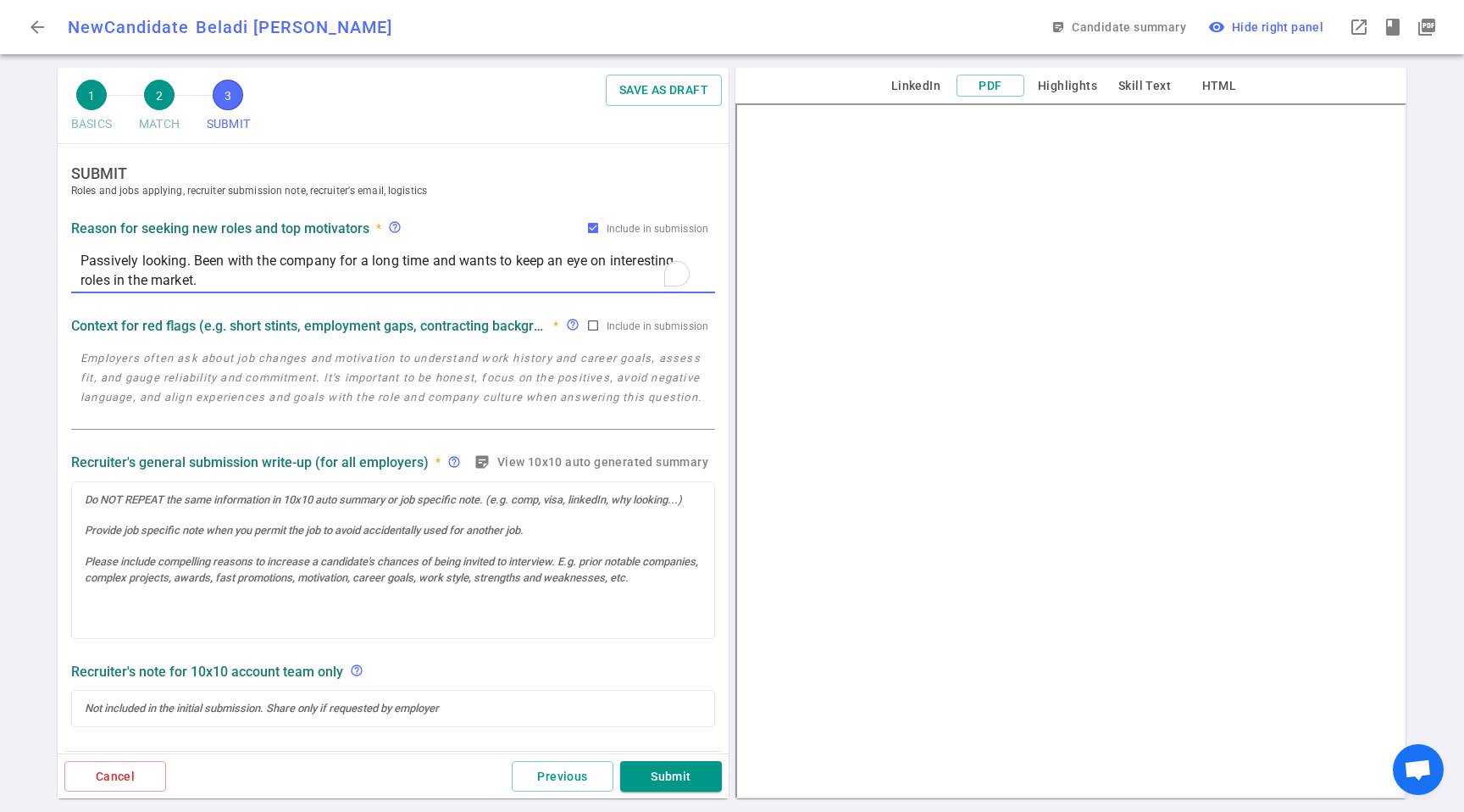
type textarea "Passively looking. Been with the company for a long time and wants to keep an e…"
click at [355, 368] on textarea at bounding box center [392, 387] width 625 height 78
click at [312, 536] on div at bounding box center [393, 561] width 643 height 156
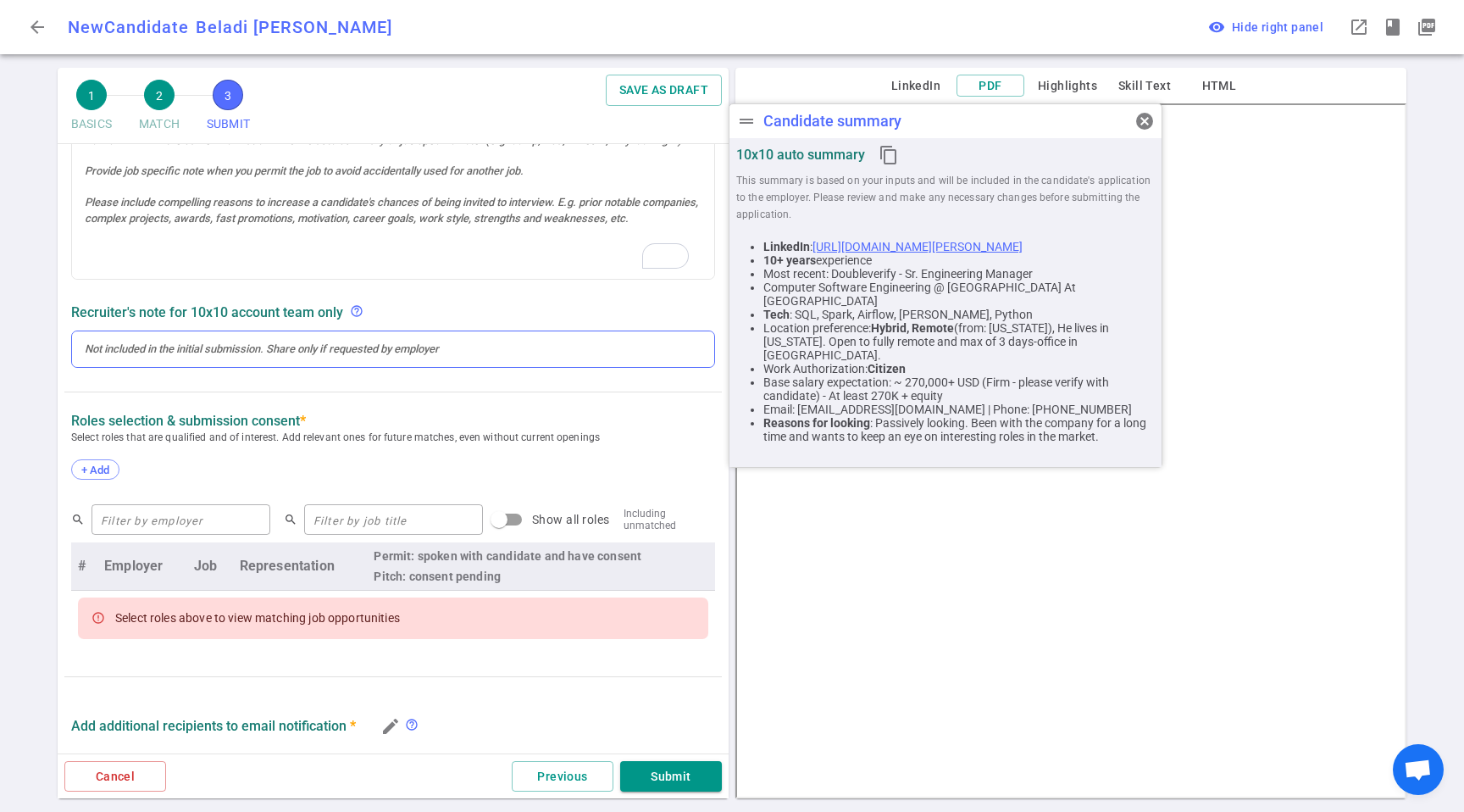
click at [231, 357] on div at bounding box center [393, 349] width 617 height 15
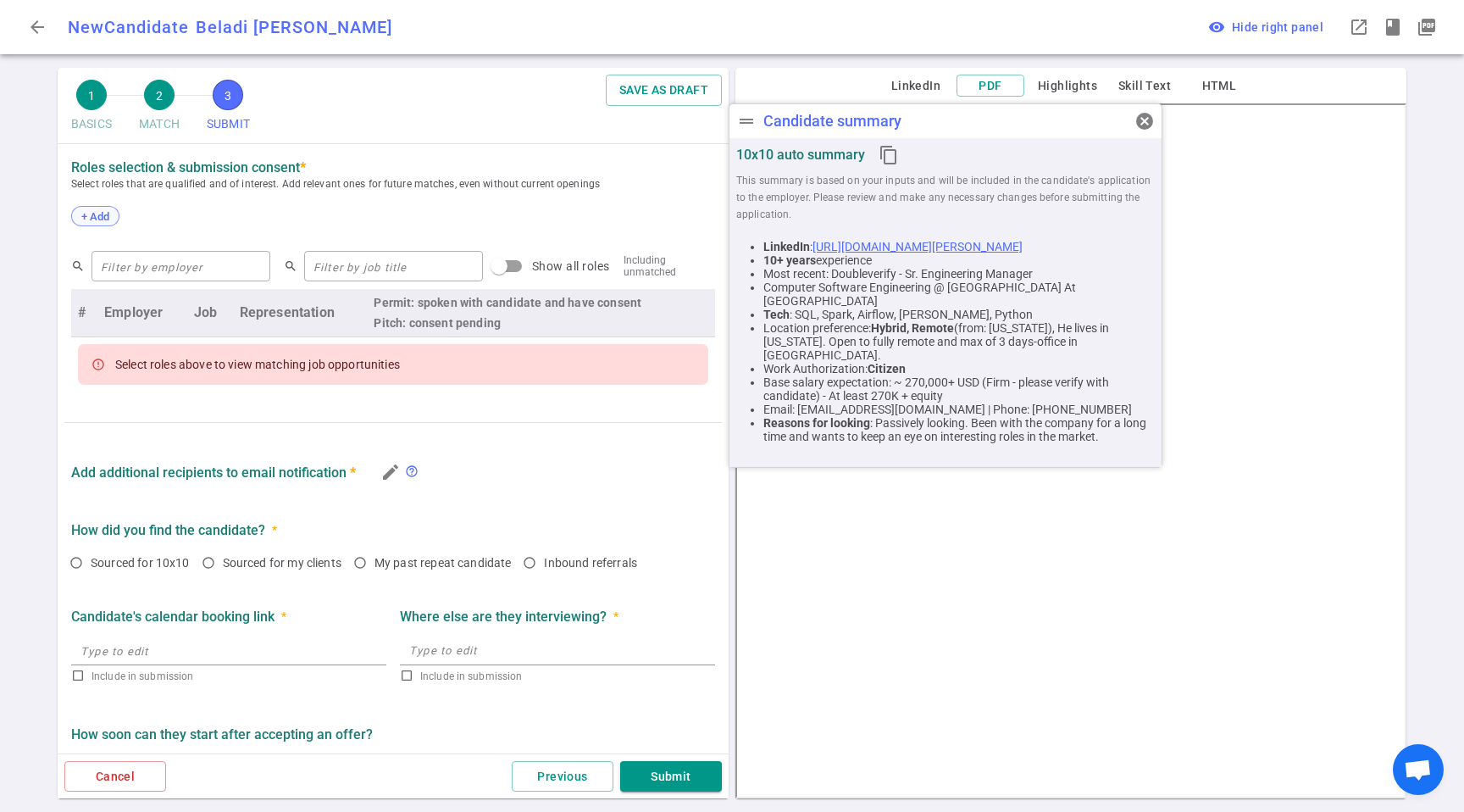
click at [102, 211] on span "+ Add" at bounding box center [95, 217] width 40 height 13
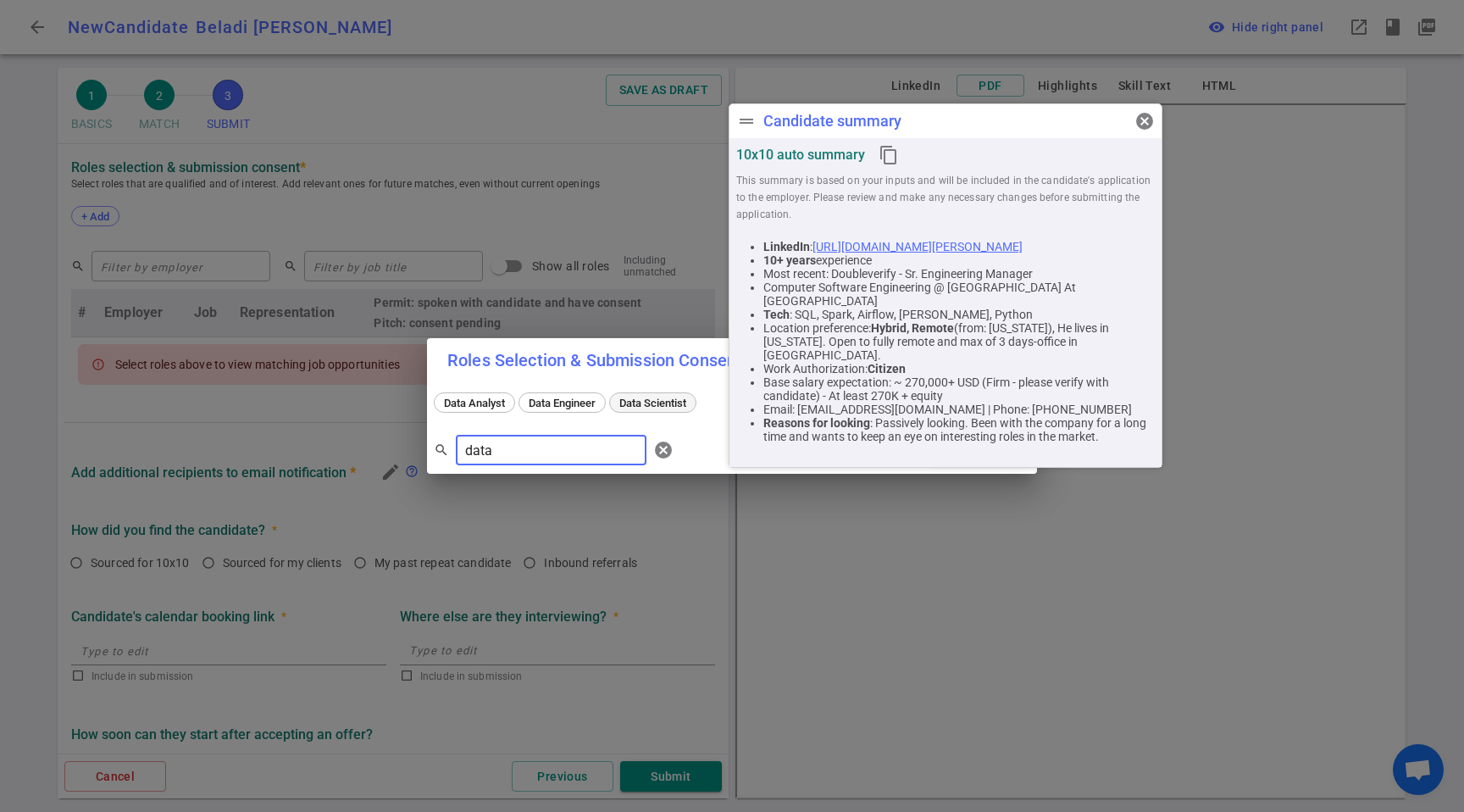
type input "data"
click at [634, 408] on span "Data Scientist" at bounding box center [653, 403] width 79 height 13
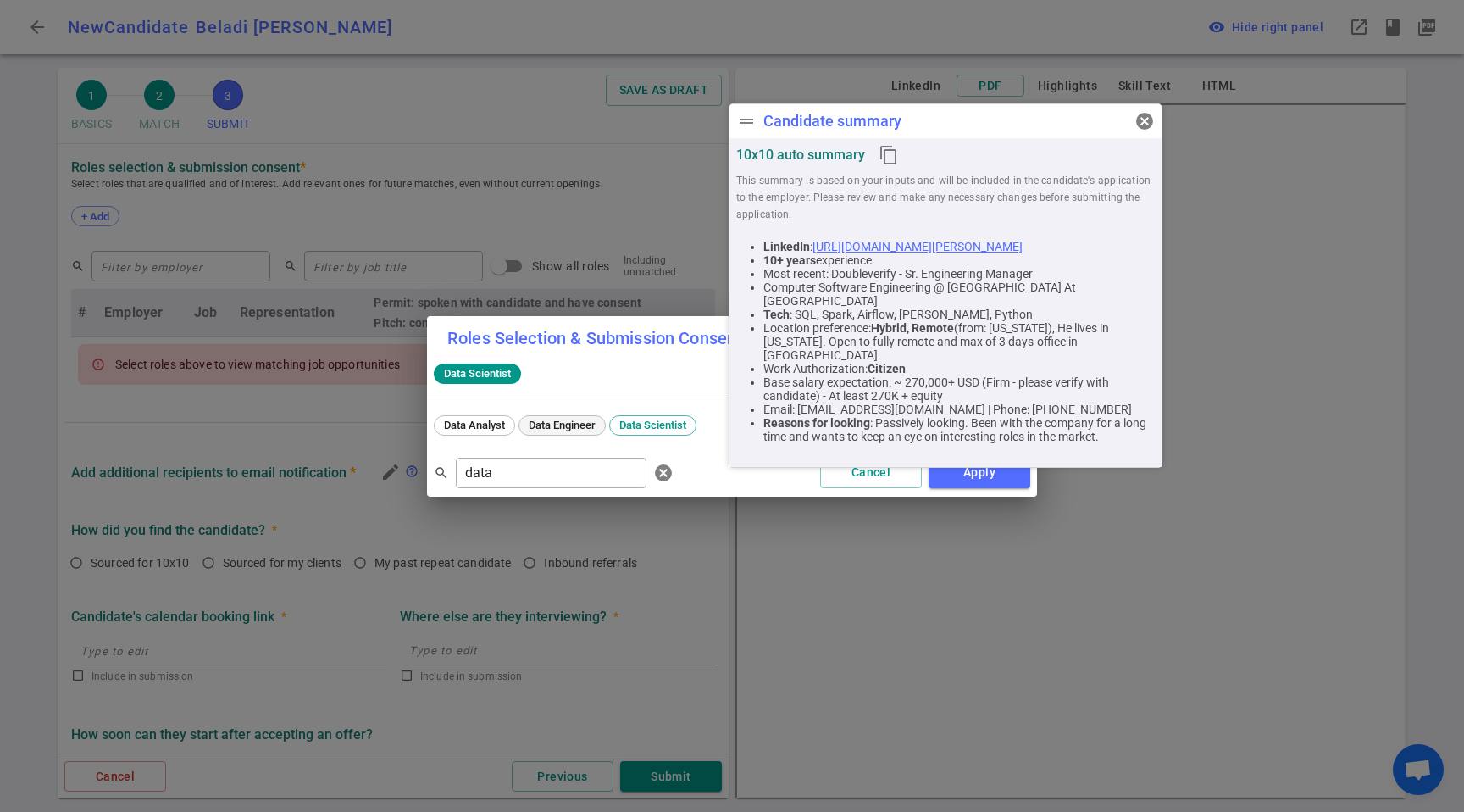
click at [560, 421] on span "Data Engineer" at bounding box center [562, 425] width 79 height 13
click at [470, 363] on div "Data Scientist" at bounding box center [478, 373] width 88 height 20
click at [971, 480] on button "Apply" at bounding box center [979, 472] width 102 height 32
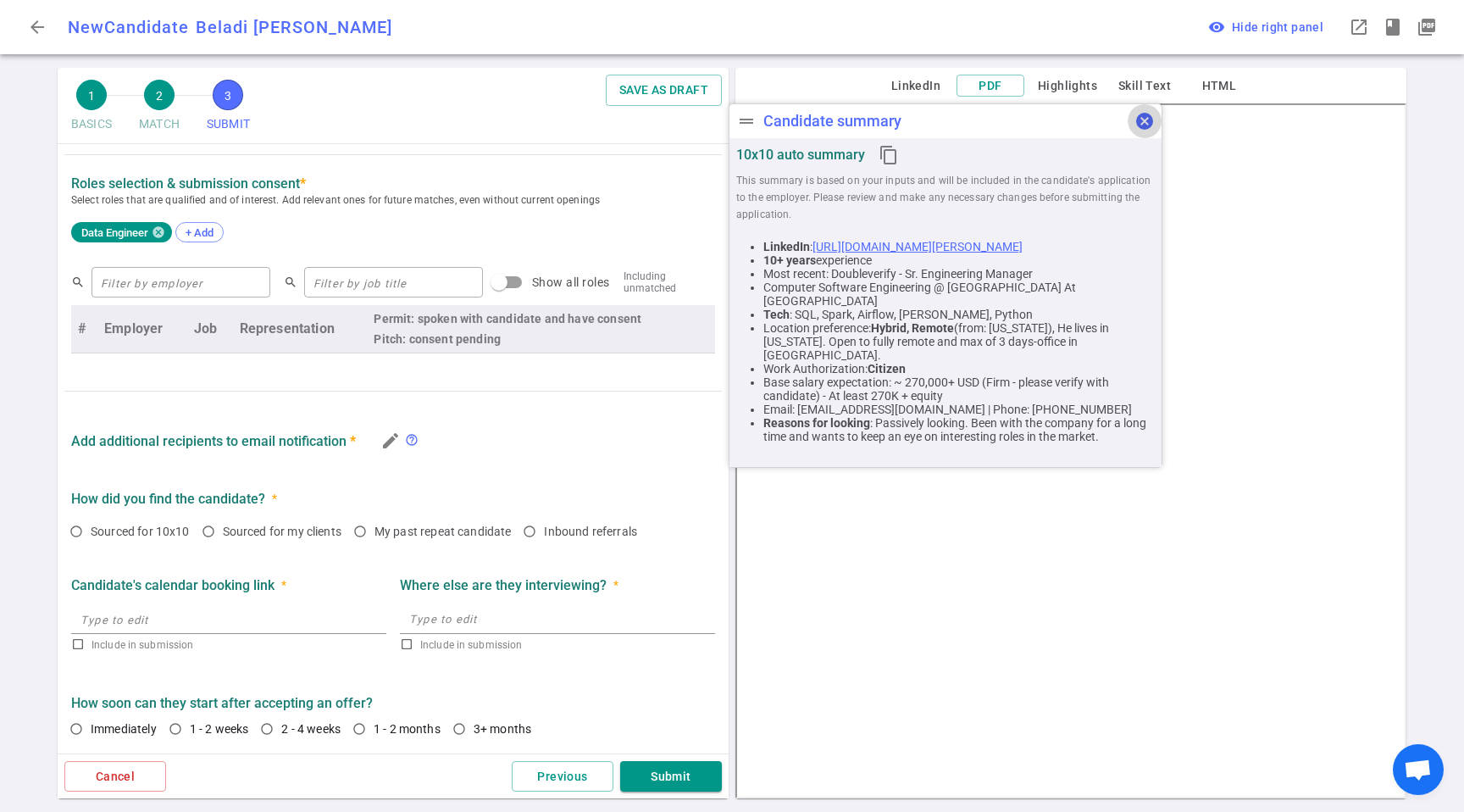
click at [1141, 124] on span "cancel" at bounding box center [1145, 121] width 20 height 20
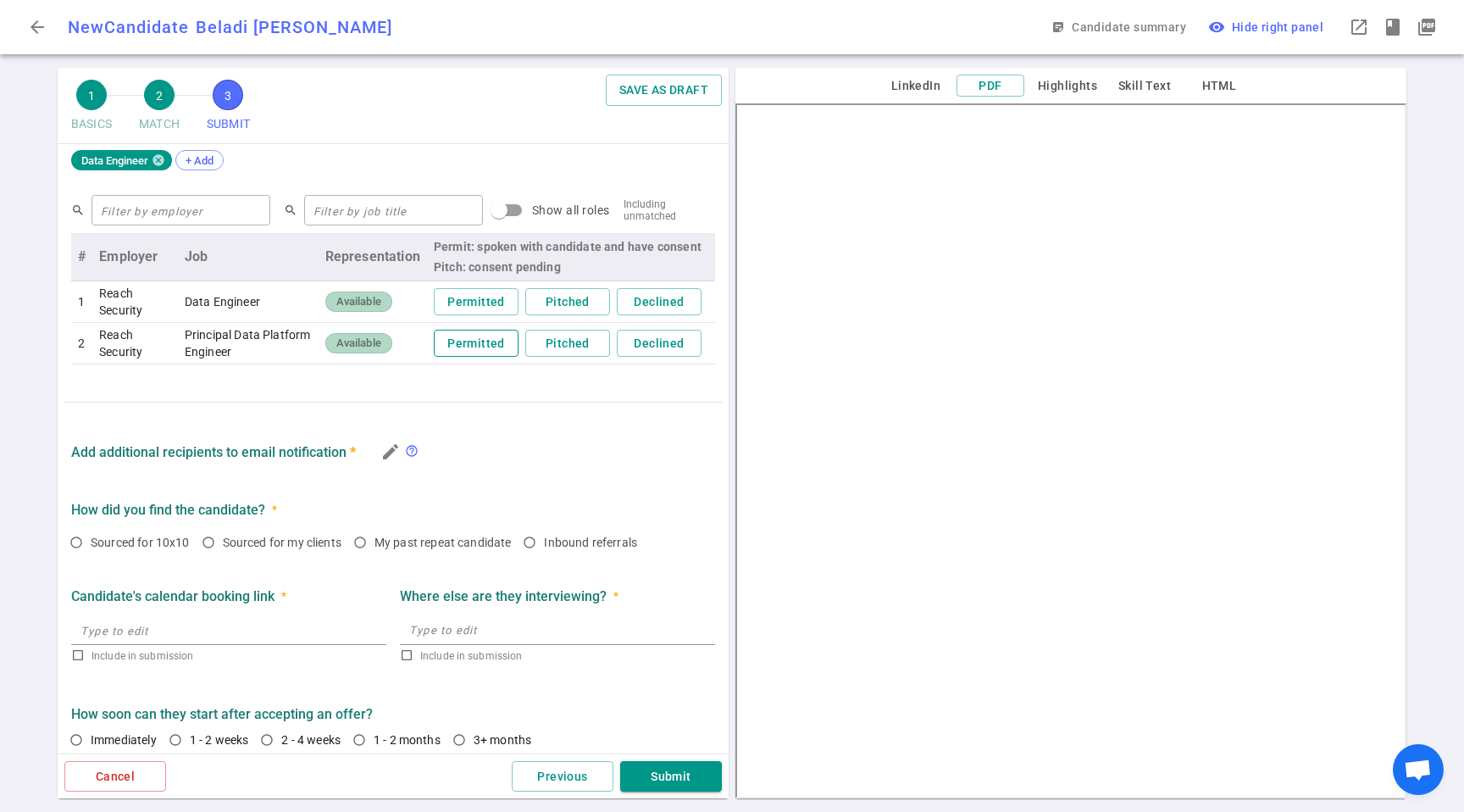
click at [484, 343] on button "Permitted" at bounding box center [476, 344] width 85 height 28
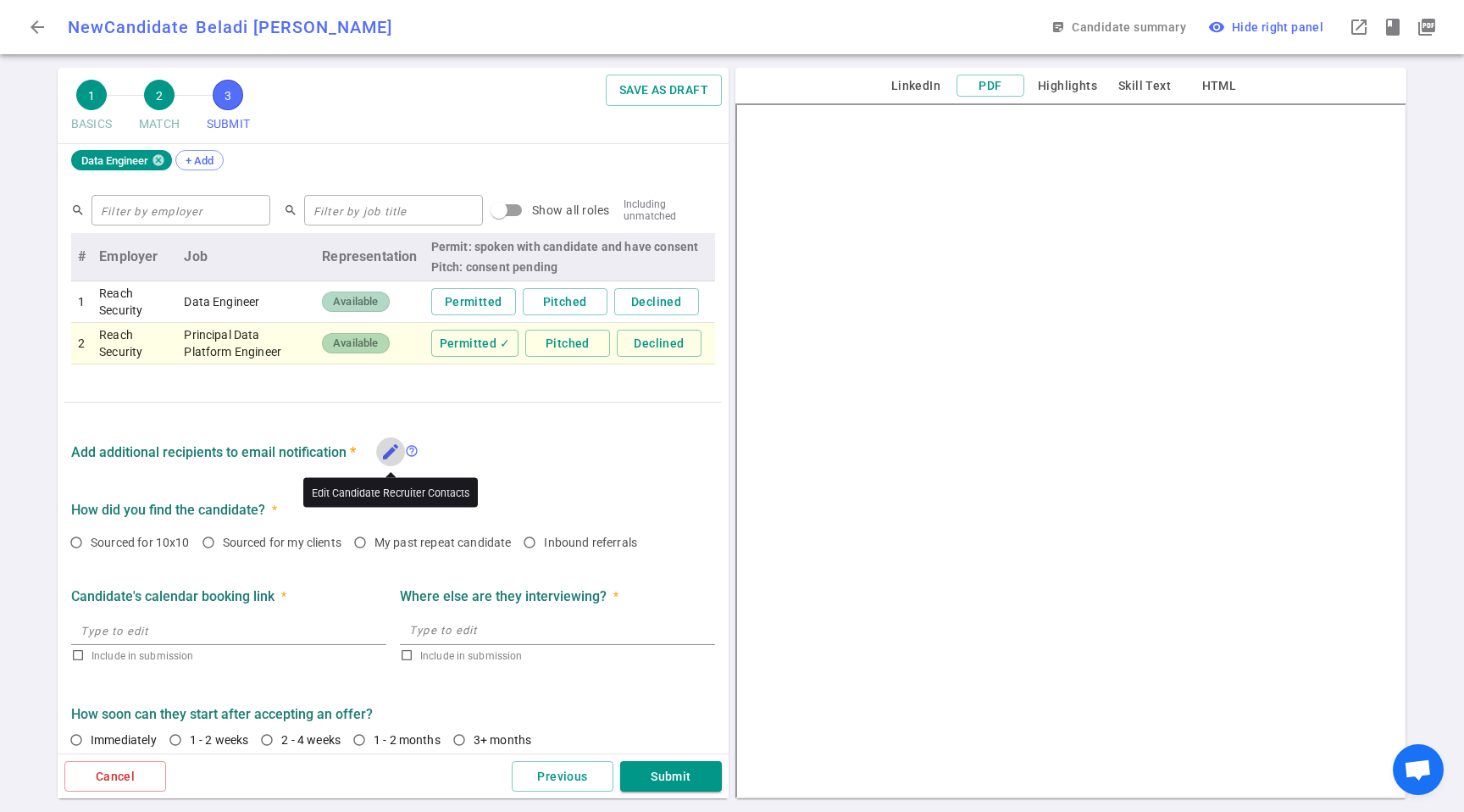
click at [384, 448] on icon "edit" at bounding box center [391, 452] width 20 height 20
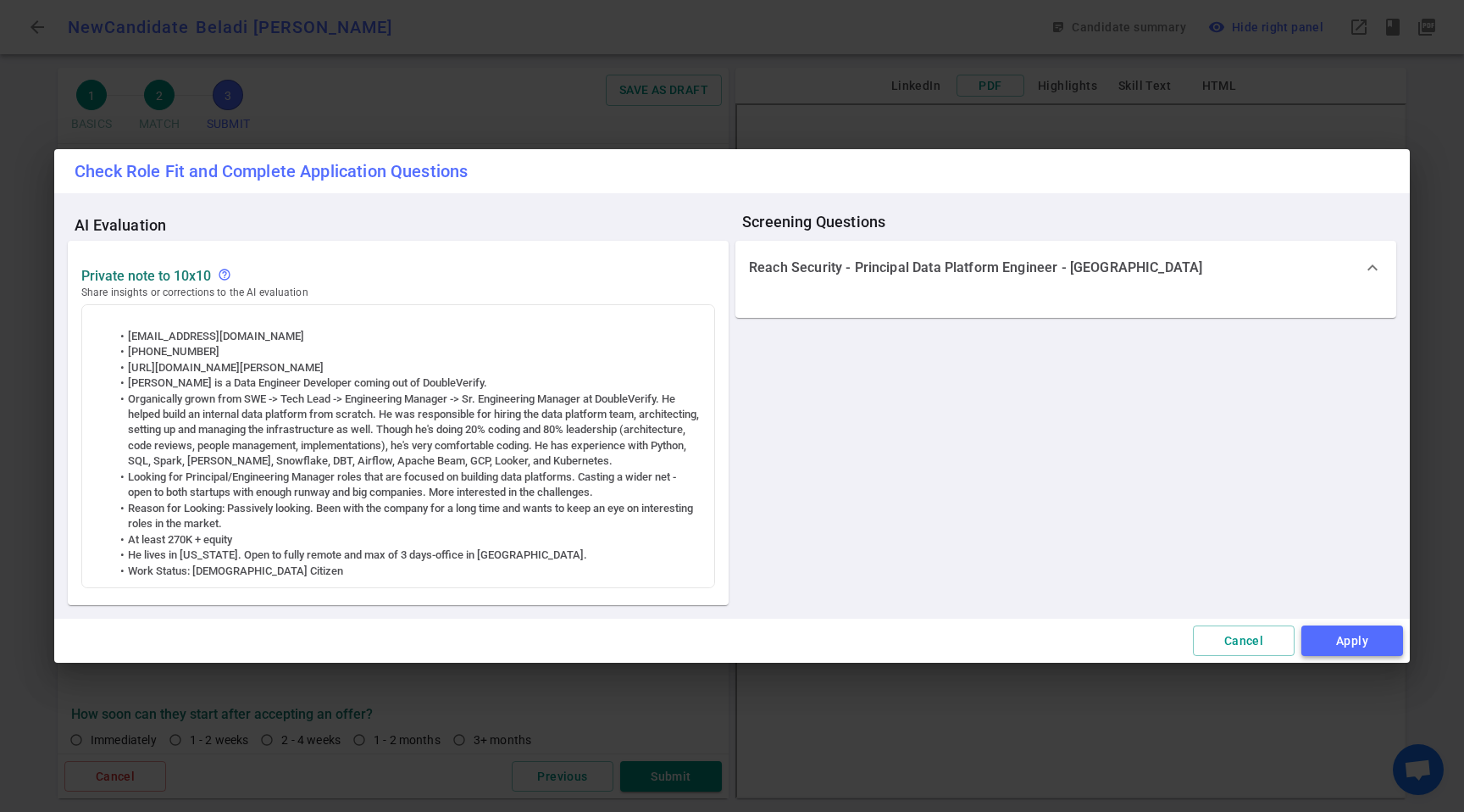
click at [1333, 634] on button "Apply" at bounding box center [1352, 641] width 102 height 32
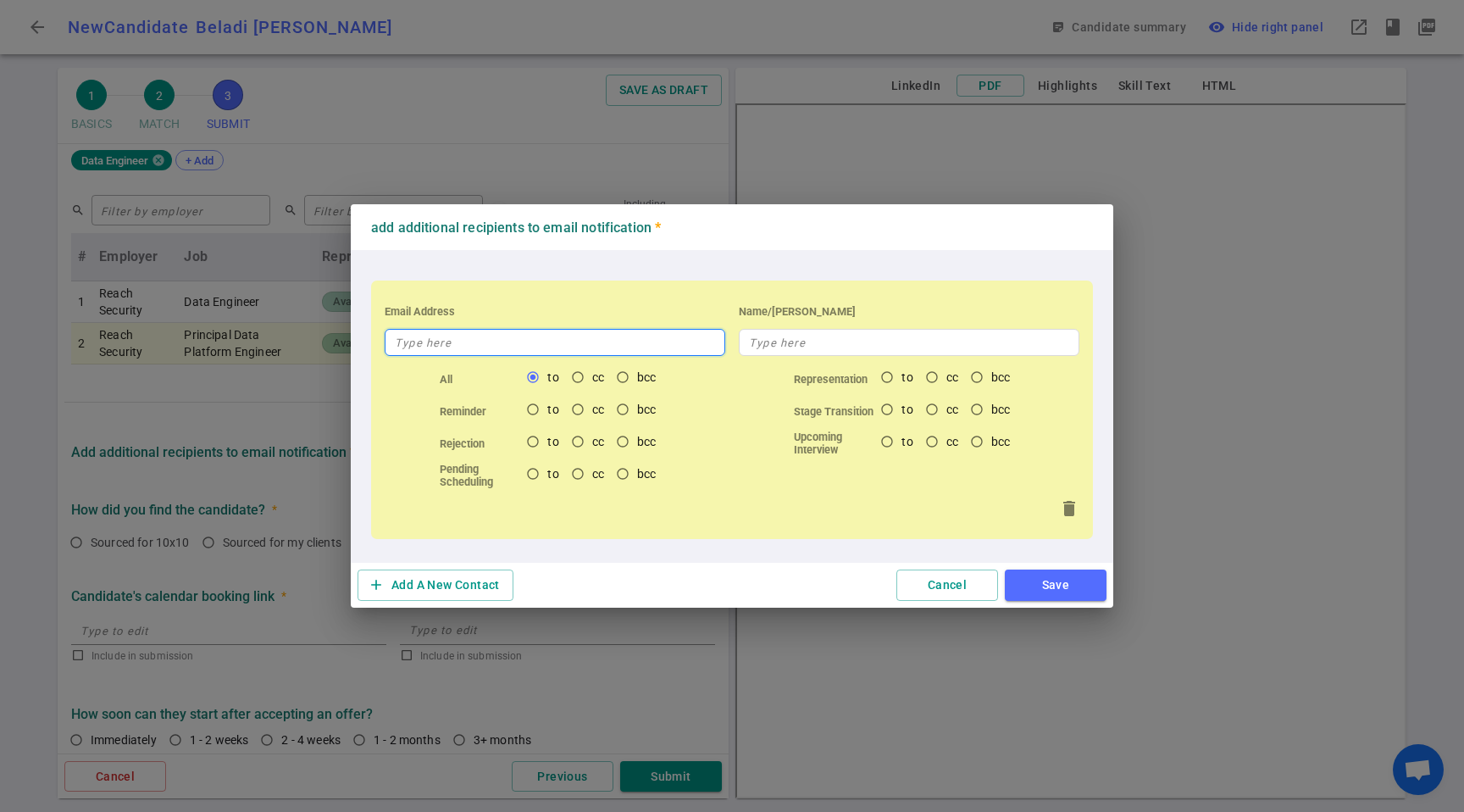
click at [411, 352] on input "text" at bounding box center [555, 342] width 341 height 27
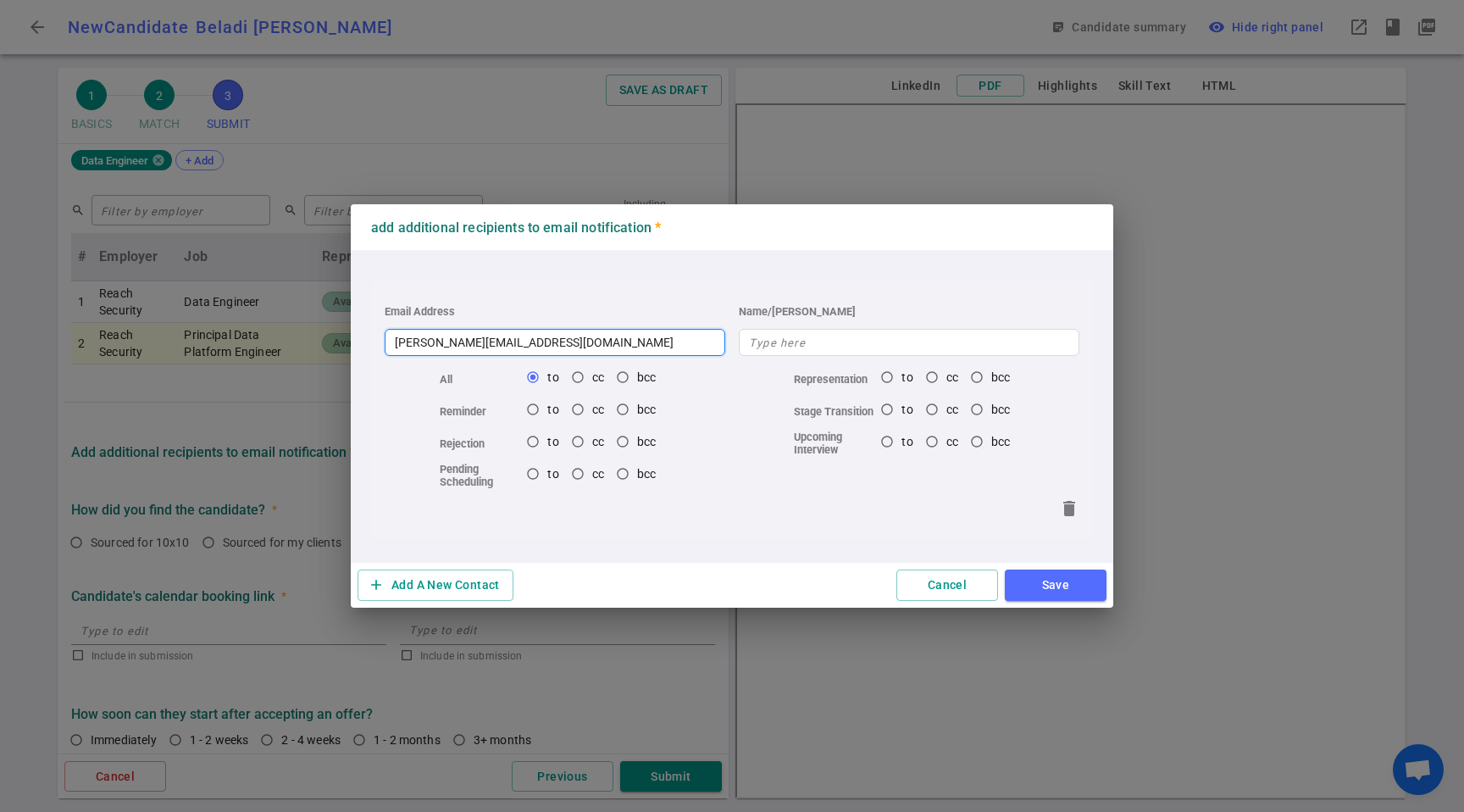
type input "[PERSON_NAME][EMAIL_ADDRESS][DOMAIN_NAME]"
click at [801, 359] on div "Email Address [PERSON_NAME][EMAIL_ADDRESS][DOMAIN_NAME] Name/Alias All to cc bc…" at bounding box center [732, 410] width 722 height 259
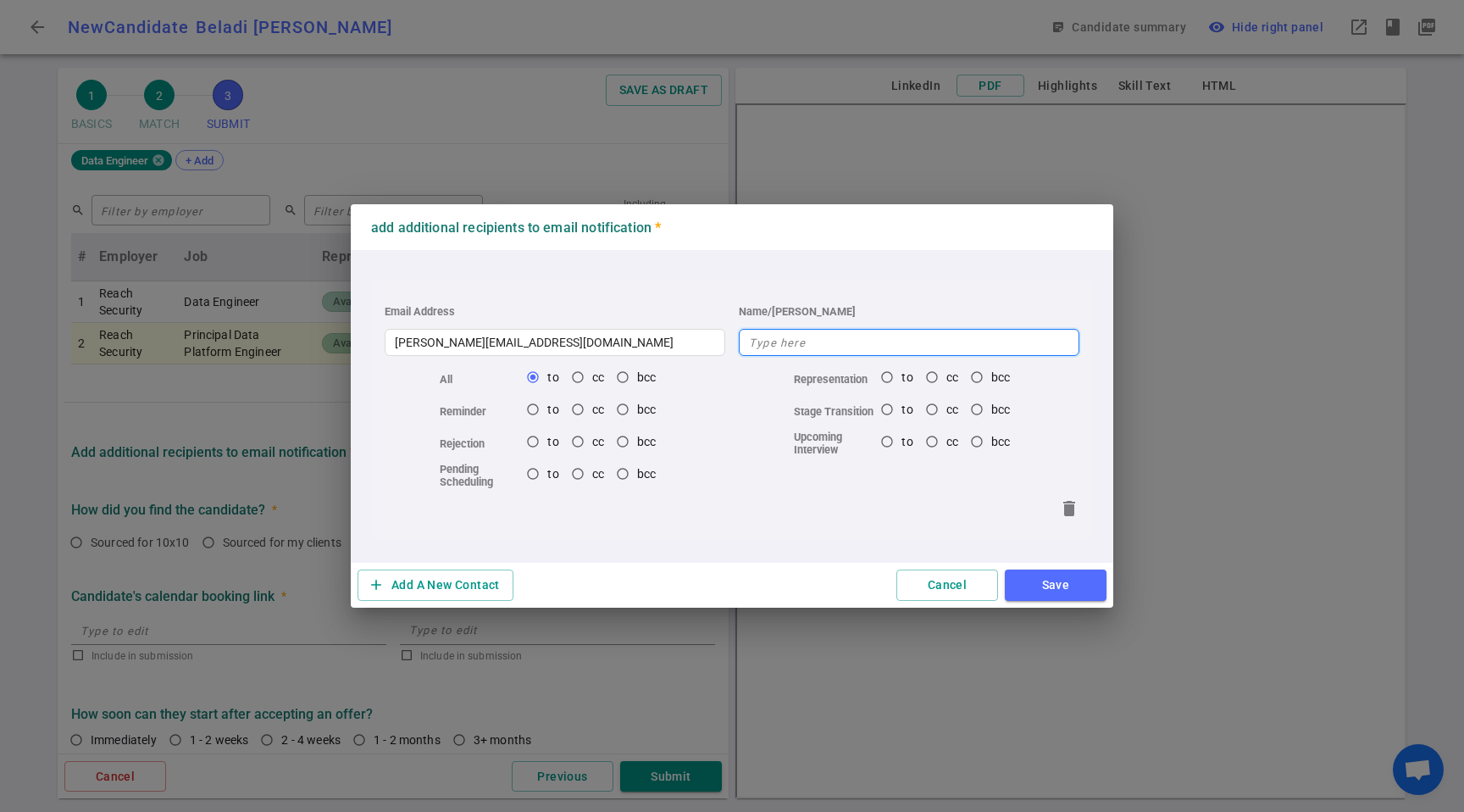
click at [819, 349] on input "text" at bounding box center [909, 342] width 341 height 27
type input "[PERSON_NAME]"
click at [1068, 588] on button "Save" at bounding box center [1055, 585] width 102 height 32
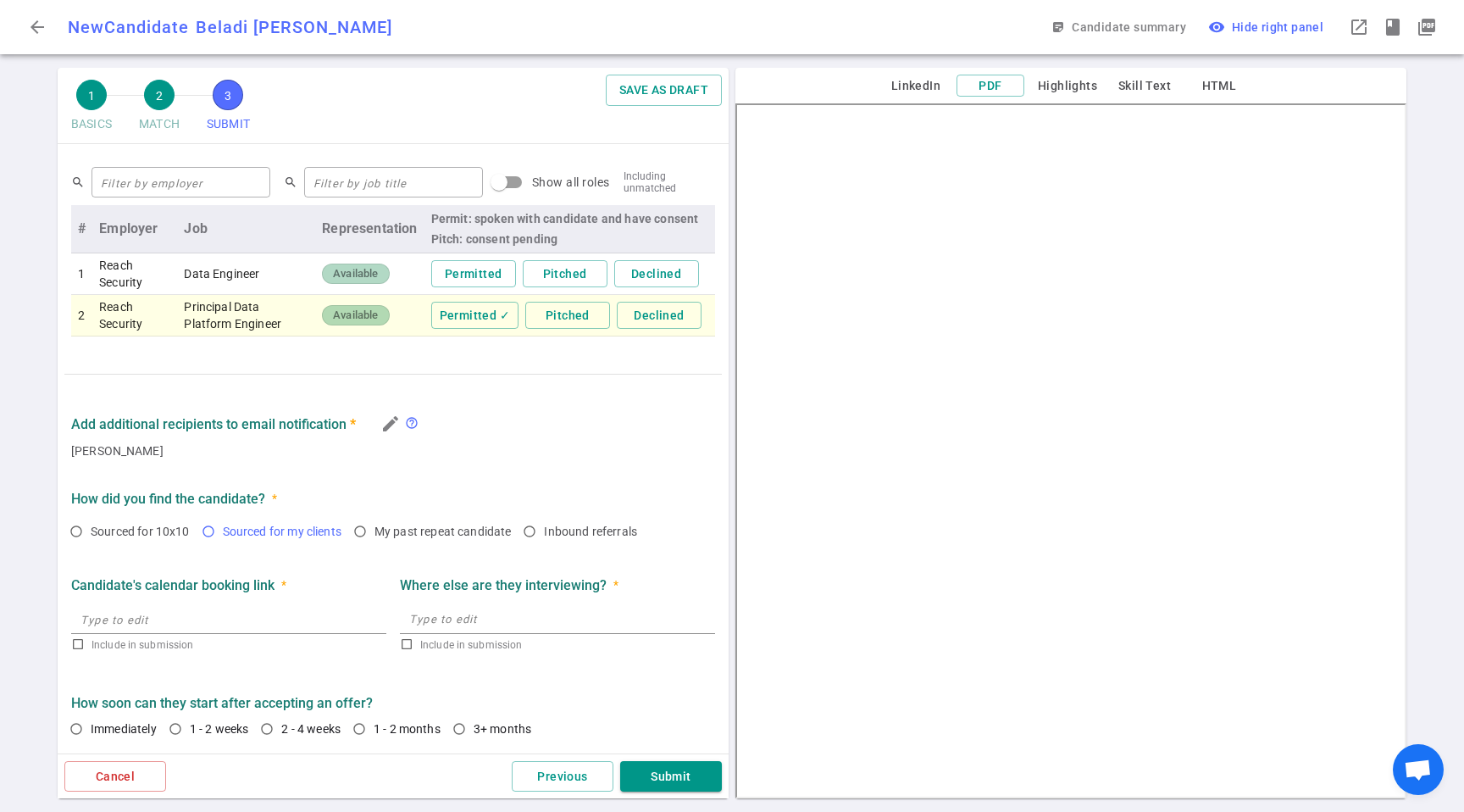
click at [296, 521] on label "Sourced for my clients" at bounding box center [271, 531] width 155 height 29
click at [223, 521] on input "Sourced for my clients" at bounding box center [208, 531] width 29 height 29
radio input "true"
click at [303, 597] on div "Candidate's calendar booking link *" at bounding box center [228, 584] width 315 height 31
click at [278, 733] on input "2 - 4 weeks" at bounding box center [266, 728] width 29 height 29
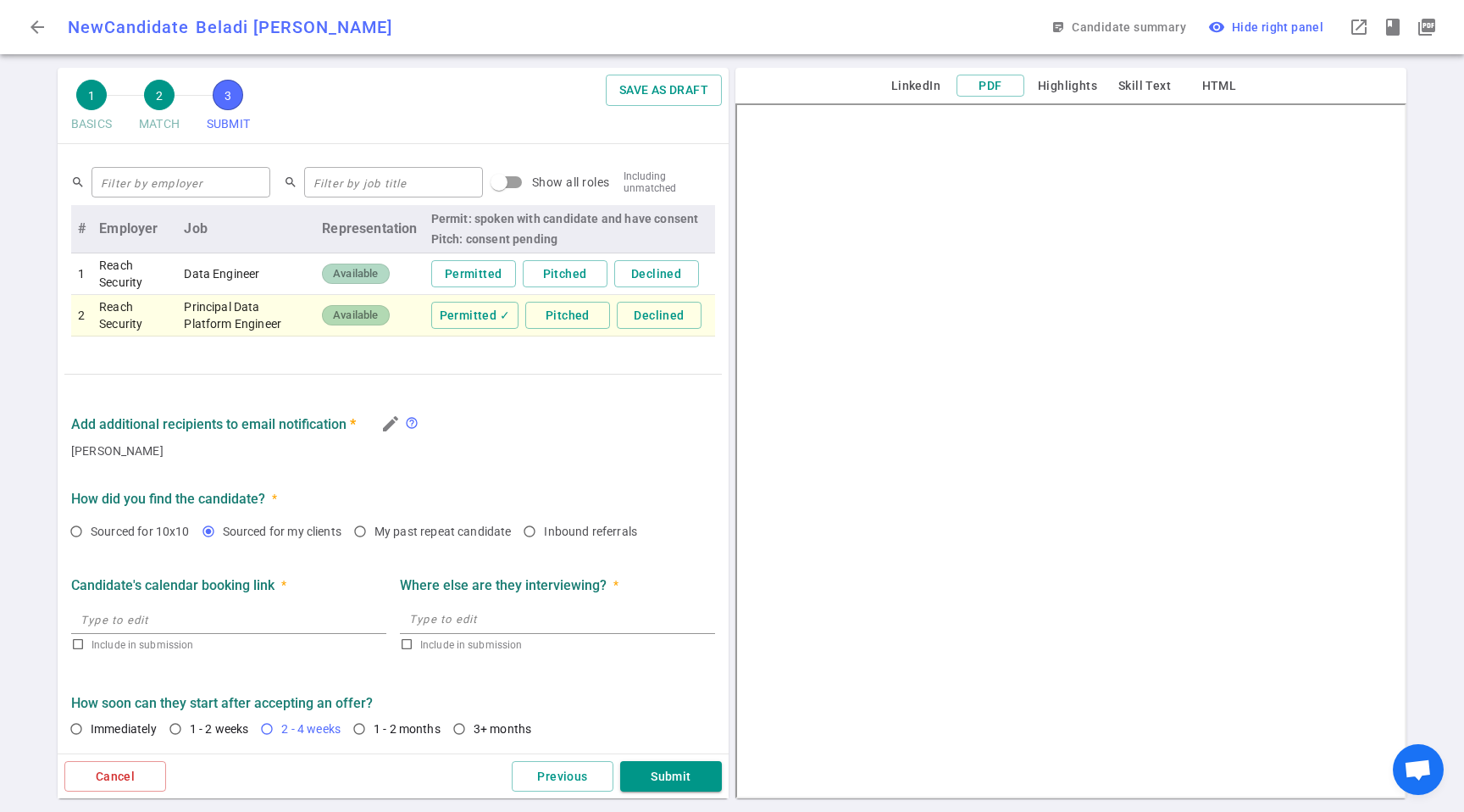
radio input "true"
click at [668, 778] on button "Submit" at bounding box center [671, 777] width 102 height 32
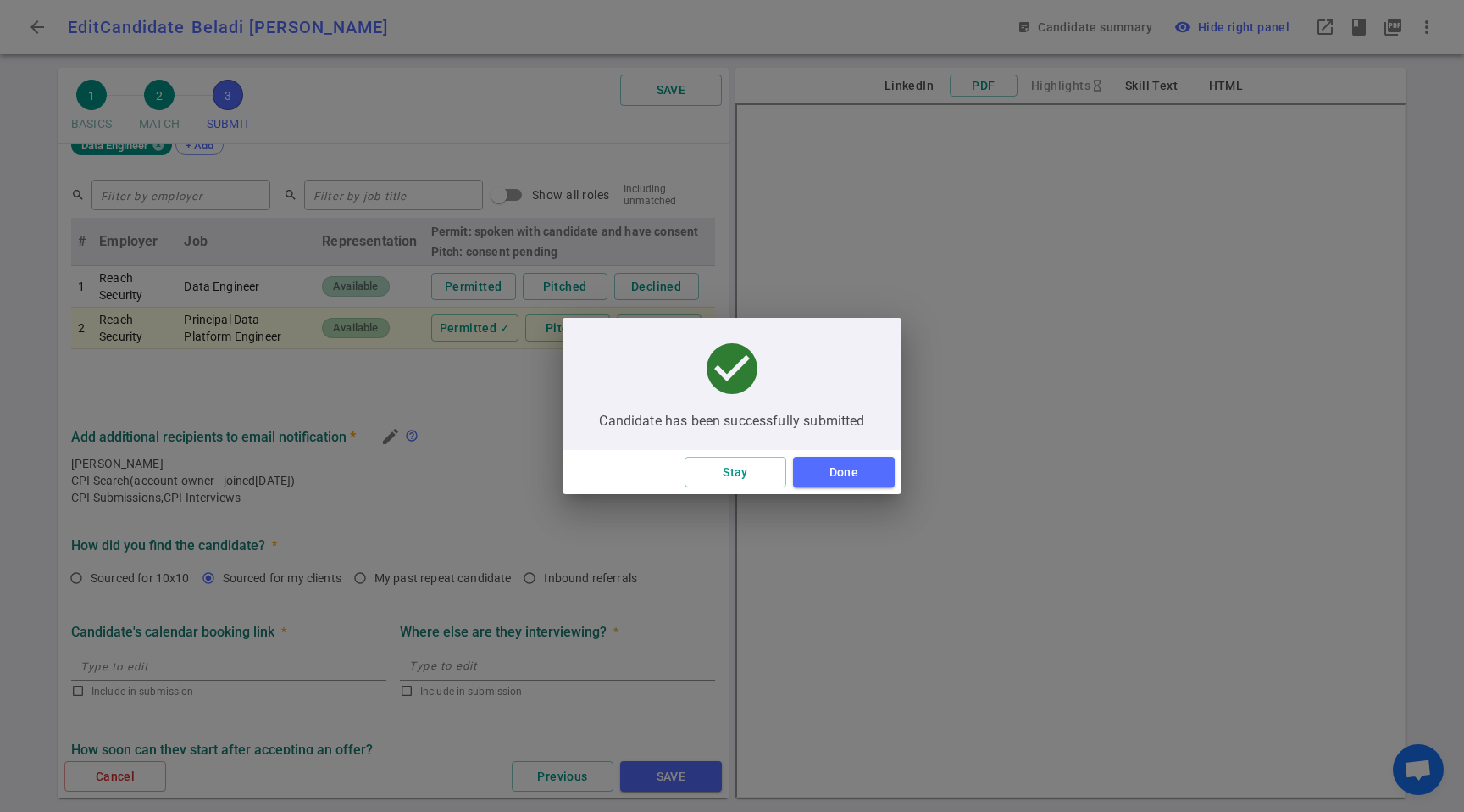
type textarea "Passively looking. Been with the company for a long time and wants to keep an e…"
click at [841, 456] on button "Done" at bounding box center [844, 472] width 102 height 32
